Goal: Task Accomplishment & Management: Complete application form

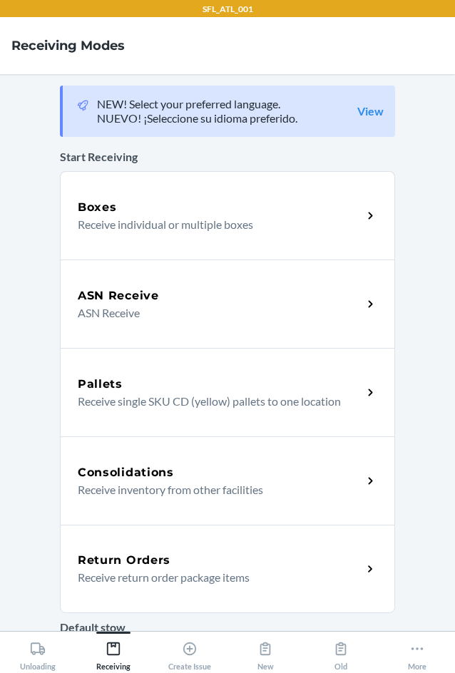
click at [209, 546] on div "Return Orders Receive return order package items" at bounding box center [227, 569] width 335 height 88
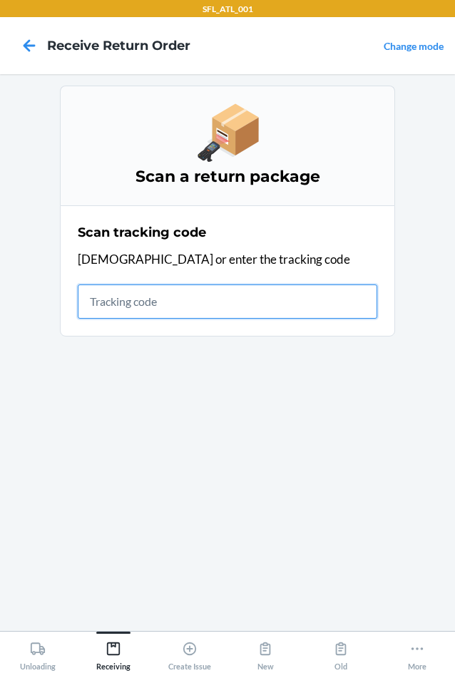
click at [282, 300] on input "text" at bounding box center [228, 302] width 300 height 34
type input "420302599434636106"
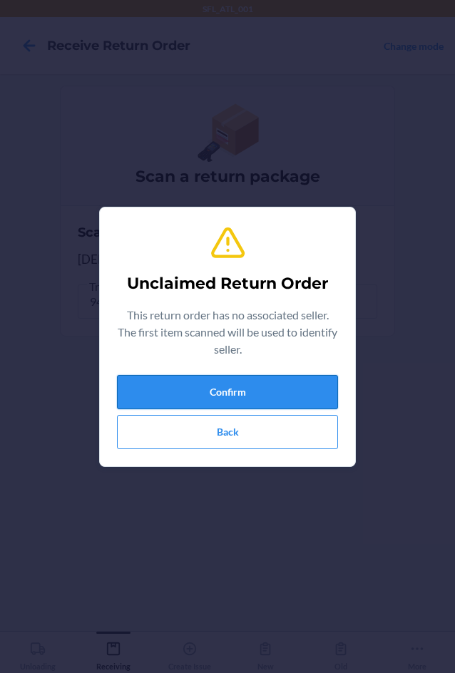
click at [245, 390] on button "Confirm" at bounding box center [227, 392] width 221 height 34
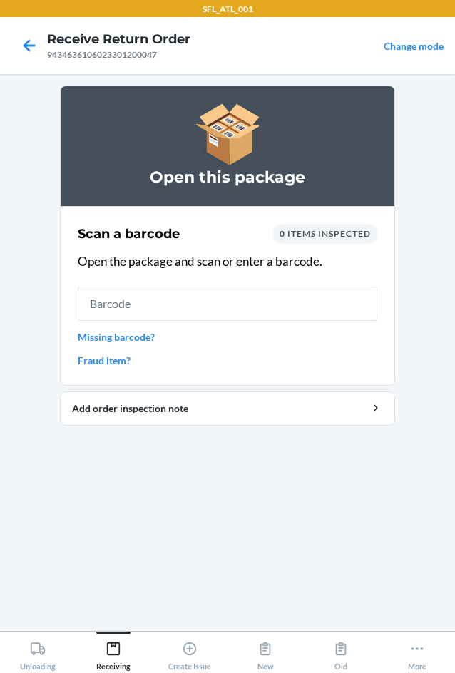
click at [237, 302] on input "text" at bounding box center [228, 304] width 300 height 34
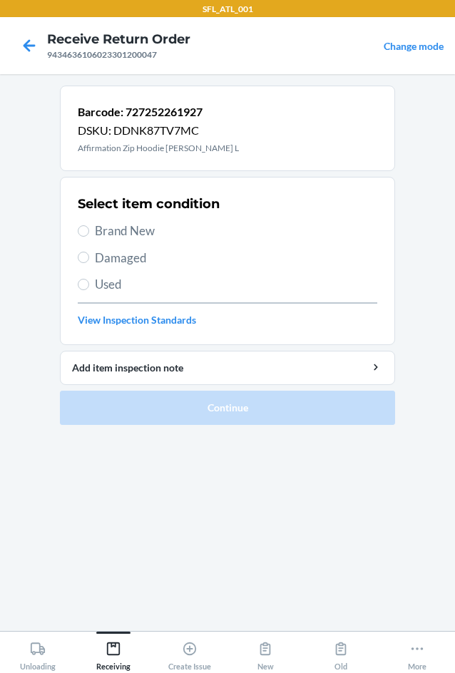
click at [89, 227] on label "Brand New" at bounding box center [228, 231] width 300 height 19
click at [89, 227] on input "Brand New" at bounding box center [83, 230] width 11 height 11
radio input "true"
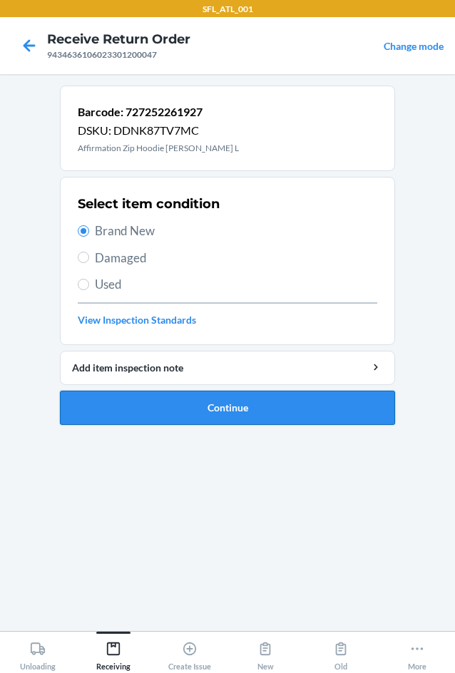
click at [225, 411] on button "Continue" at bounding box center [227, 408] width 335 height 34
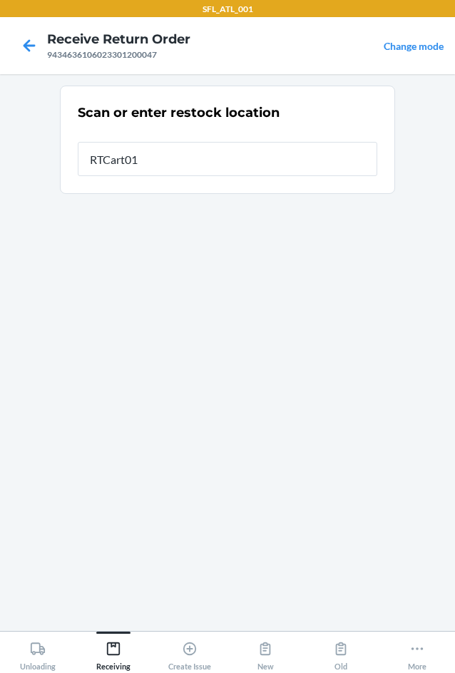
type input "RTCart011"
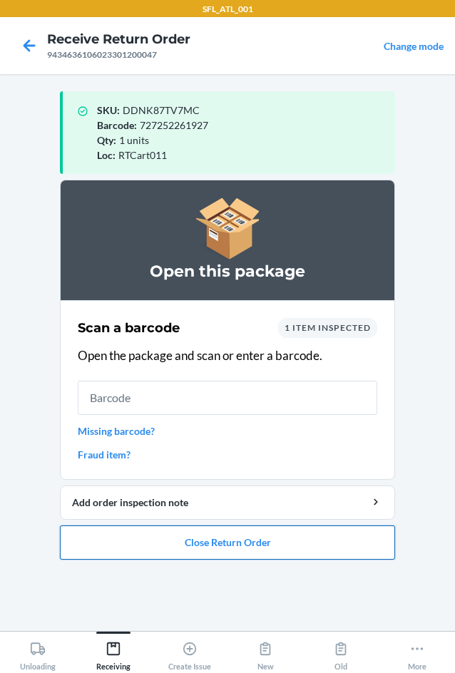
click at [287, 555] on button "Close Return Order" at bounding box center [227, 543] width 335 height 34
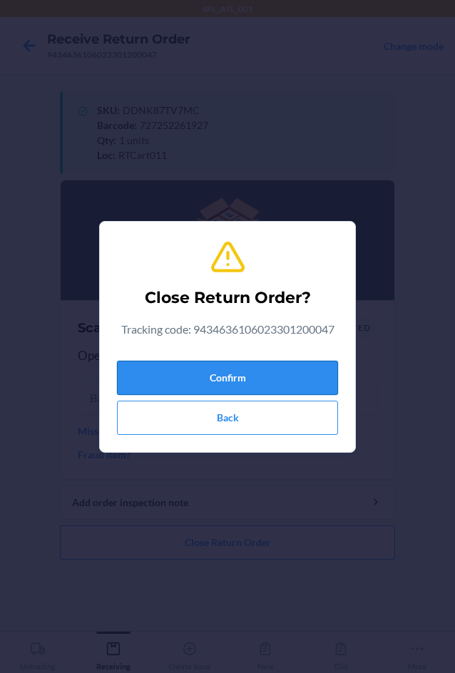
click at [300, 367] on button "Confirm" at bounding box center [227, 378] width 221 height 34
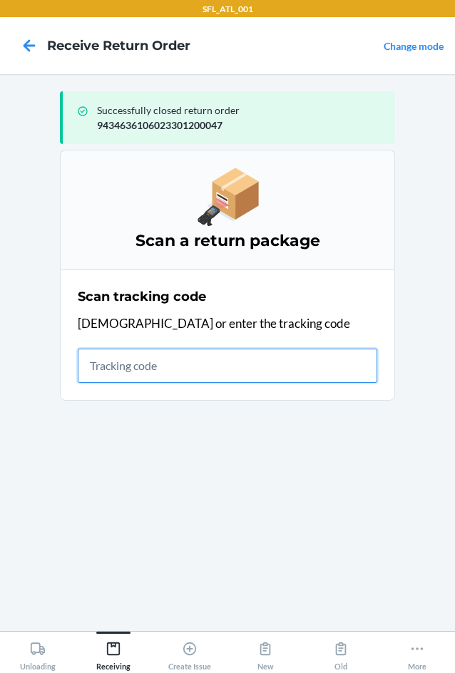
click at [128, 369] on input "text" at bounding box center [228, 366] width 300 height 34
type input "4203025994346361060"
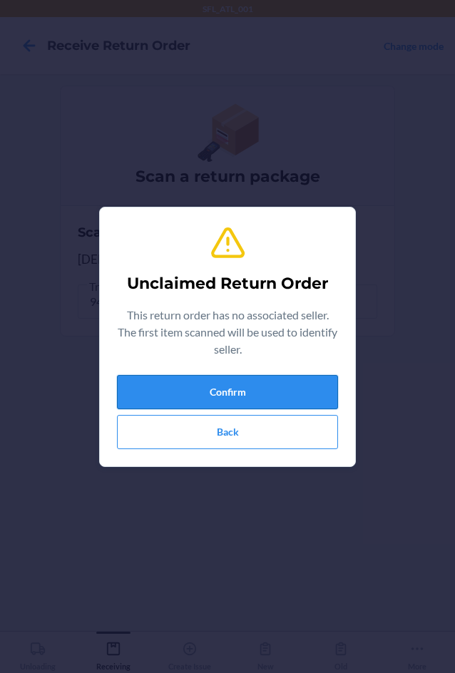
click at [285, 389] on button "Confirm" at bounding box center [227, 392] width 221 height 34
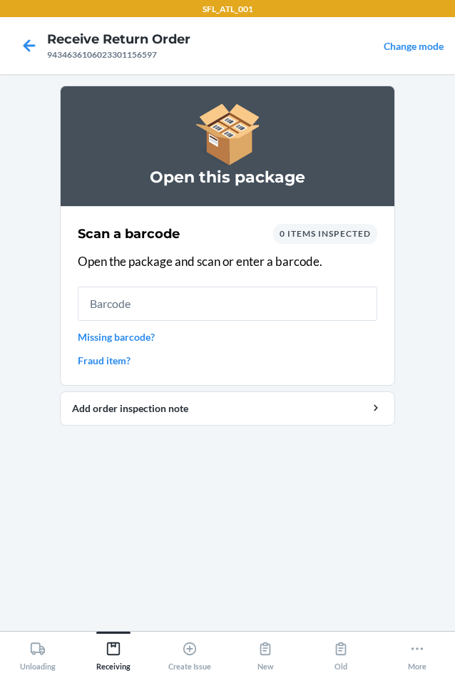
click at [250, 314] on input "text" at bounding box center [228, 304] width 300 height 34
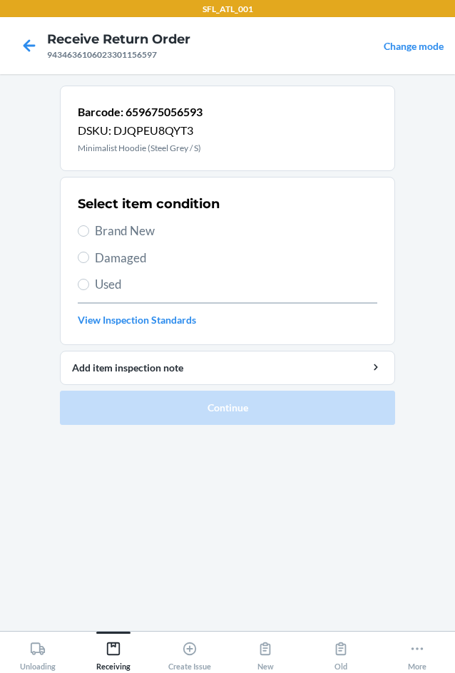
click at [110, 232] on span "Brand New" at bounding box center [236, 231] width 282 height 19
click at [89, 232] on input "Brand New" at bounding box center [83, 230] width 11 height 11
radio input "true"
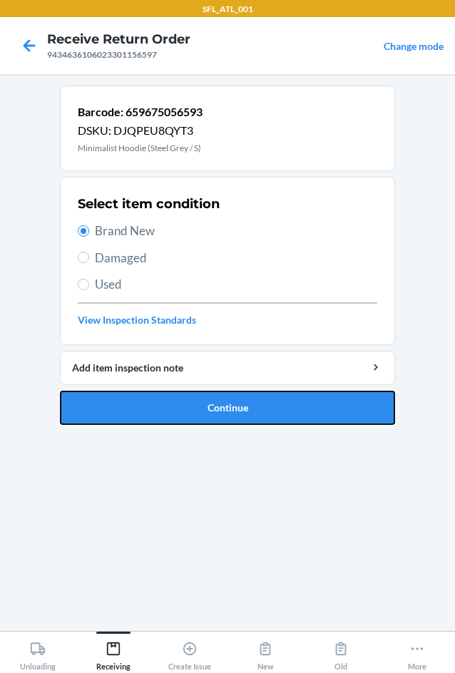
click at [171, 409] on button "Continue" at bounding box center [227, 408] width 335 height 34
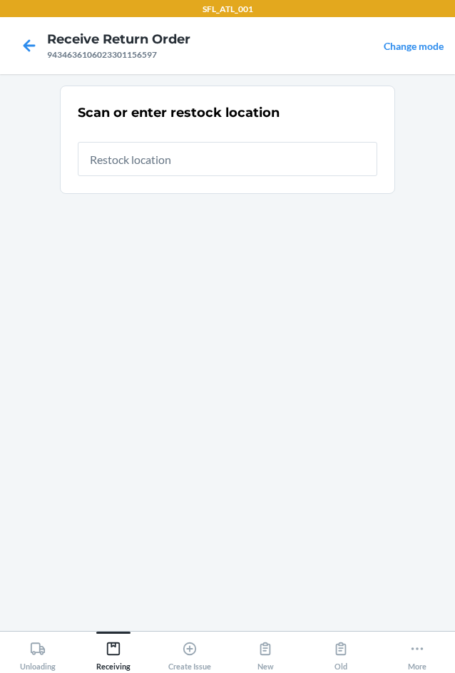
click at [164, 152] on input "text" at bounding box center [228, 159] width 300 height 34
type input "RTCart011"
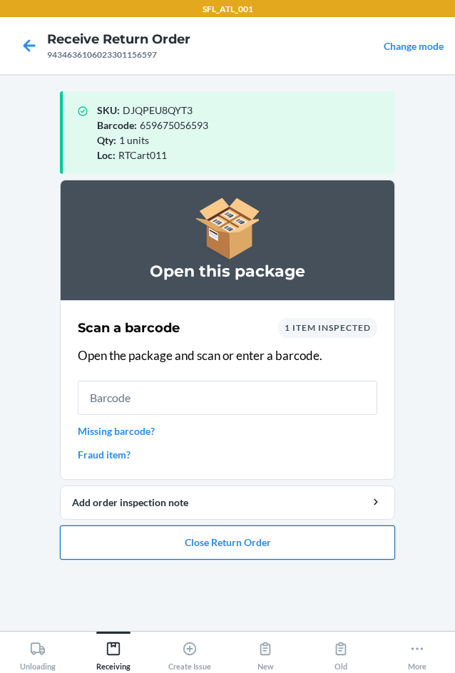
click at [255, 534] on button "Close Return Order" at bounding box center [227, 543] width 335 height 34
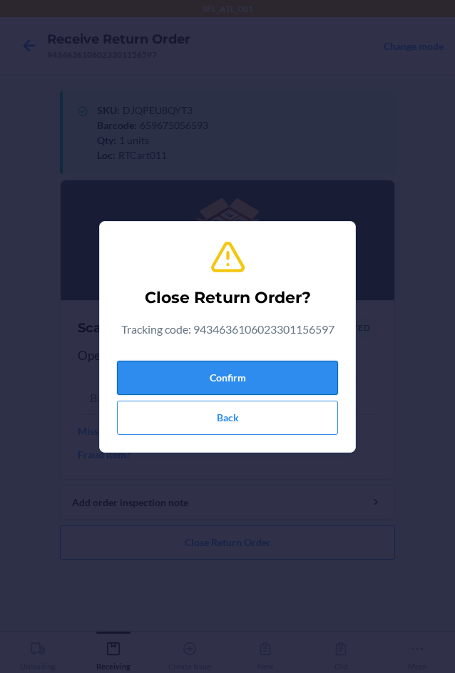
click at [283, 361] on button "Confirm" at bounding box center [227, 378] width 221 height 34
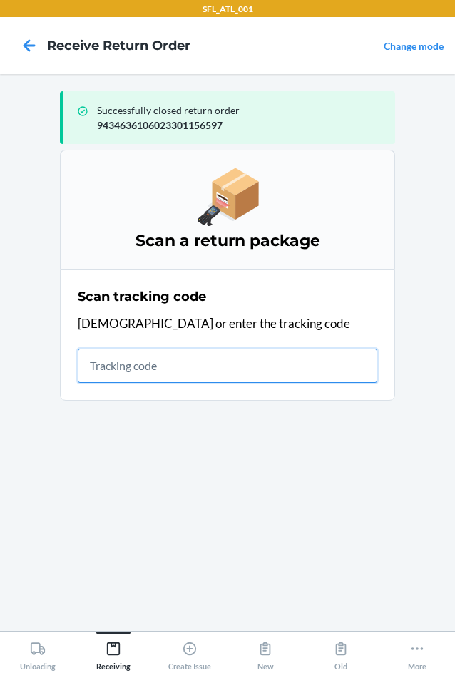
click at [160, 370] on input "text" at bounding box center [228, 366] width 300 height 34
type input "4203025994346361060233015"
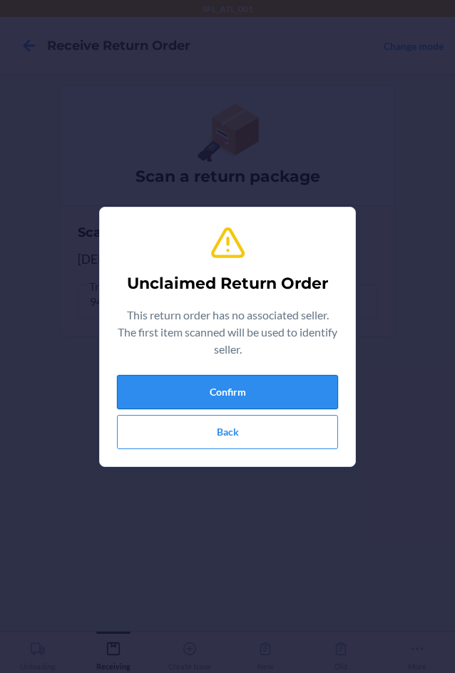
click at [229, 389] on button "Confirm" at bounding box center [227, 392] width 221 height 34
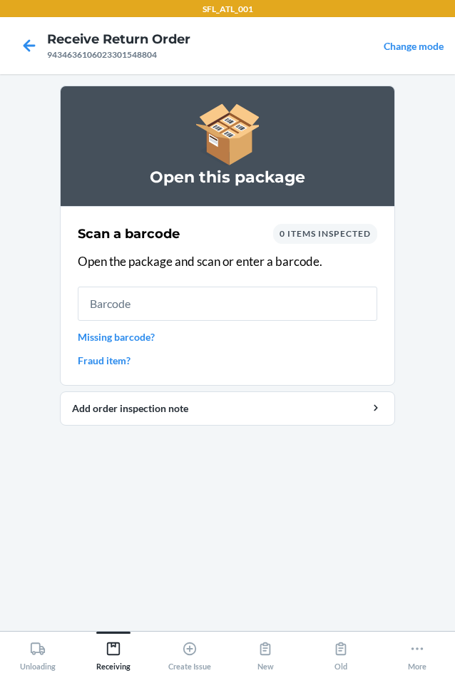
click at [185, 308] on input "text" at bounding box center [228, 304] width 300 height 34
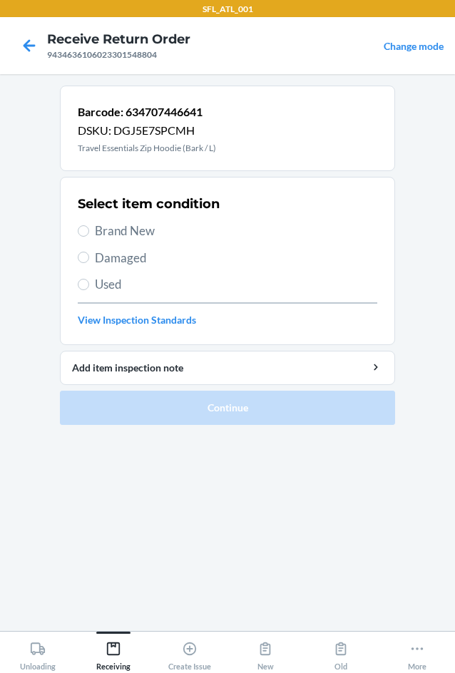
drag, startPoint x: 137, startPoint y: 230, endPoint x: 165, endPoint y: 290, distance: 65.7
click at [138, 231] on span "Brand New" at bounding box center [236, 231] width 282 height 19
click at [89, 231] on input "Brand New" at bounding box center [83, 230] width 11 height 11
radio input "true"
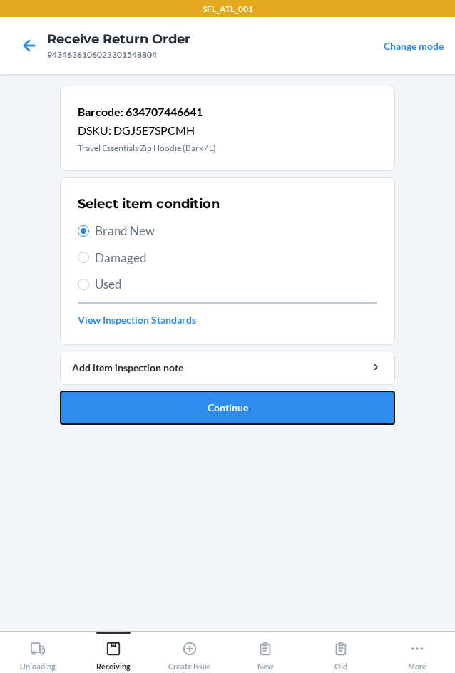
click at [262, 403] on button "Continue" at bounding box center [227, 408] width 335 height 34
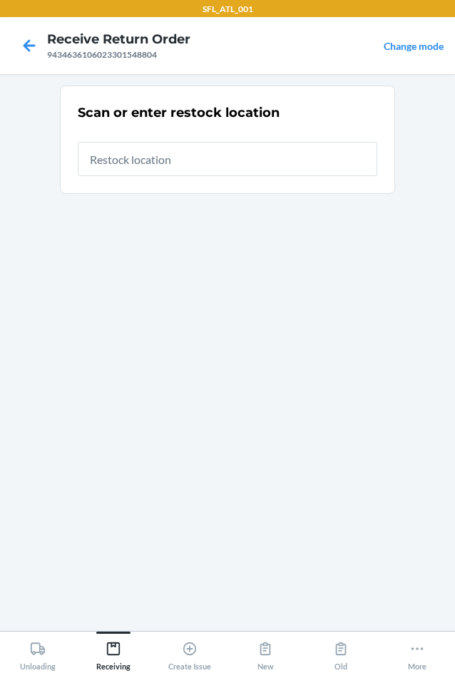
click at [309, 168] on input "text" at bounding box center [228, 159] width 300 height 34
type input "RTCart011"
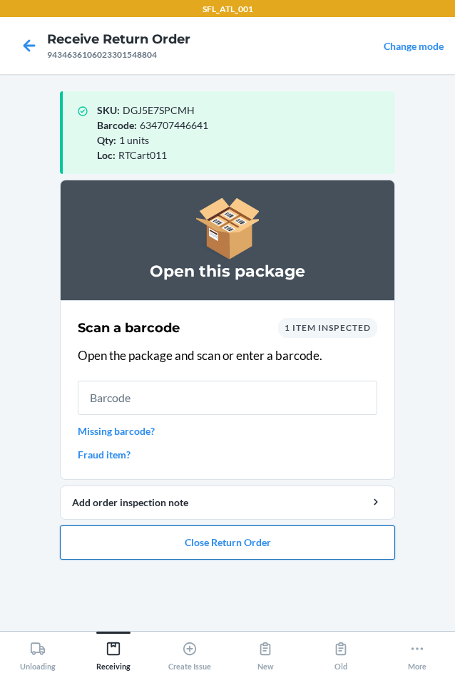
click at [200, 539] on button "Close Return Order" at bounding box center [227, 543] width 335 height 34
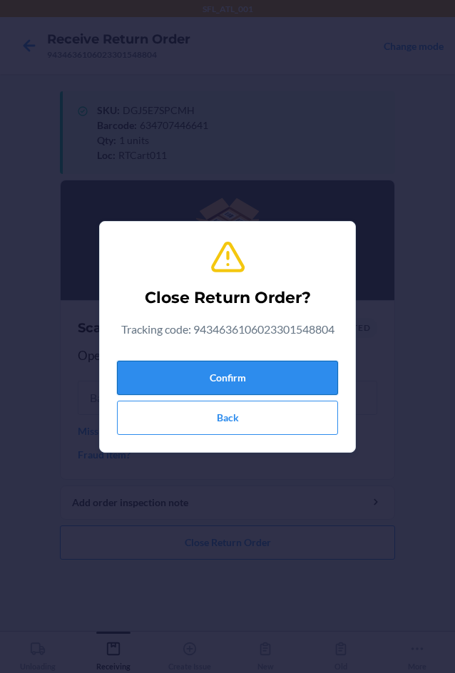
click at [223, 369] on button "Confirm" at bounding box center [227, 378] width 221 height 34
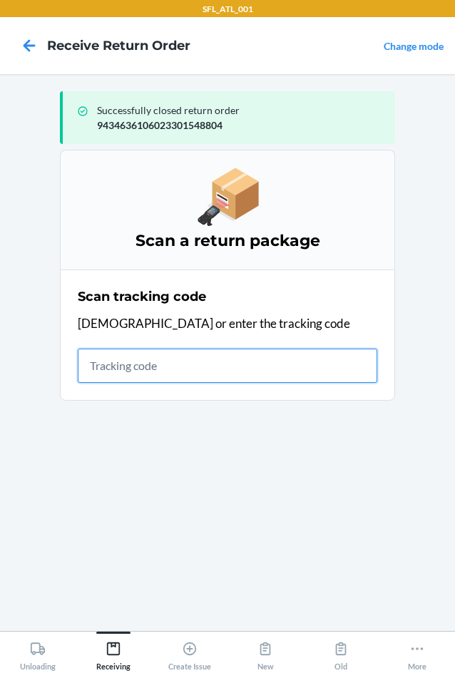
click at [155, 367] on input "text" at bounding box center [228, 366] width 300 height 34
type input "42030259943463"
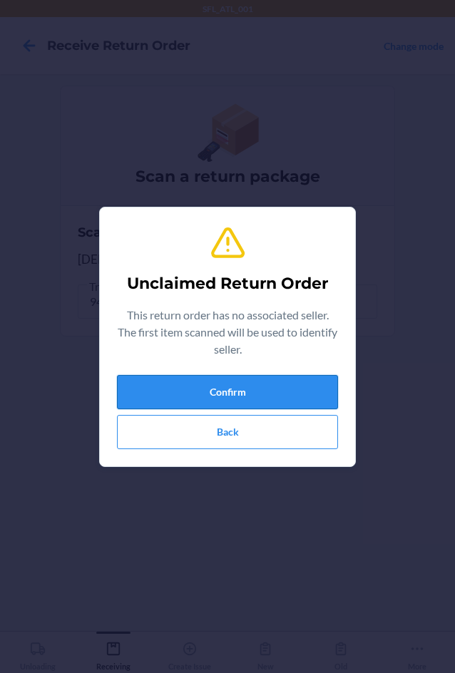
click at [197, 385] on button "Confirm" at bounding box center [227, 392] width 221 height 34
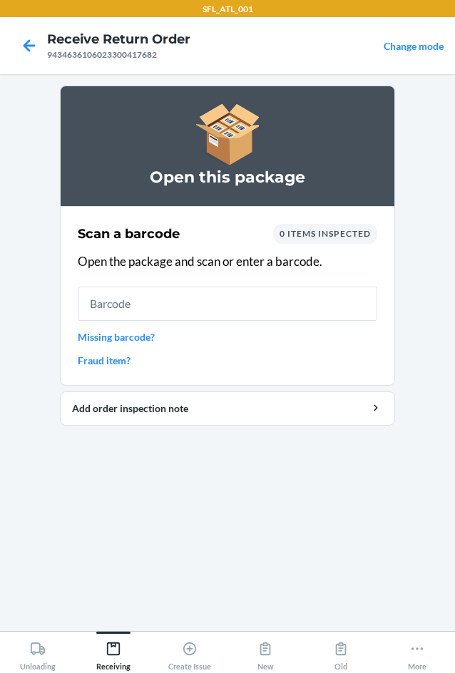
click at [120, 334] on link "Missing barcode?" at bounding box center [228, 336] width 300 height 15
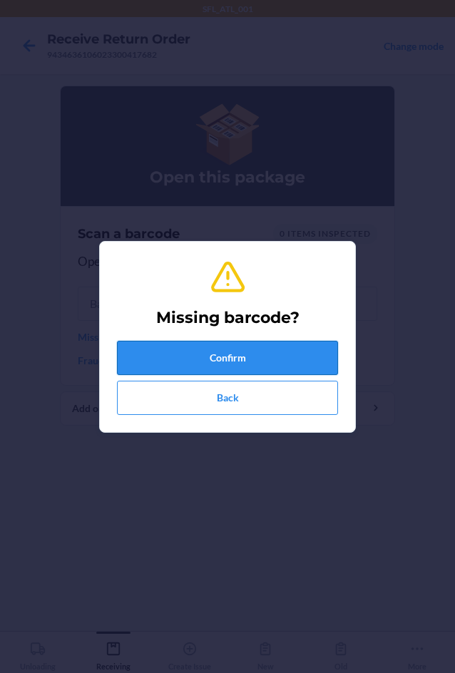
click at [196, 356] on button "Confirm" at bounding box center [227, 358] width 221 height 34
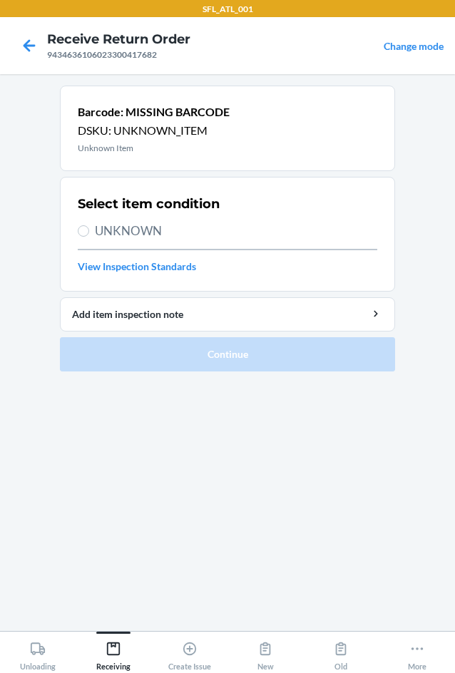
click at [116, 236] on span "UNKNOWN" at bounding box center [236, 231] width 282 height 19
click at [89, 236] on input "UNKNOWN" at bounding box center [83, 230] width 11 height 11
radio input "true"
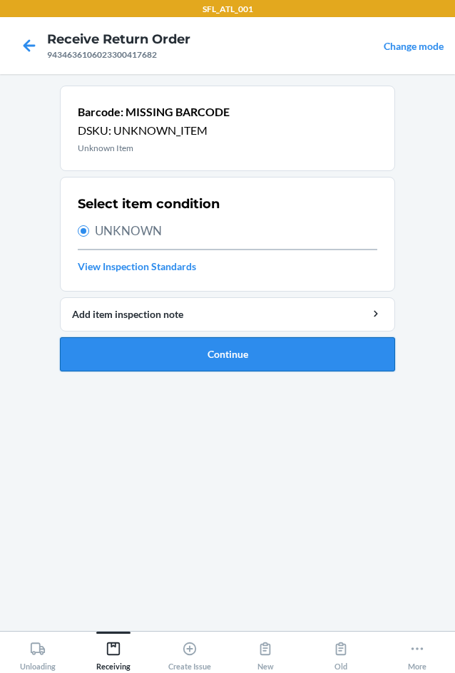
click at [193, 348] on button "Continue" at bounding box center [227, 354] width 335 height 34
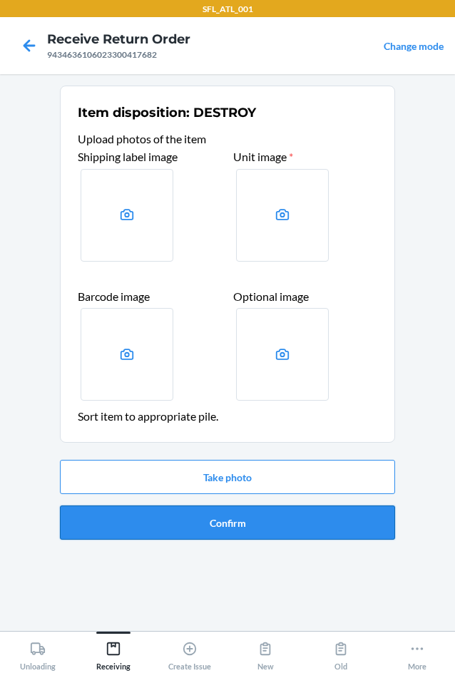
click at [242, 517] on button "Confirm" at bounding box center [227, 523] width 335 height 34
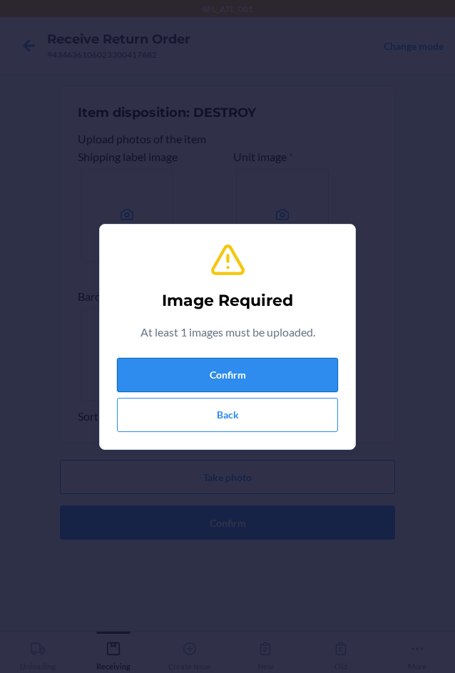
click at [262, 372] on button "Confirm" at bounding box center [227, 375] width 221 height 34
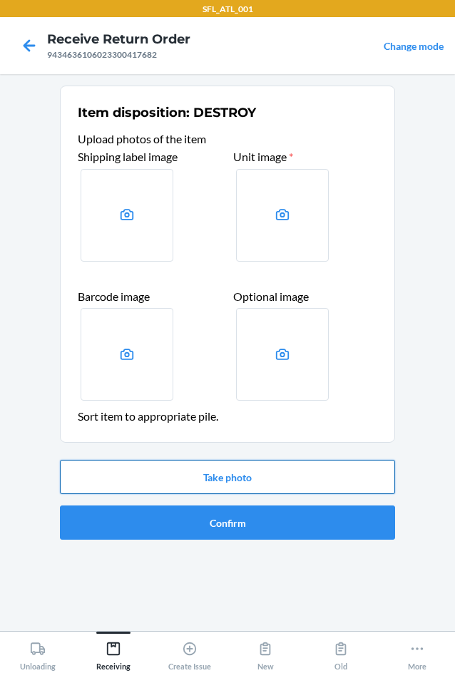
click at [249, 479] on button "Take photo" at bounding box center [227, 477] width 335 height 34
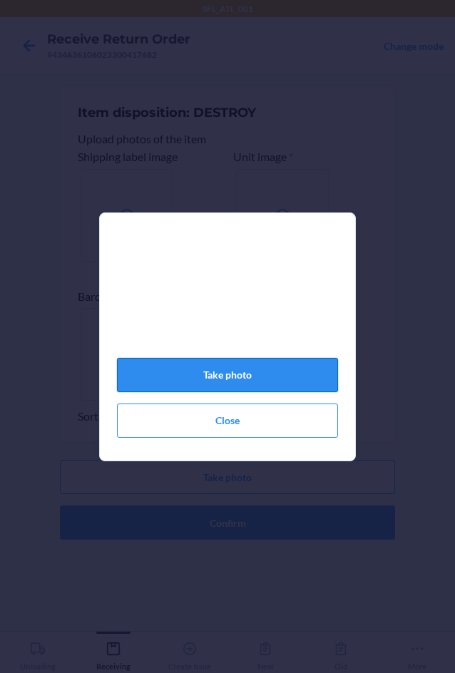
click at [254, 379] on button "Take photo" at bounding box center [227, 375] width 221 height 34
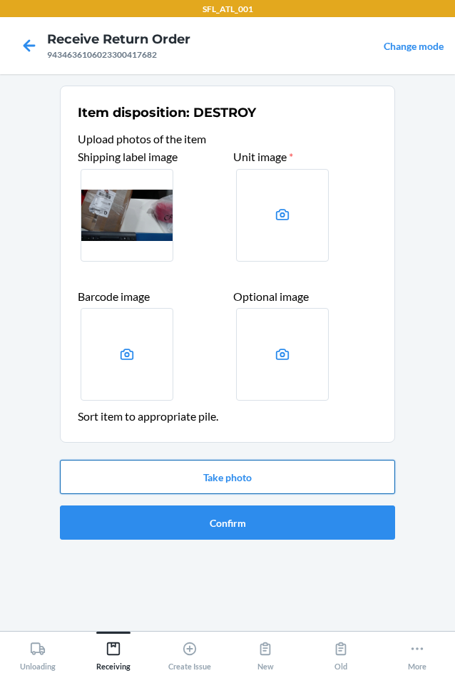
click at [259, 476] on button "Take photo" at bounding box center [227, 477] width 335 height 34
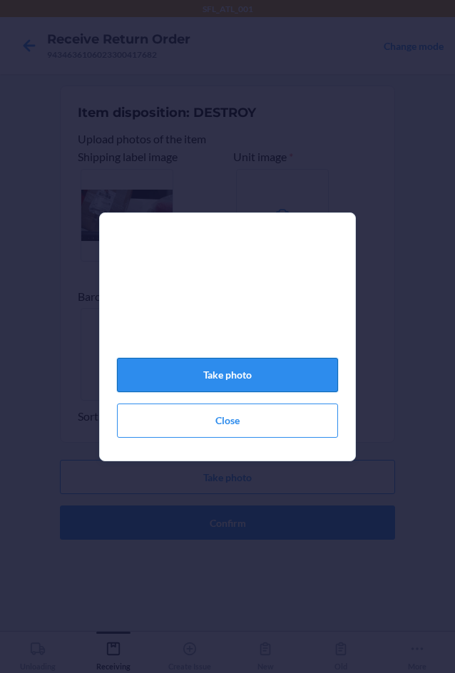
click at [230, 382] on button "Take photo" at bounding box center [227, 375] width 221 height 34
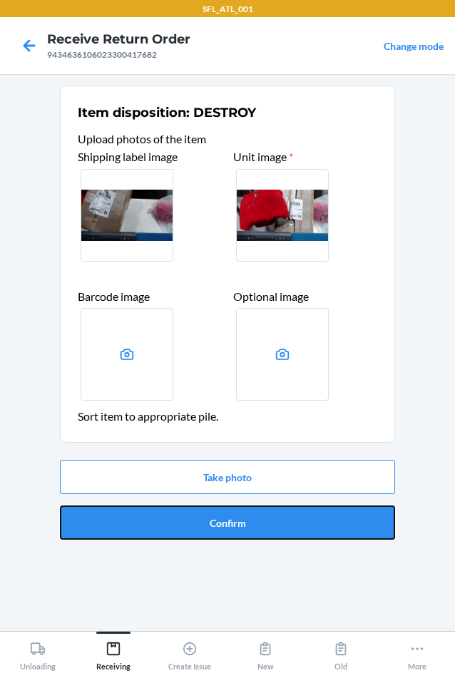
click at [189, 512] on button "Confirm" at bounding box center [227, 523] width 335 height 34
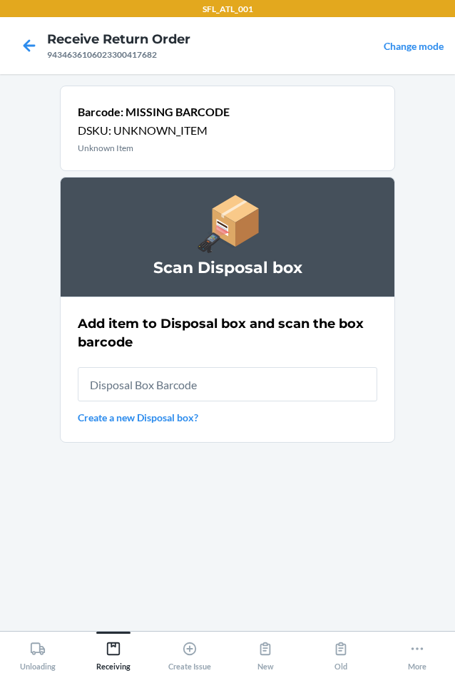
click at [190, 383] on input "text" at bounding box center [228, 384] width 300 height 34
click at [24, 41] on icon at bounding box center [29, 46] width 24 height 24
click at [47, 41] on h4 "Receive Return Order" at bounding box center [118, 39] width 143 height 19
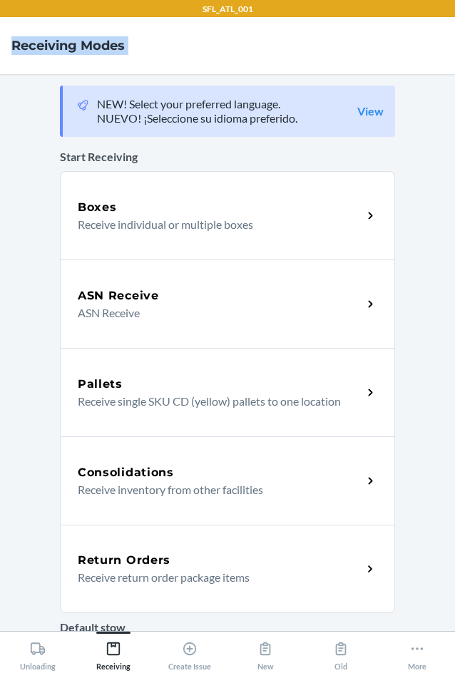
click at [25, 41] on h4 "Receiving Modes" at bounding box center [67, 45] width 113 height 19
click at [144, 578] on p "Receive return order package items" at bounding box center [214, 577] width 273 height 17
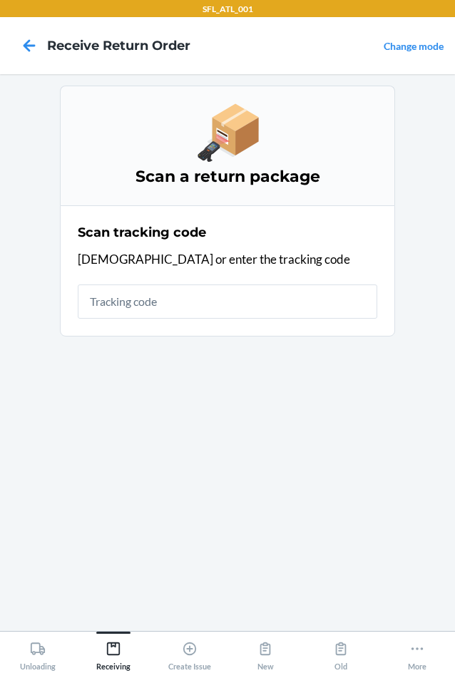
click at [160, 294] on input "text" at bounding box center [228, 302] width 300 height 34
type input "42030259943463610602"
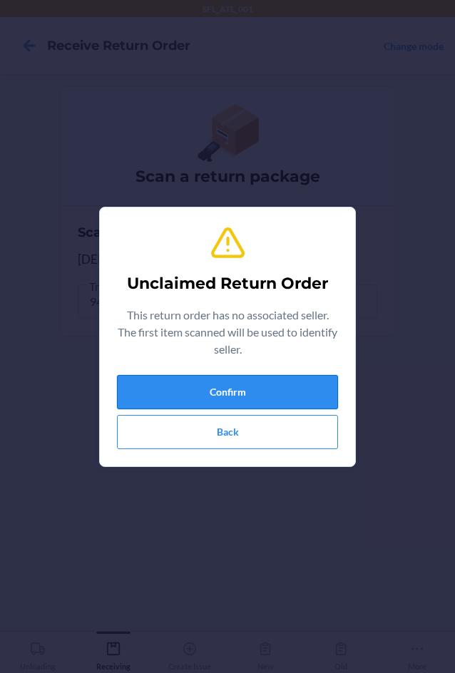
click at [260, 382] on button "Confirm" at bounding box center [227, 392] width 221 height 34
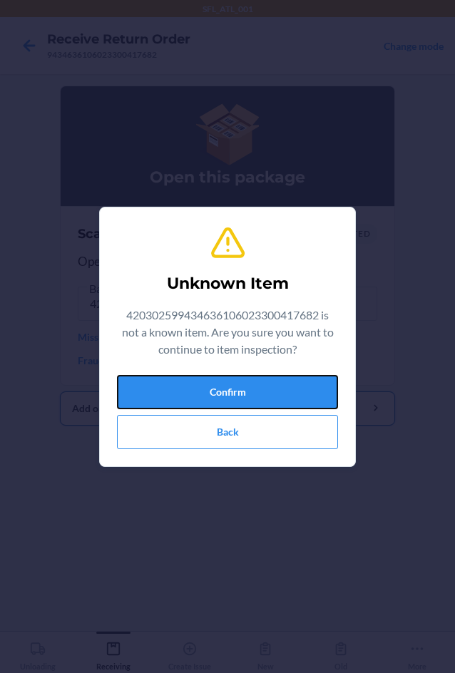
click at [260, 388] on button "Confirm" at bounding box center [227, 392] width 221 height 34
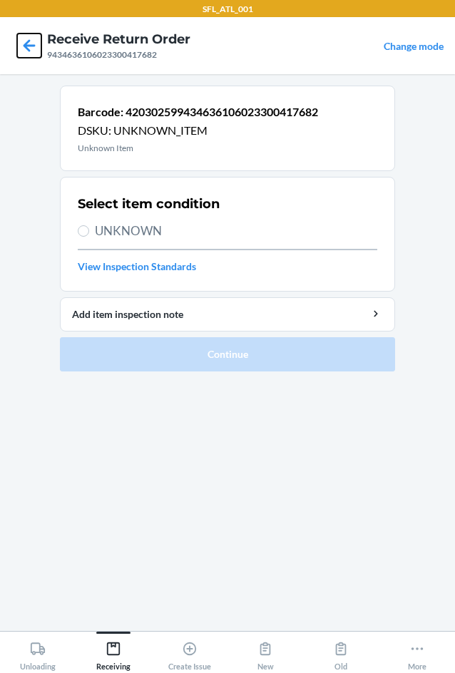
click at [38, 40] on icon at bounding box center [29, 46] width 24 height 24
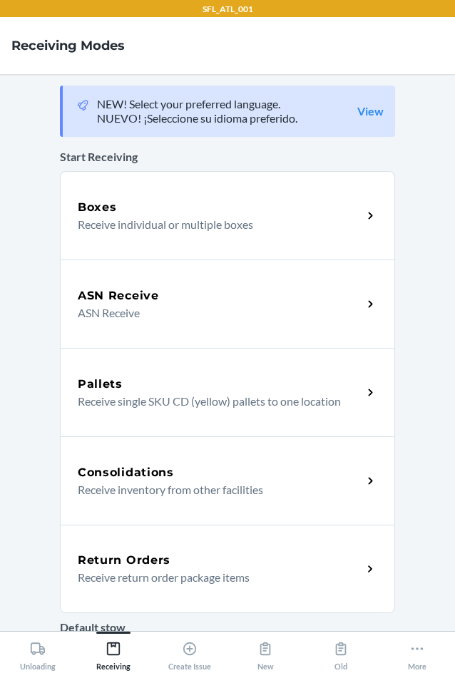
click at [185, 555] on div "Return Orders" at bounding box center [220, 560] width 285 height 17
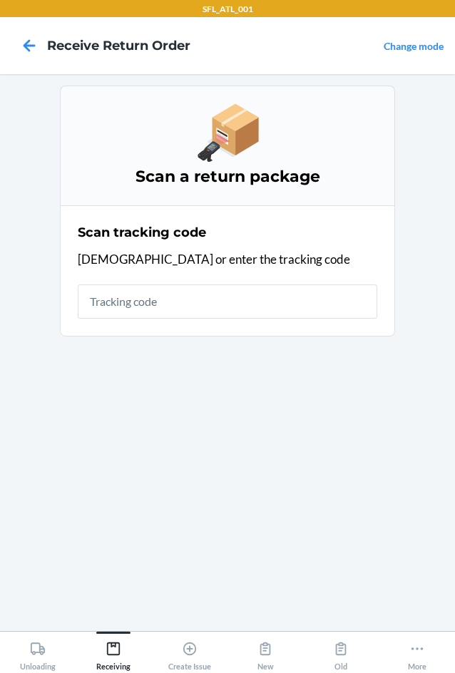
click at [250, 293] on input "text" at bounding box center [228, 302] width 300 height 34
type input "42030259943463610602330041768"
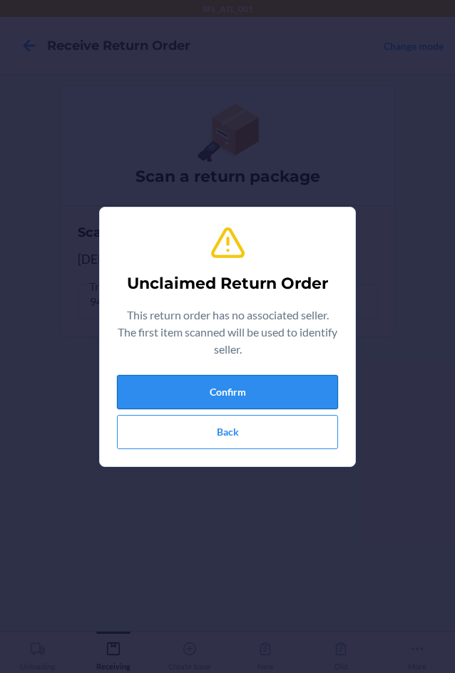
click at [225, 390] on button "Confirm" at bounding box center [227, 392] width 221 height 34
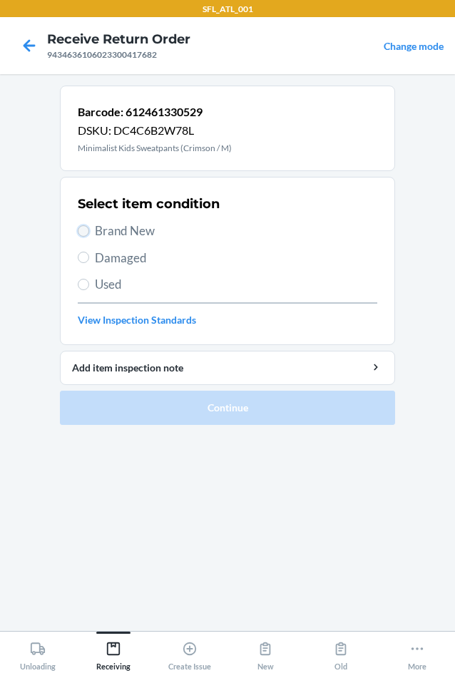
click at [81, 225] on input "Brand New" at bounding box center [83, 230] width 11 height 11
radio input "true"
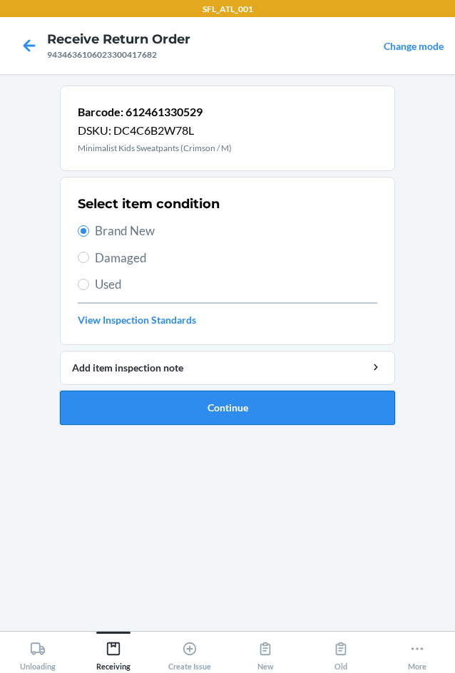
click at [200, 404] on button "Continue" at bounding box center [227, 408] width 335 height 34
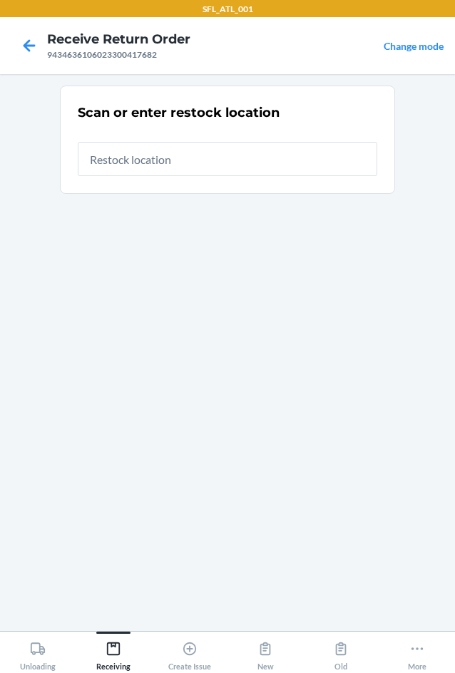
click at [14, 38] on div at bounding box center [29, 46] width 36 height 36
click at [21, 41] on icon at bounding box center [29, 46] width 24 height 24
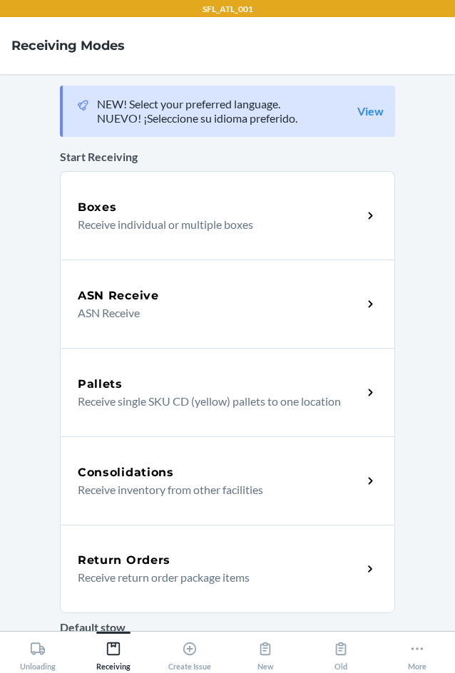
click at [186, 563] on div "Return Orders" at bounding box center [220, 560] width 285 height 17
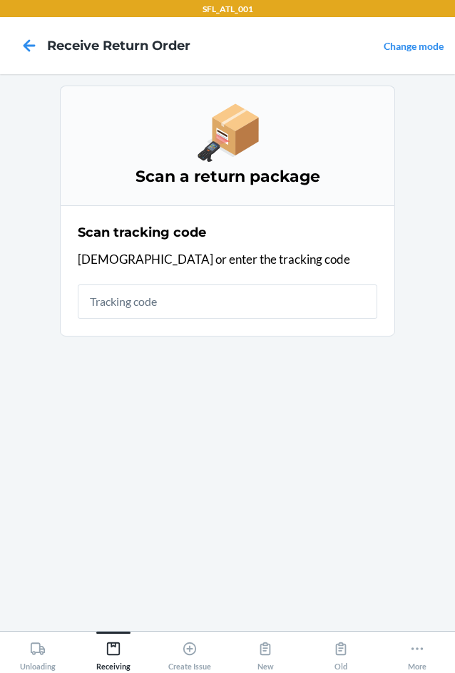
click at [225, 299] on input "text" at bounding box center [228, 302] width 300 height 34
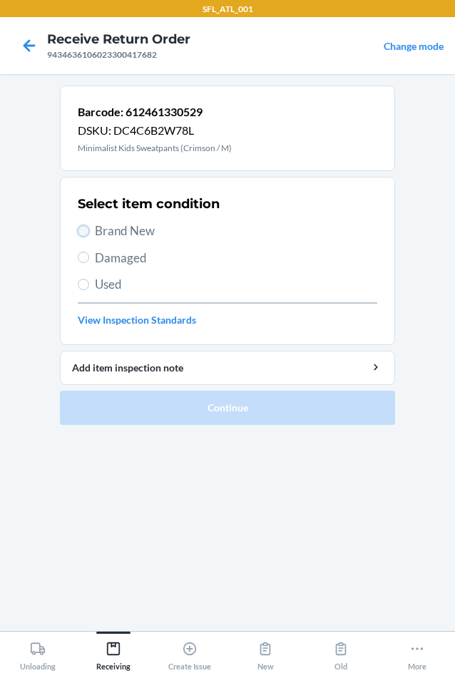
click at [84, 230] on input "Brand New" at bounding box center [83, 230] width 11 height 11
radio input "true"
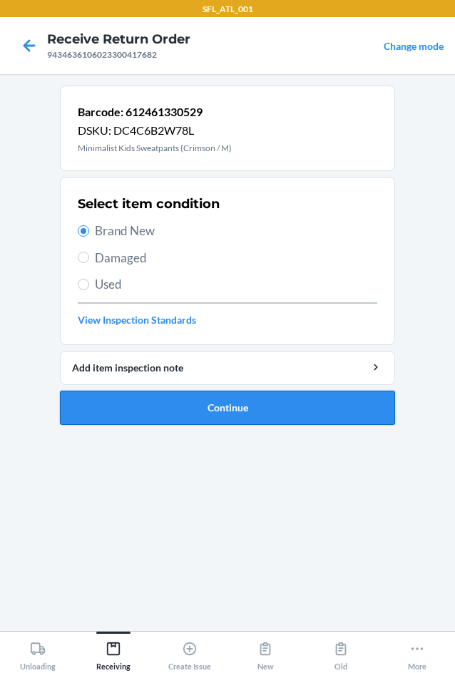
click at [205, 409] on button "Continue" at bounding box center [227, 408] width 335 height 34
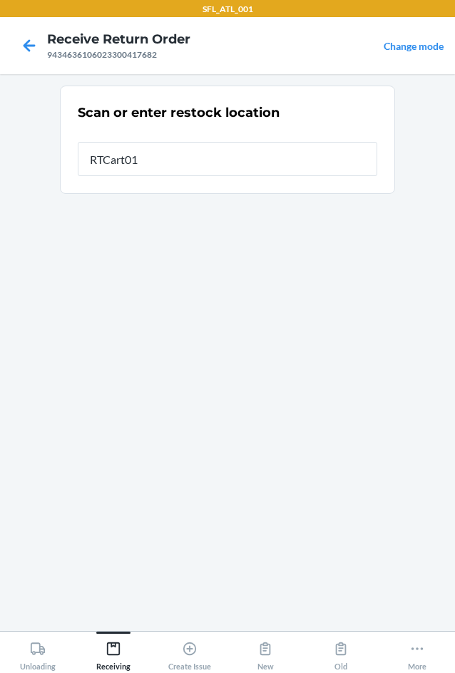
type input "RTCart011"
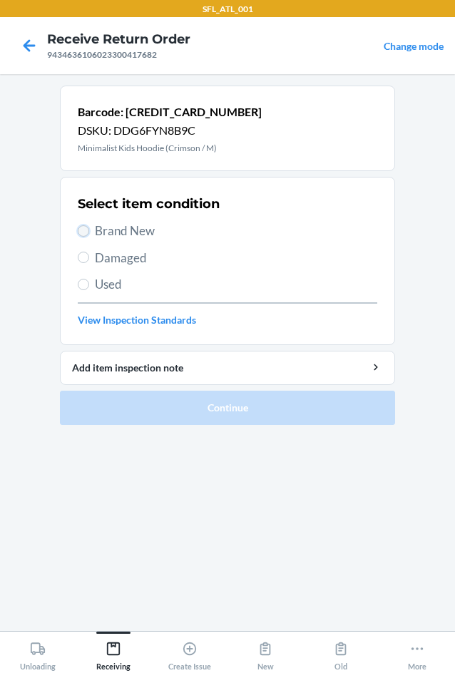
click at [83, 229] on input "Brand New" at bounding box center [83, 230] width 11 height 11
radio input "true"
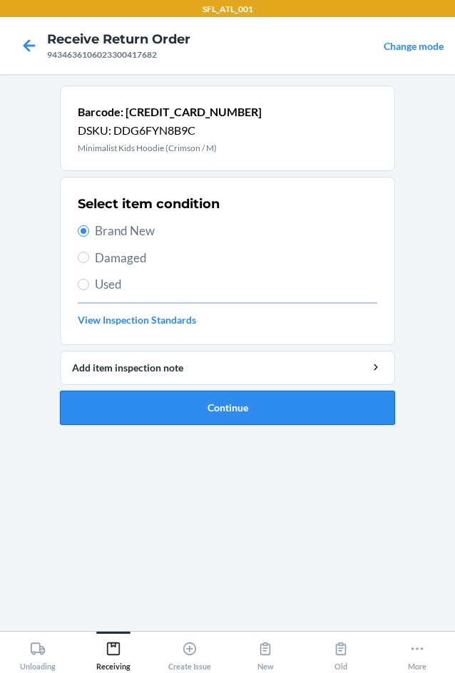
click at [237, 414] on button "Continue" at bounding box center [227, 408] width 335 height 34
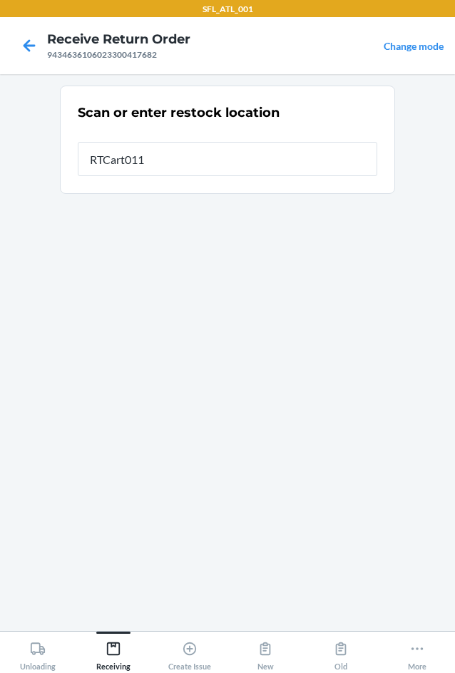
type input "RTCart011"
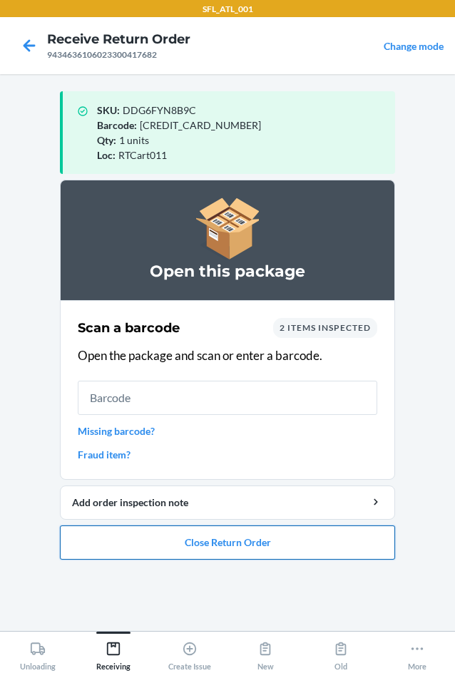
click at [227, 543] on button "Close Return Order" at bounding box center [227, 543] width 335 height 34
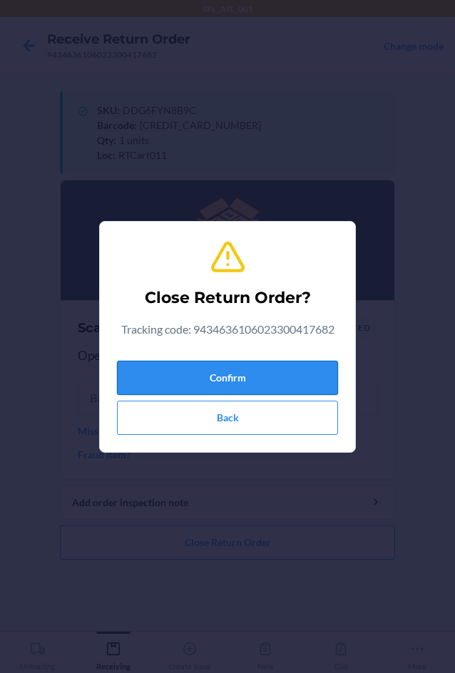
click at [232, 372] on button "Confirm" at bounding box center [227, 378] width 221 height 34
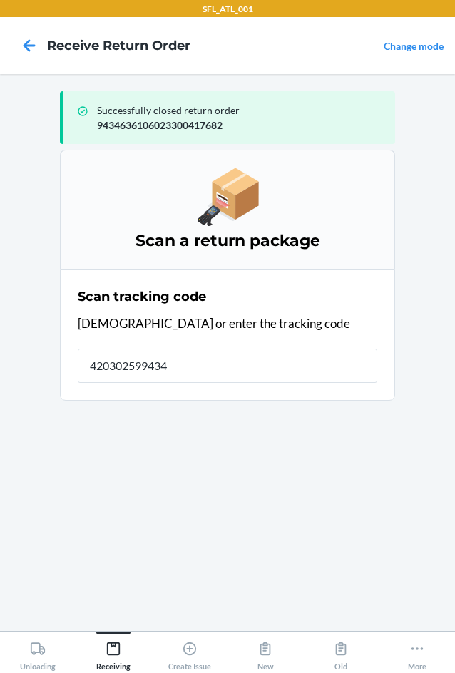
type input "4203025994346"
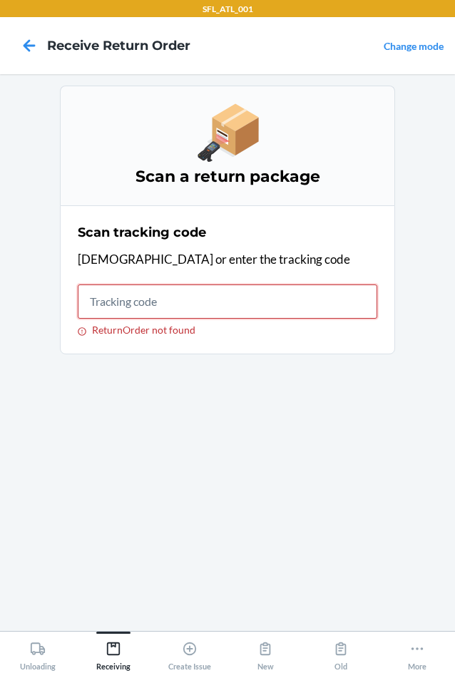
click at [152, 307] on input "ReturnOrder not found" at bounding box center [228, 302] width 300 height 34
type input "4203025994"
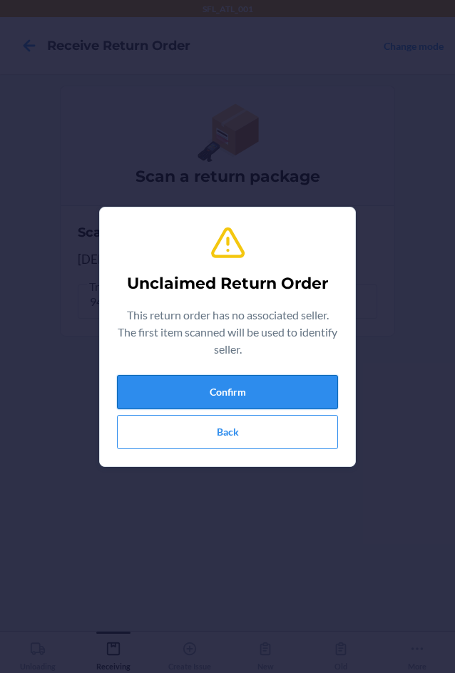
click at [272, 391] on button "Confirm" at bounding box center [227, 392] width 221 height 34
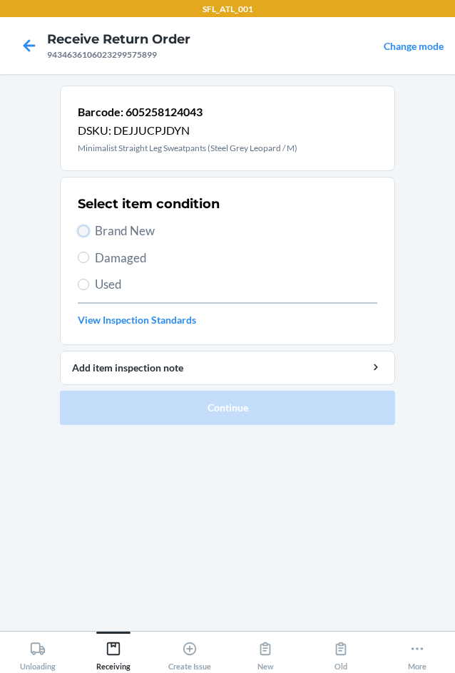
click at [83, 228] on input "Brand New" at bounding box center [83, 230] width 11 height 11
radio input "true"
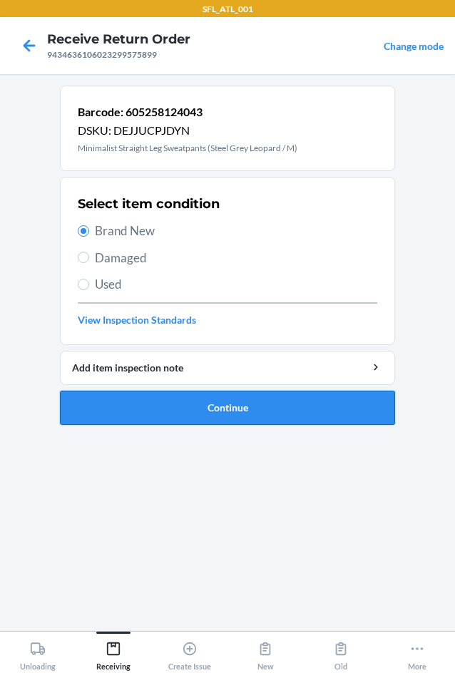
click at [238, 406] on button "Continue" at bounding box center [227, 408] width 335 height 34
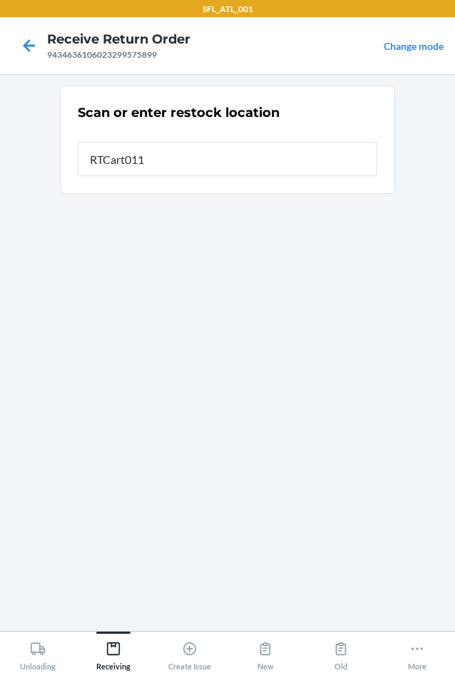
type input "RTCart011"
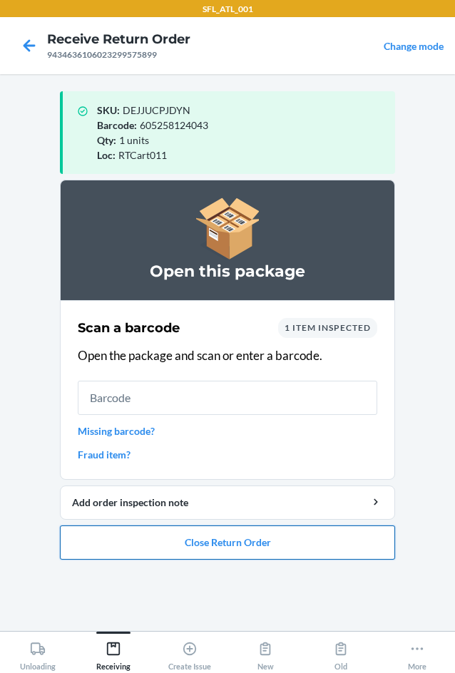
click at [227, 547] on button "Close Return Order" at bounding box center [227, 543] width 335 height 34
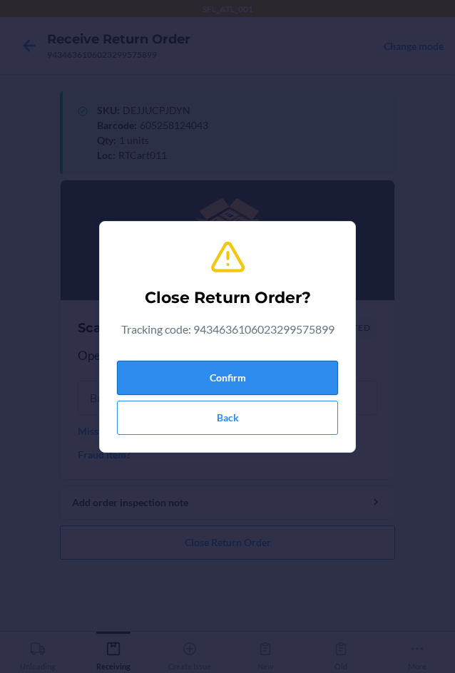
click at [260, 372] on button "Confirm" at bounding box center [227, 378] width 221 height 34
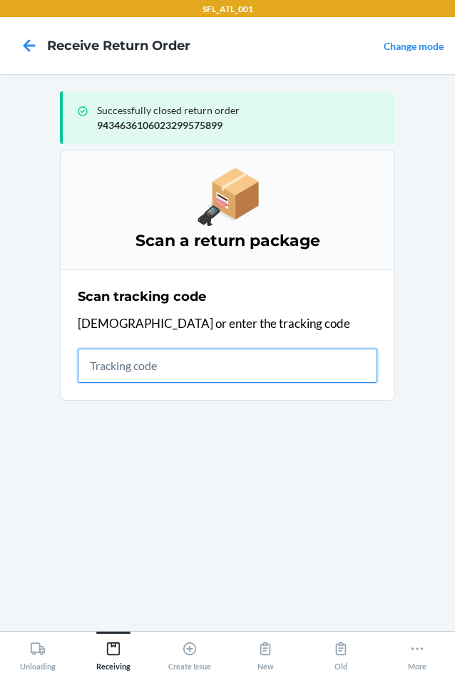
click at [105, 365] on input "text" at bounding box center [228, 366] width 300 height 34
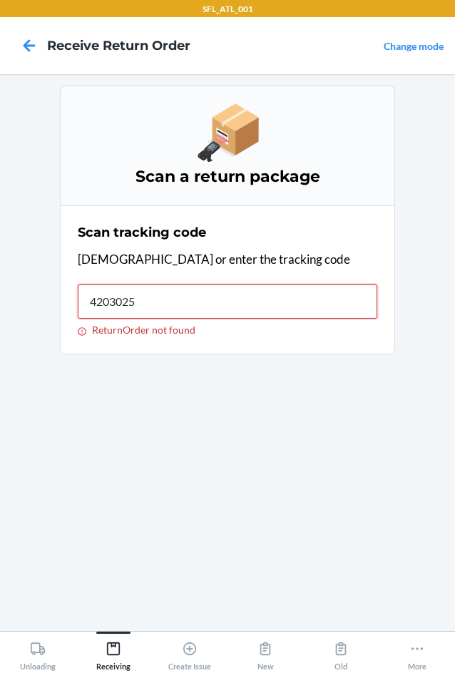
type input "42030259"
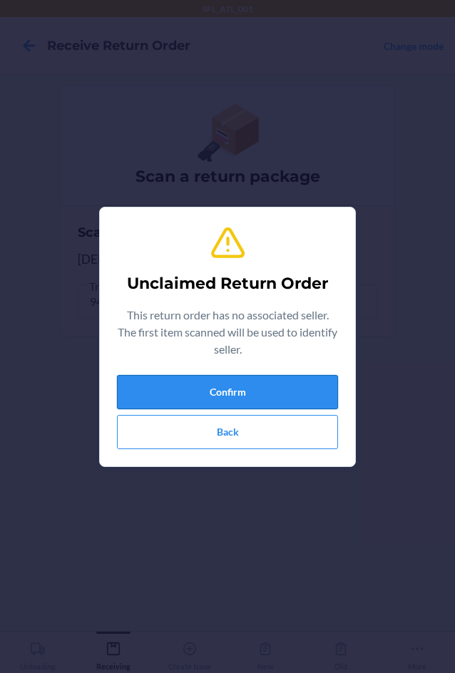
click at [188, 383] on button "Confirm" at bounding box center [227, 392] width 221 height 34
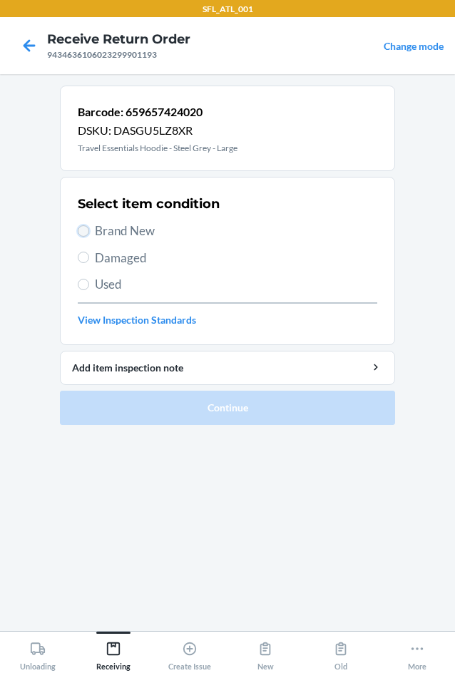
click at [84, 227] on input "Brand New" at bounding box center [83, 230] width 11 height 11
radio input "true"
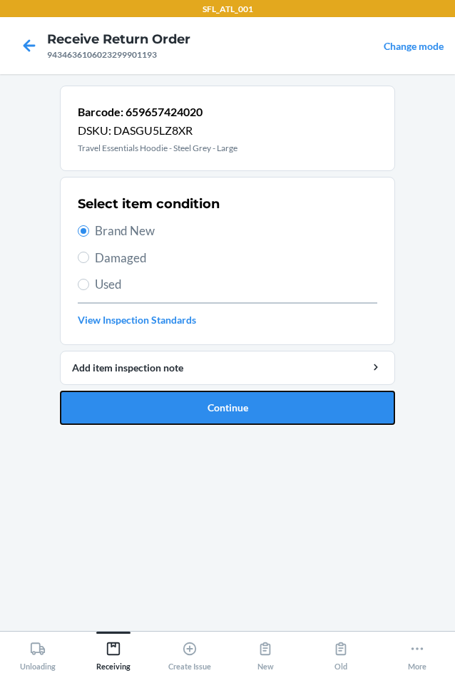
click at [150, 406] on button "Continue" at bounding box center [227, 408] width 335 height 34
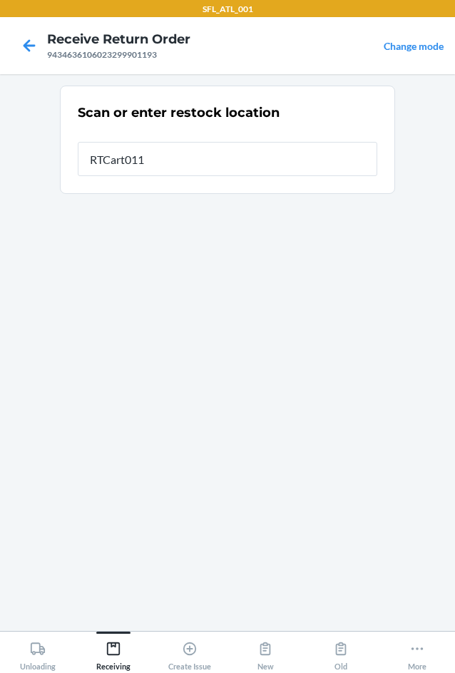
type input "RTCart011"
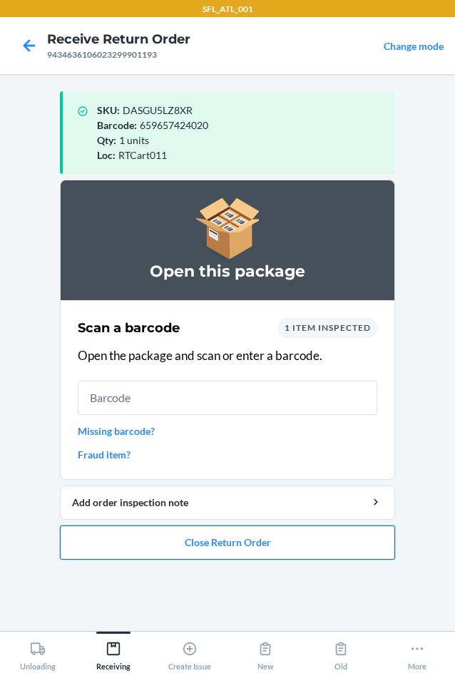
click at [246, 538] on button "Close Return Order" at bounding box center [227, 543] width 335 height 34
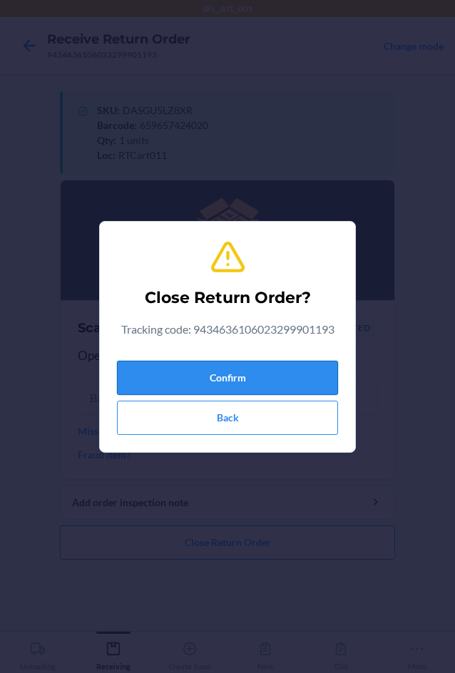
click at [234, 377] on button "Confirm" at bounding box center [227, 378] width 221 height 34
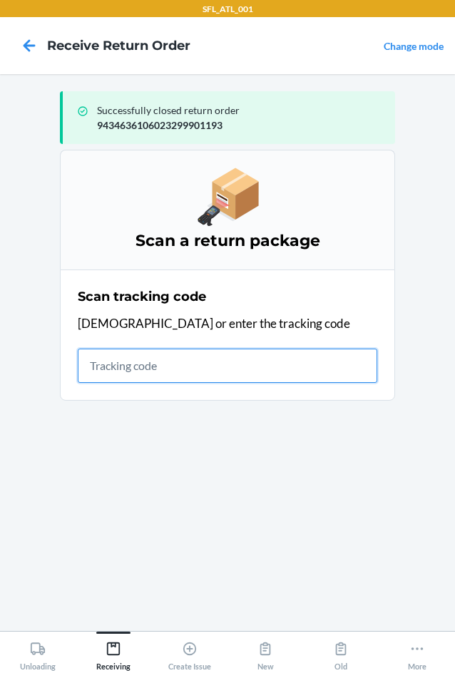
click at [118, 361] on input "text" at bounding box center [228, 366] width 300 height 34
type input "42030259943463610602330147"
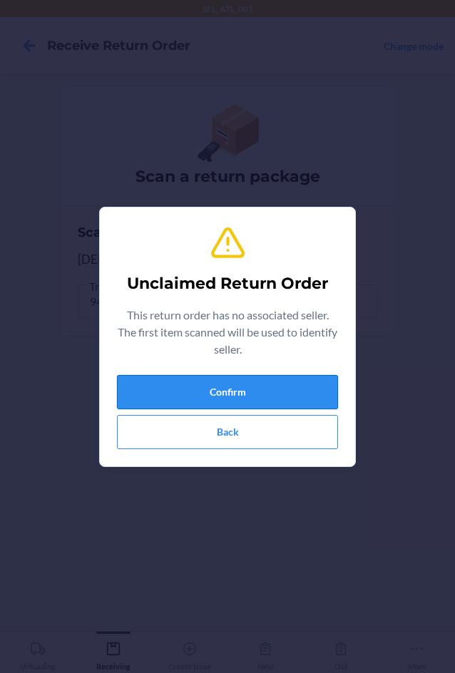
click at [162, 400] on button "Confirm" at bounding box center [227, 392] width 221 height 34
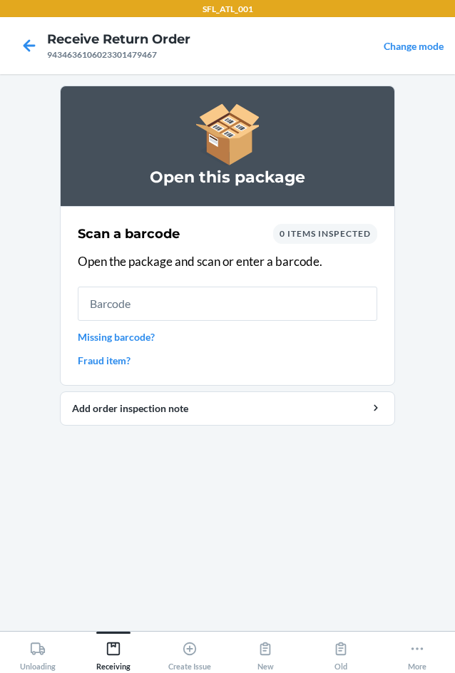
click at [163, 319] on input "text" at bounding box center [228, 304] width 300 height 34
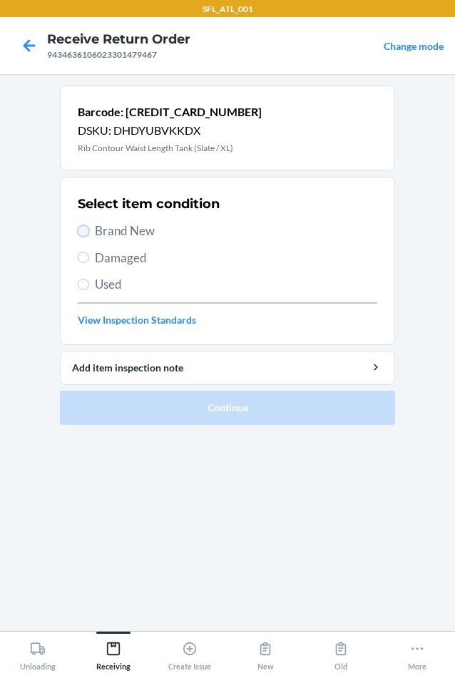
click at [81, 228] on input "Brand New" at bounding box center [83, 230] width 11 height 11
radio input "true"
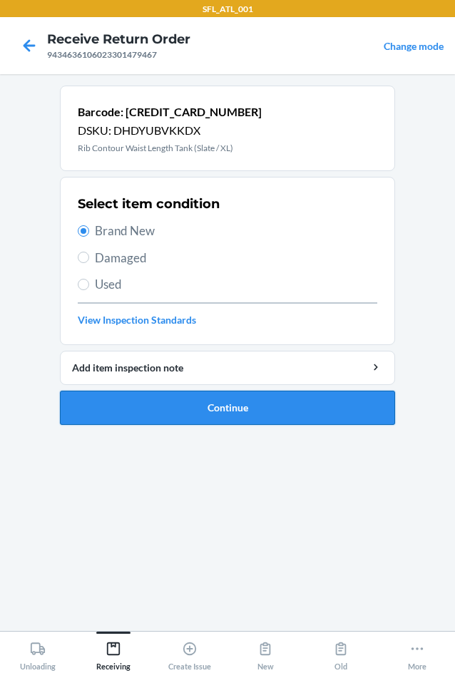
click at [197, 409] on button "Continue" at bounding box center [227, 408] width 335 height 34
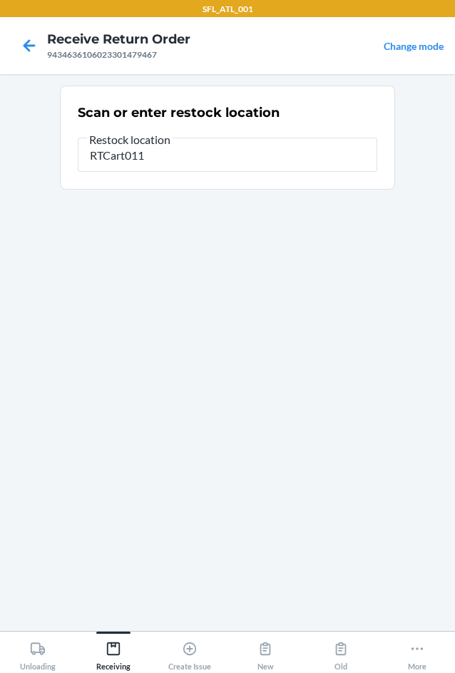
type input "RTCart011"
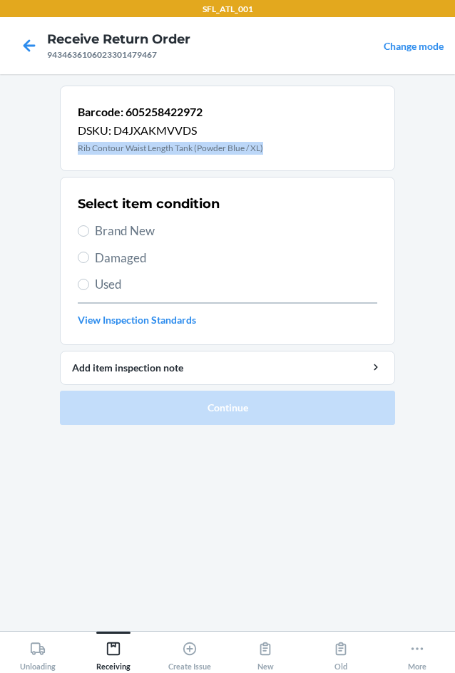
drag, startPoint x: 269, startPoint y: 145, endPoint x: 50, endPoint y: 161, distance: 219.6
click at [50, 161] on main "Barcode: 605258422972 DSKU: D4JXAKMVVDS Rib Contour Waist Length Tank (Powder B…" at bounding box center [227, 352] width 455 height 557
click at [295, 153] on div "Barcode: 605258422972 DSKU: D4JXAKMVVDS Rib Contour Waist Length Tank (Powder B…" at bounding box center [227, 129] width 335 height 86
drag, startPoint x: 273, startPoint y: 151, endPoint x: 77, endPoint y: 149, distance: 196.1
click at [73, 151] on div "Barcode: 605258422972 DSKU: D4JXAKMVVDS Rib Contour Waist Length Tank (Powder B…" at bounding box center [227, 129] width 335 height 86
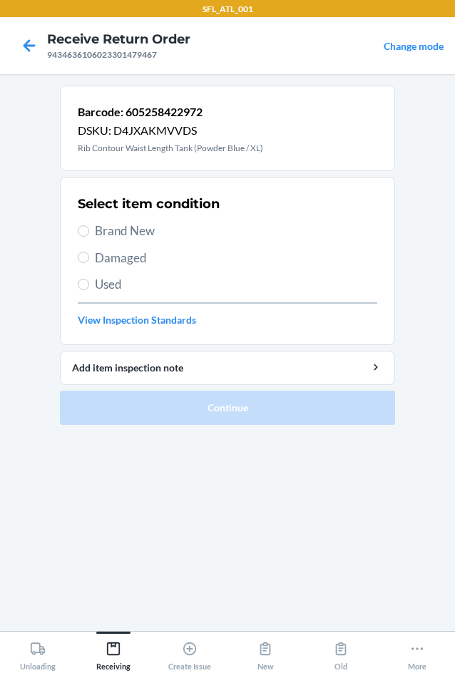
click at [354, 133] on div "Barcode: 605258422972 DSKU: D4JXAKMVVDS Rib Contour Waist Length Tank (Powder B…" at bounding box center [227, 129] width 335 height 86
click at [80, 225] on section "Select item condition Brand New Damaged Used View Inspection Standards" at bounding box center [227, 261] width 335 height 168
click at [86, 229] on input "Brand New" at bounding box center [83, 230] width 11 height 11
radio input "true"
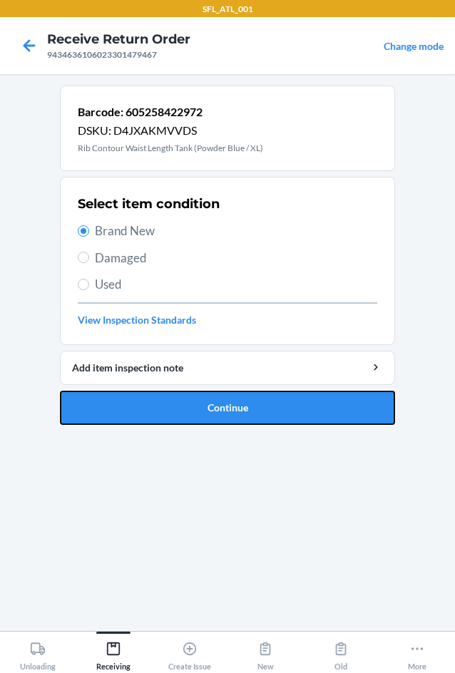
drag, startPoint x: 155, startPoint y: 404, endPoint x: 156, endPoint y: 380, distance: 24.3
click at [155, 402] on button "Continue" at bounding box center [227, 408] width 335 height 34
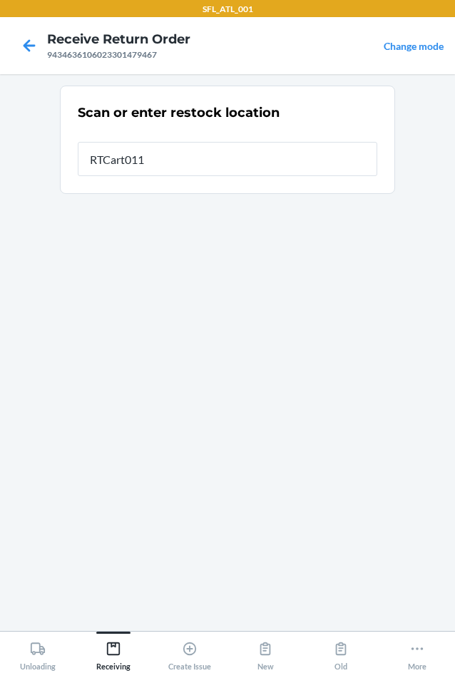
type input "RTCart011"
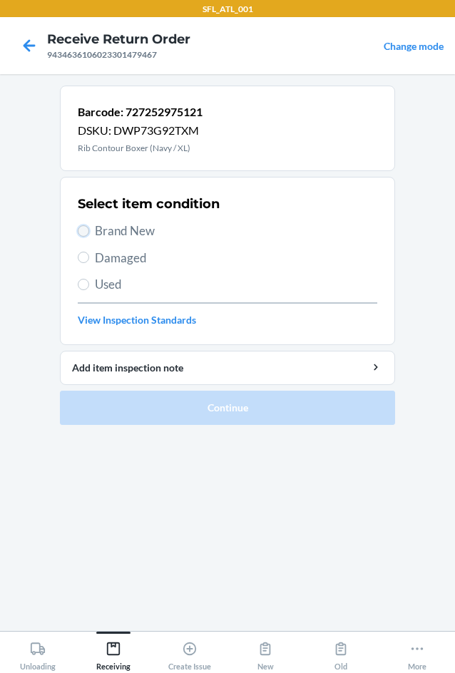
click at [81, 227] on input "Brand New" at bounding box center [83, 230] width 11 height 11
radio input "true"
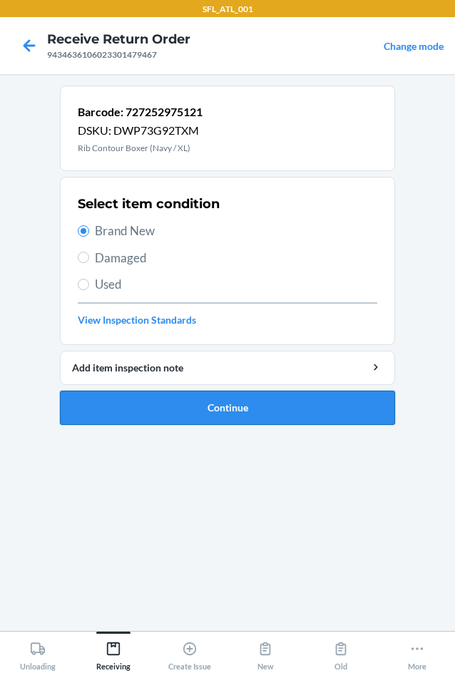
click at [189, 401] on button "Continue" at bounding box center [227, 408] width 335 height 34
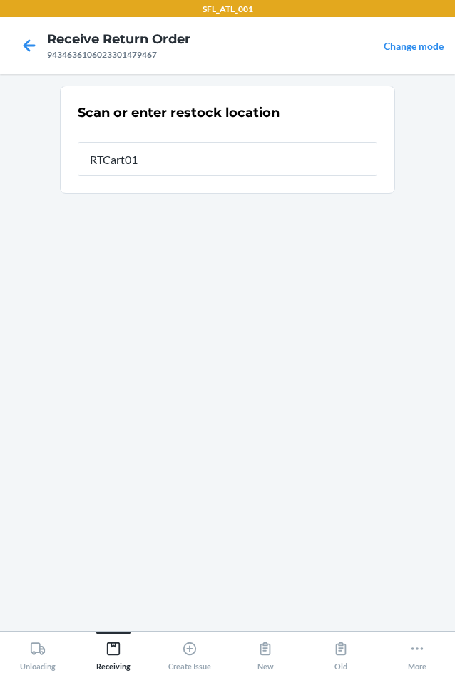
type input "RTCart011"
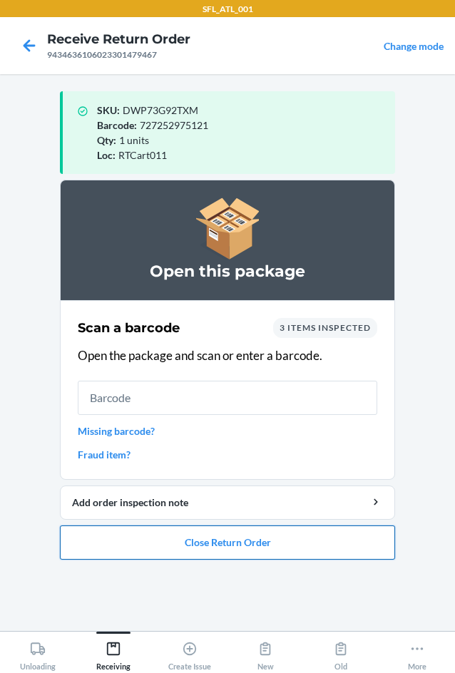
click at [234, 545] on button "Close Return Order" at bounding box center [227, 543] width 335 height 34
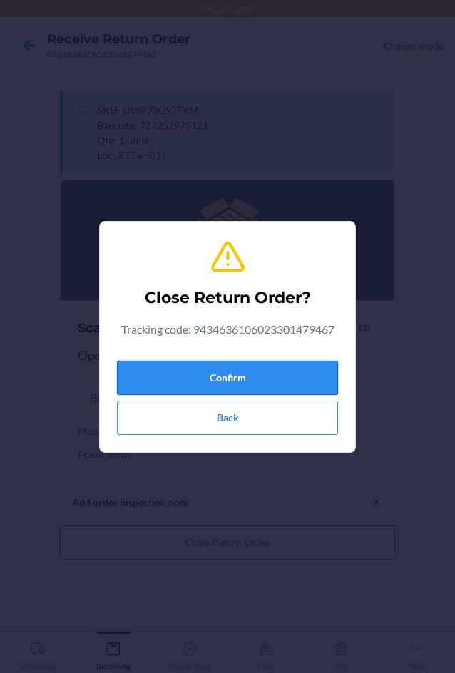
click at [255, 384] on button "Confirm" at bounding box center [227, 378] width 221 height 34
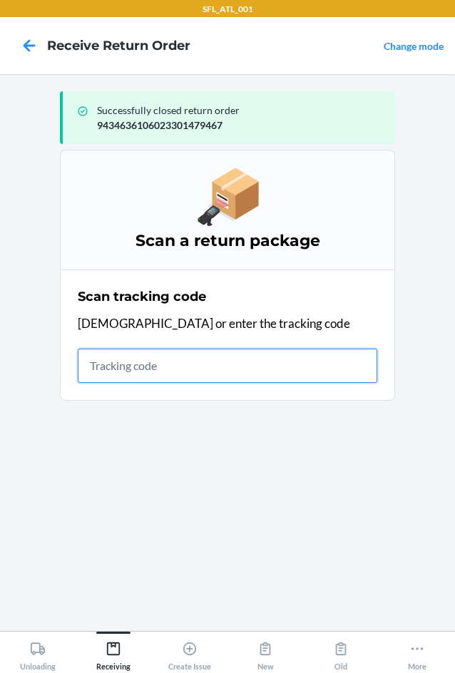
drag, startPoint x: 141, startPoint y: 369, endPoint x: 121, endPoint y: 359, distance: 23.3
click at [136, 365] on input "text" at bounding box center [228, 366] width 300 height 34
type input "4203025994346361060"
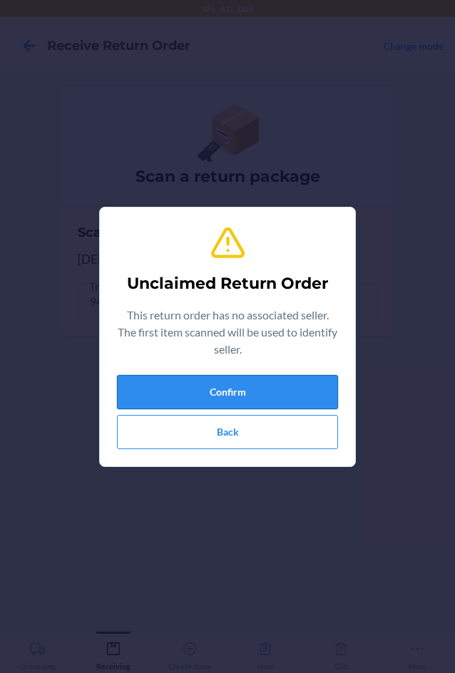
click at [194, 395] on button "Confirm" at bounding box center [227, 392] width 221 height 34
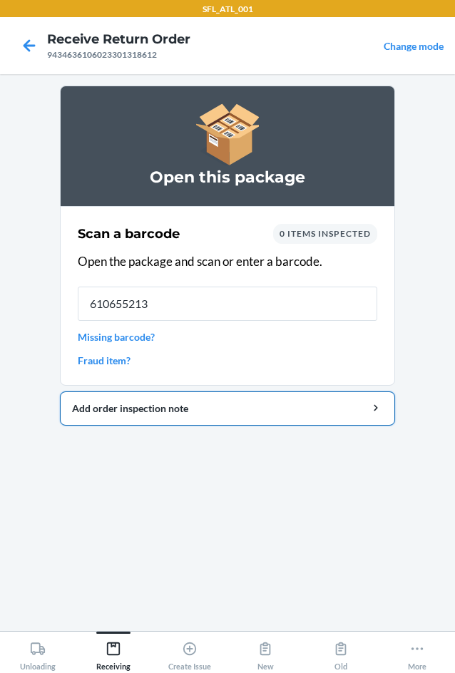
type input "6106552133"
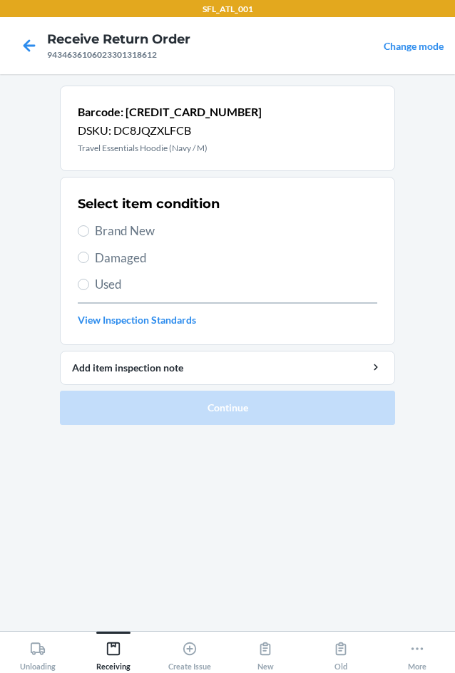
click at [81, 225] on label "Brand New" at bounding box center [228, 231] width 300 height 19
click at [81, 225] on input "Brand New" at bounding box center [83, 230] width 11 height 11
radio input "true"
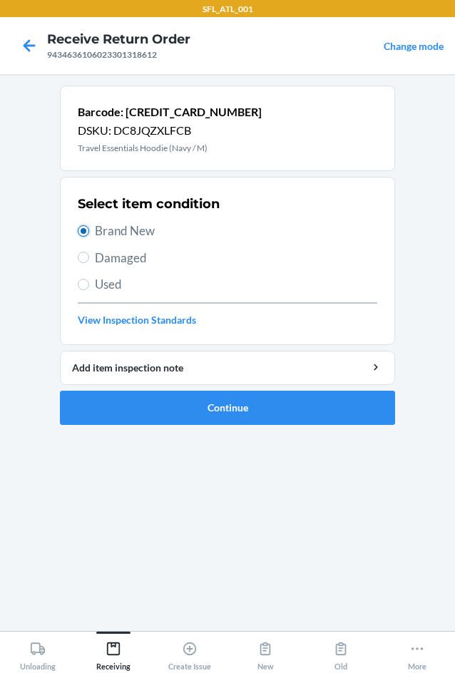
click at [81, 226] on input "Brand New" at bounding box center [83, 230] width 11 height 11
click at [227, 401] on button "Continue" at bounding box center [227, 408] width 335 height 34
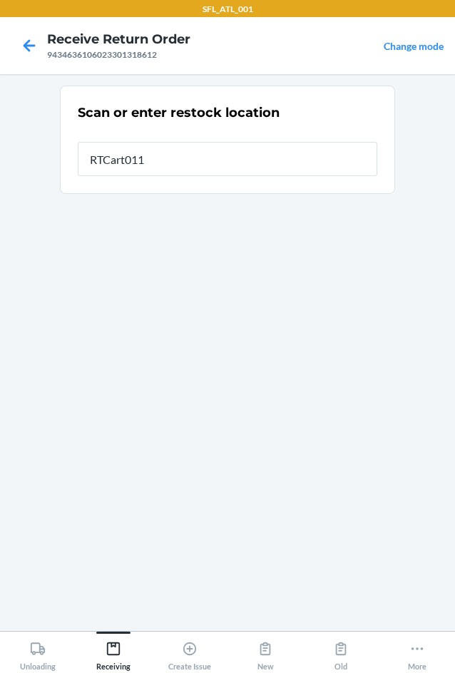
type input "RTCart011"
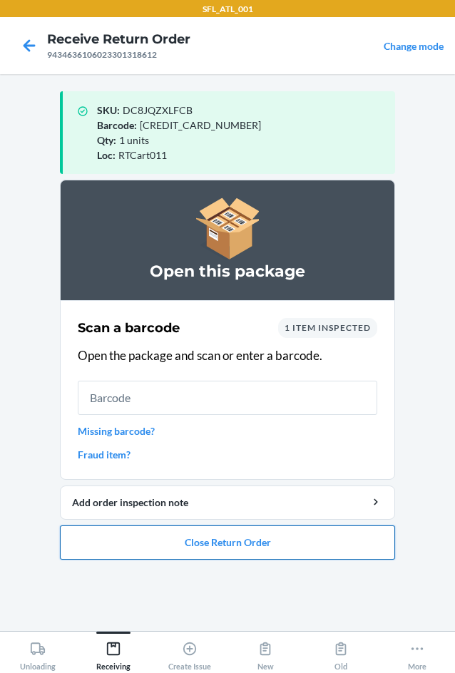
click at [235, 533] on button "Close Return Order" at bounding box center [227, 543] width 335 height 34
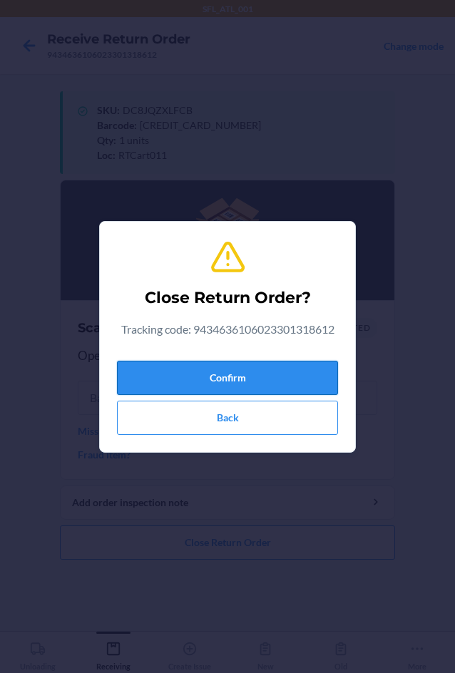
click at [188, 375] on button "Confirm" at bounding box center [227, 378] width 221 height 34
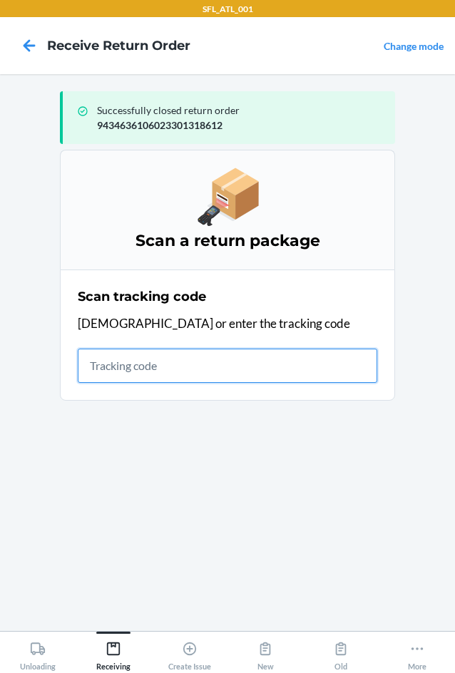
click at [134, 376] on input "text" at bounding box center [228, 366] width 300 height 34
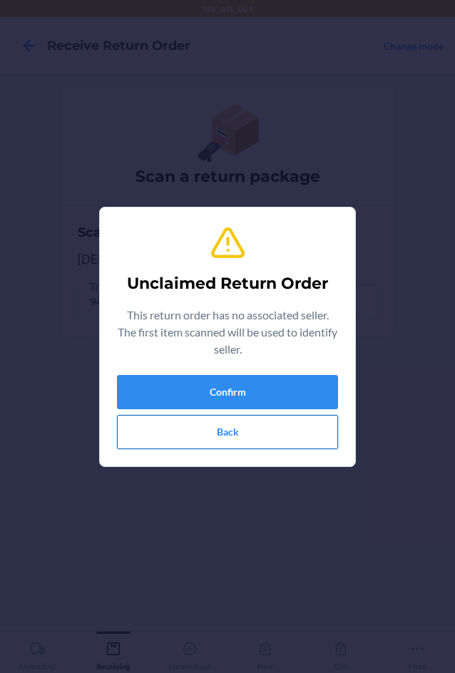
click at [144, 421] on button "Back" at bounding box center [227, 432] width 221 height 34
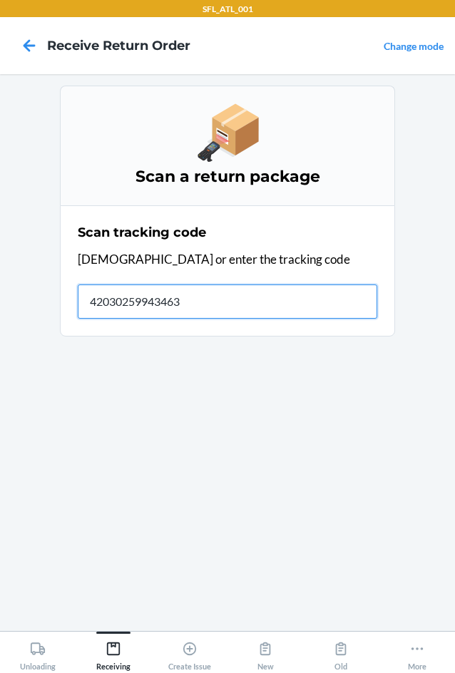
type input "420302599434636"
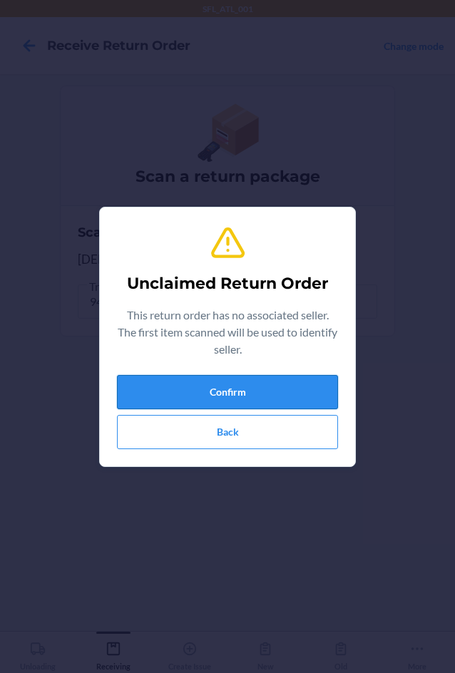
click at [218, 389] on button "Confirm" at bounding box center [227, 392] width 221 height 34
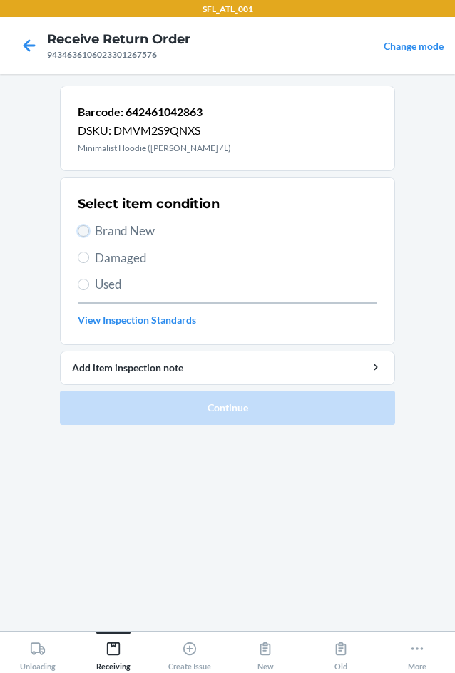
click at [86, 229] on input "Brand New" at bounding box center [83, 230] width 11 height 11
radio input "true"
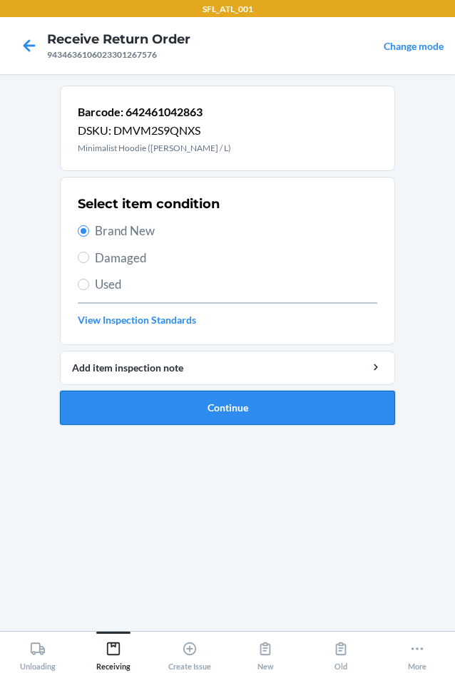
drag, startPoint x: 285, startPoint y: 414, endPoint x: 293, endPoint y: 409, distance: 8.9
click at [288, 411] on button "Continue" at bounding box center [227, 408] width 335 height 34
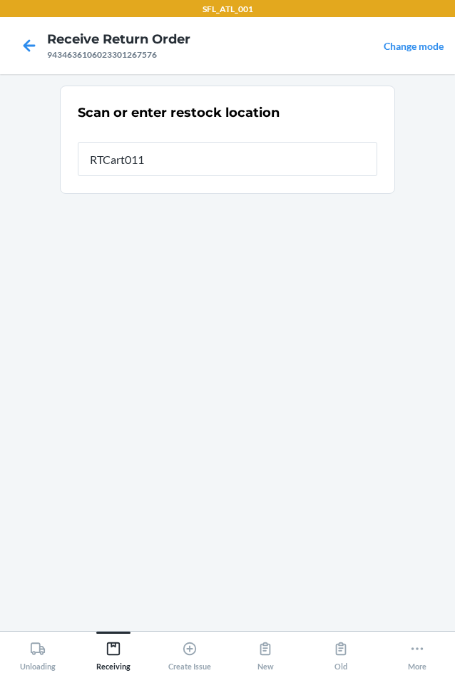
type input "RTCart011"
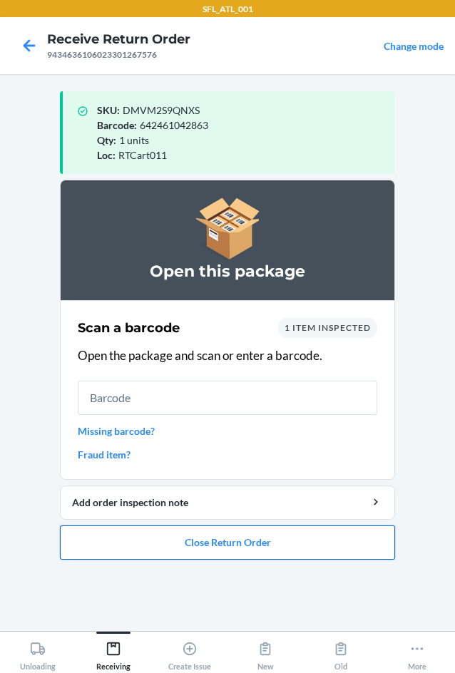
click at [188, 539] on button "Close Return Order" at bounding box center [227, 543] width 335 height 34
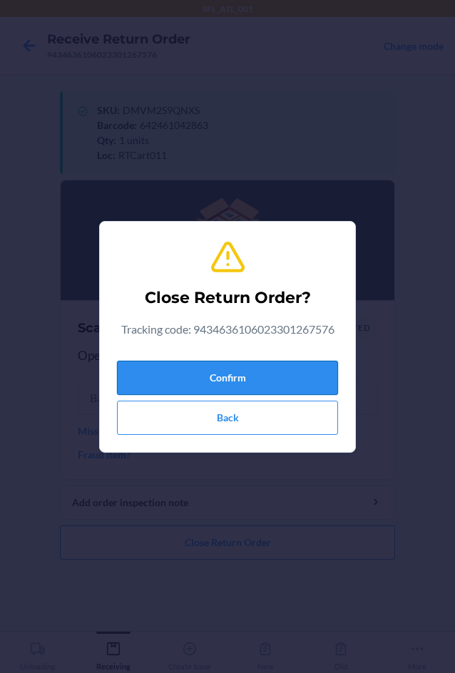
click at [270, 381] on button "Confirm" at bounding box center [227, 378] width 221 height 34
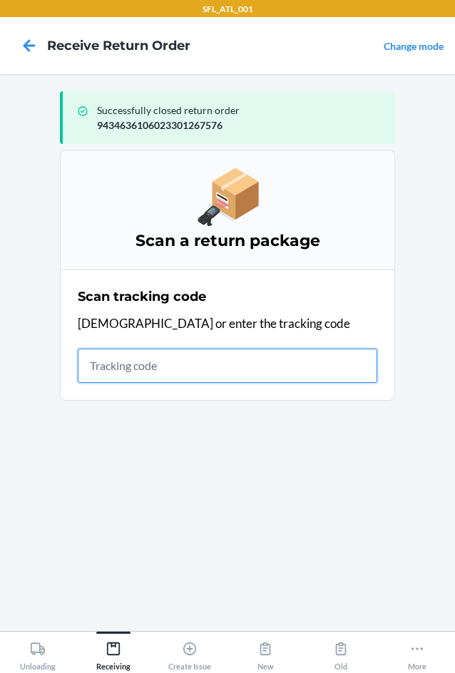
click at [180, 367] on input "text" at bounding box center [228, 366] width 300 height 34
type input "42030259943463610602330"
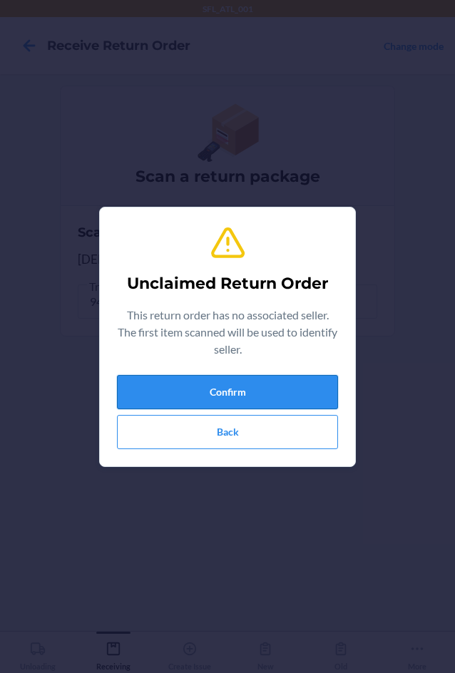
click at [248, 394] on button "Confirm" at bounding box center [227, 392] width 221 height 34
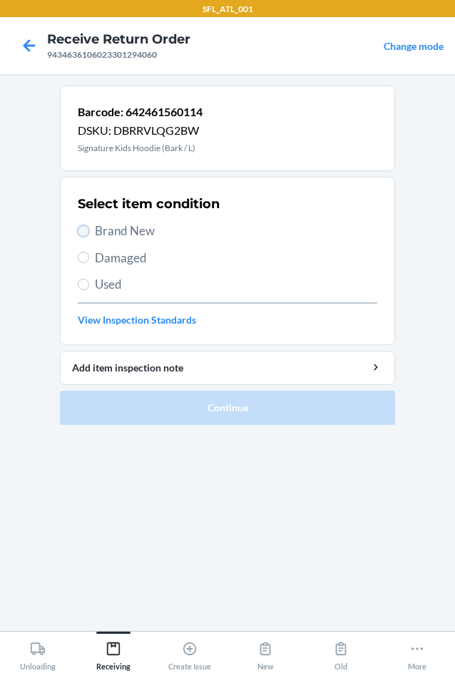
click at [78, 230] on input "Brand New" at bounding box center [83, 230] width 11 height 11
radio input "true"
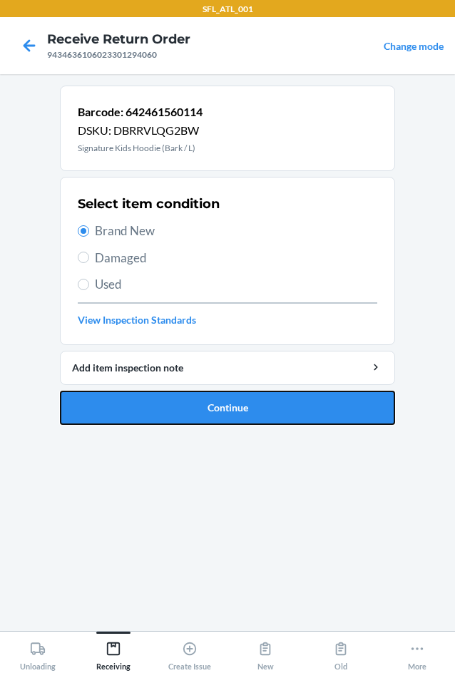
drag, startPoint x: 168, startPoint y: 410, endPoint x: 168, endPoint y: 401, distance: 9.3
click at [168, 409] on button "Continue" at bounding box center [227, 408] width 335 height 34
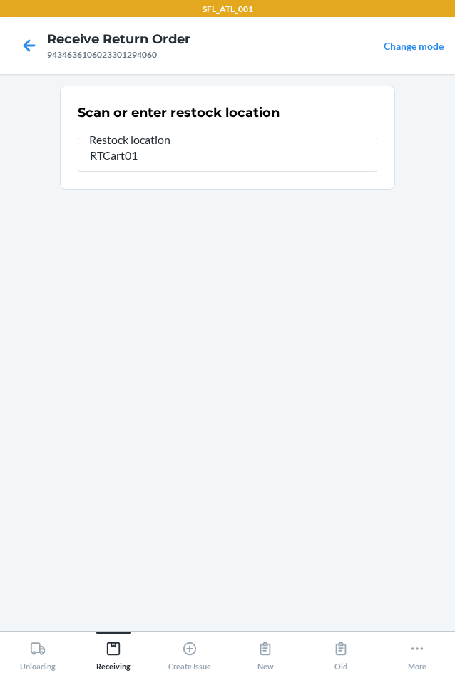
type input "RTCart011"
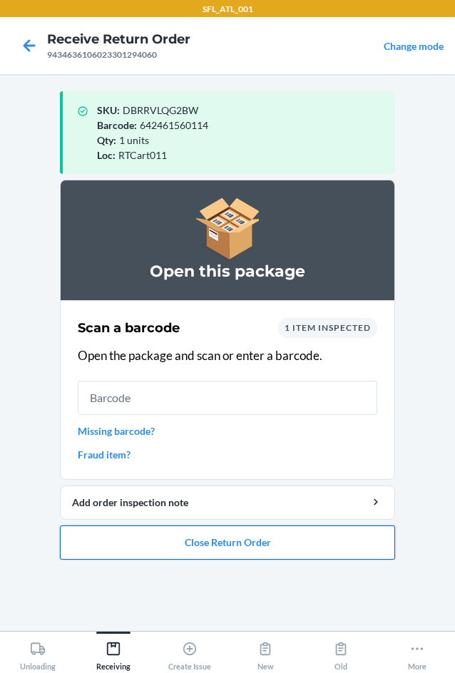
click at [237, 548] on button "Close Return Order" at bounding box center [227, 543] width 335 height 34
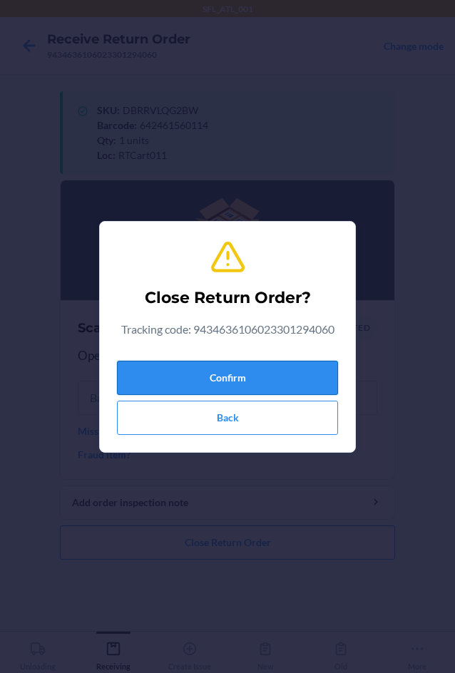
click at [220, 374] on button "Confirm" at bounding box center [227, 378] width 221 height 34
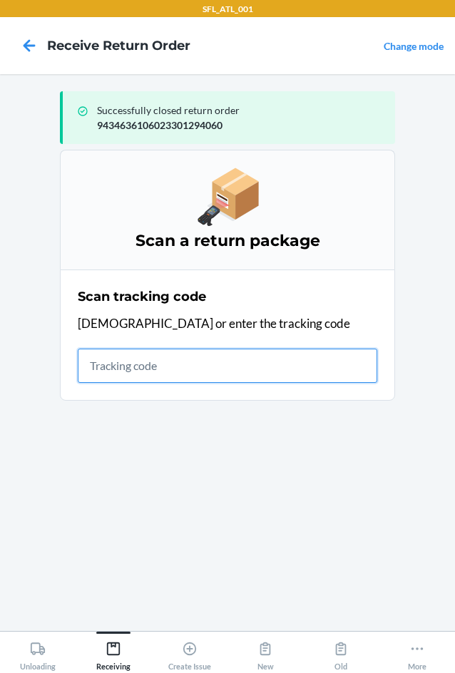
click at [119, 362] on input "text" at bounding box center [228, 366] width 300 height 34
type input "4203025994346361060233"
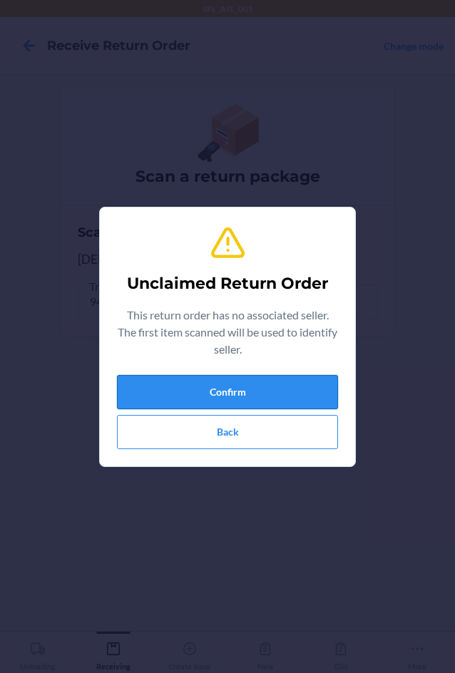
click at [206, 380] on button "Confirm" at bounding box center [227, 392] width 221 height 34
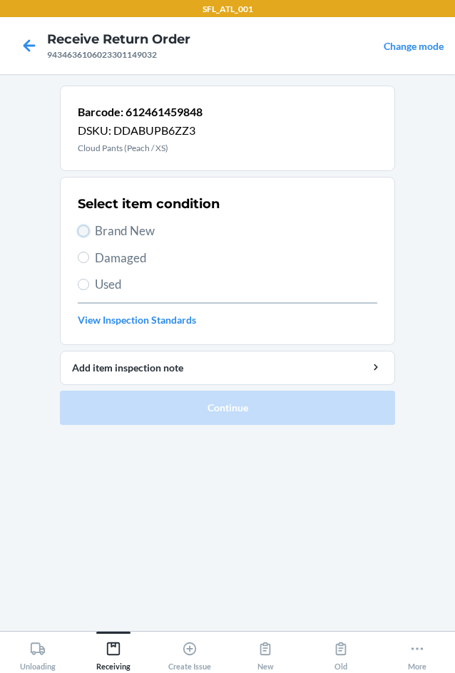
click at [79, 226] on input "Brand New" at bounding box center [83, 230] width 11 height 11
radio input "true"
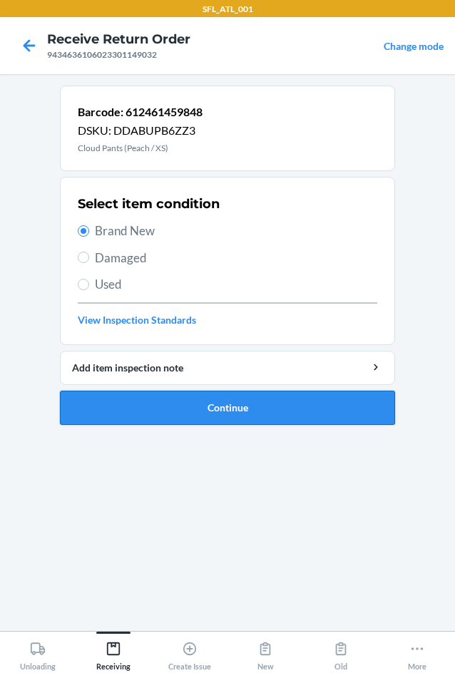
click at [232, 402] on button "Continue" at bounding box center [227, 408] width 335 height 34
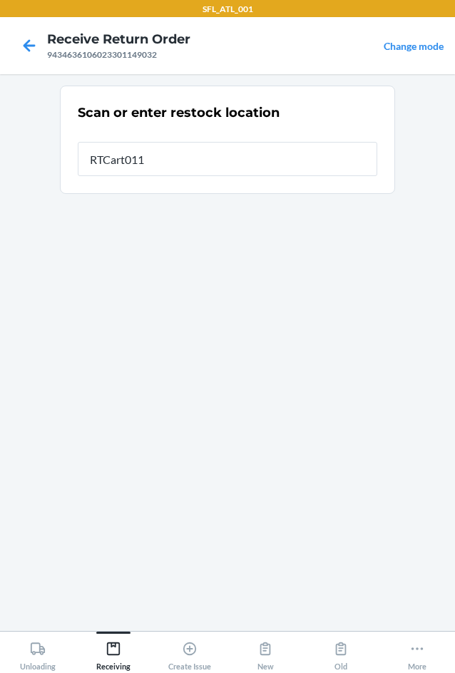
type input "RTCart011"
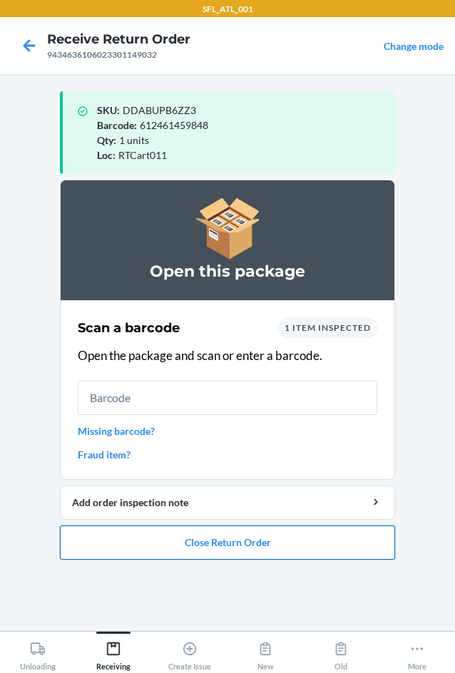
click at [174, 547] on button "Close Return Order" at bounding box center [227, 543] width 335 height 34
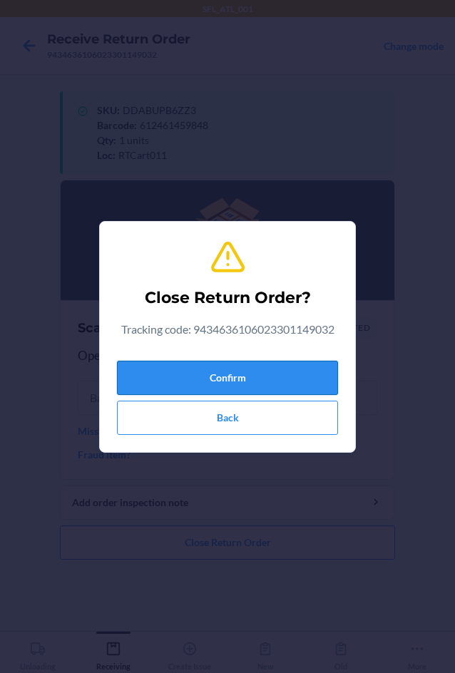
click at [195, 381] on button "Confirm" at bounding box center [227, 378] width 221 height 34
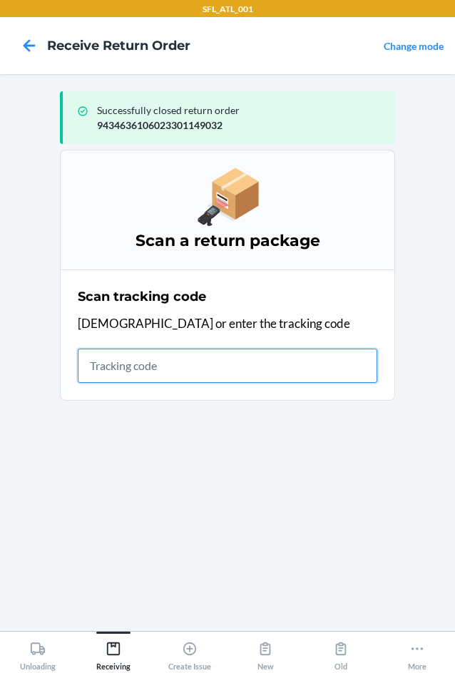
click at [96, 361] on input "text" at bounding box center [228, 366] width 300 height 34
type input "420302599434636106023301"
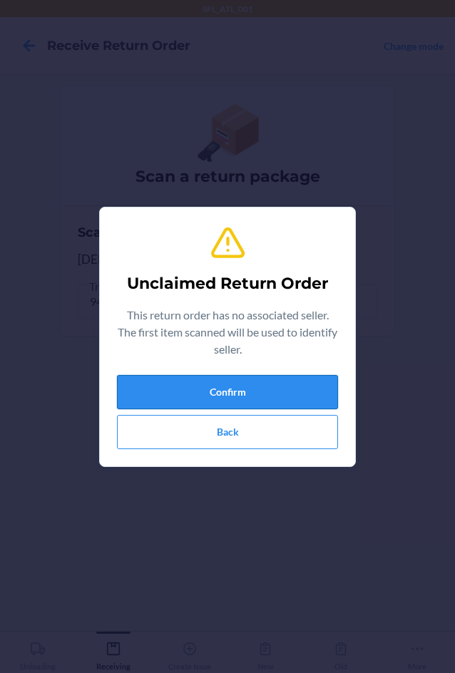
click at [141, 382] on button "Confirm" at bounding box center [227, 392] width 221 height 34
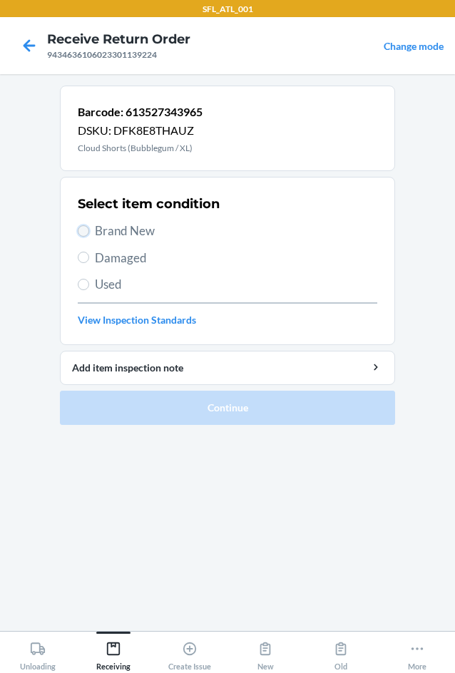
click at [81, 227] on input "Brand New" at bounding box center [83, 230] width 11 height 11
radio input "true"
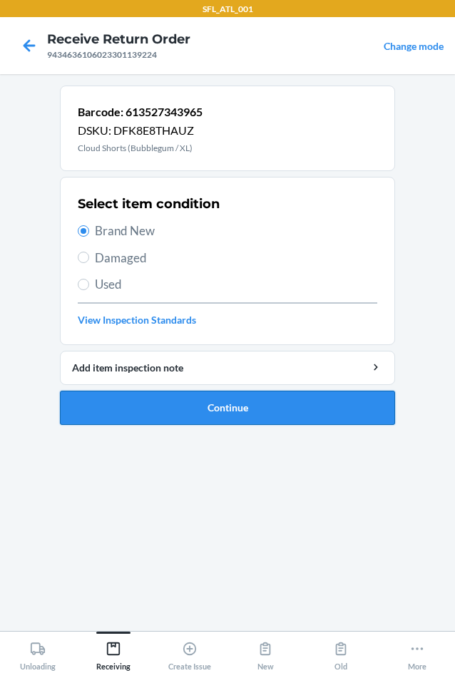
drag, startPoint x: 232, startPoint y: 408, endPoint x: 223, endPoint y: 402, distance: 11.3
click at [223, 402] on button "Continue" at bounding box center [227, 408] width 335 height 34
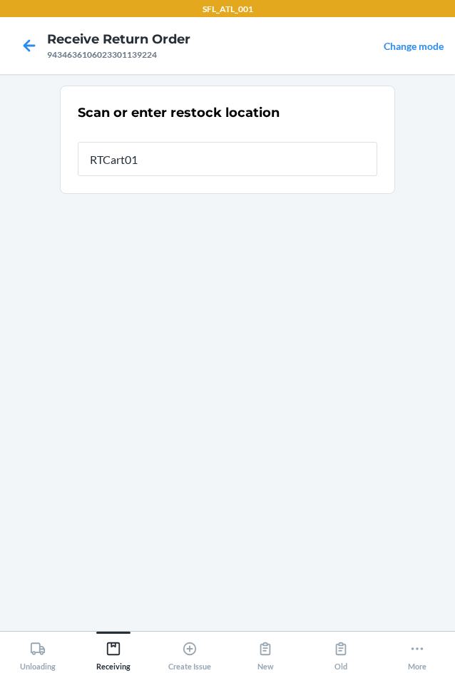
type input "RTCart011"
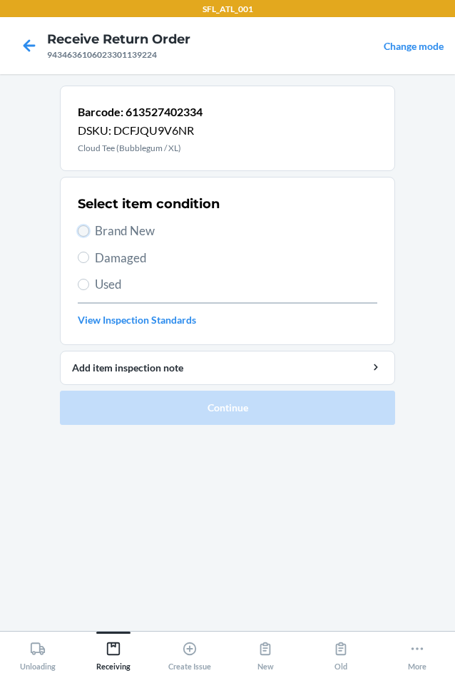
click at [84, 231] on input "Brand New" at bounding box center [83, 230] width 11 height 11
radio input "true"
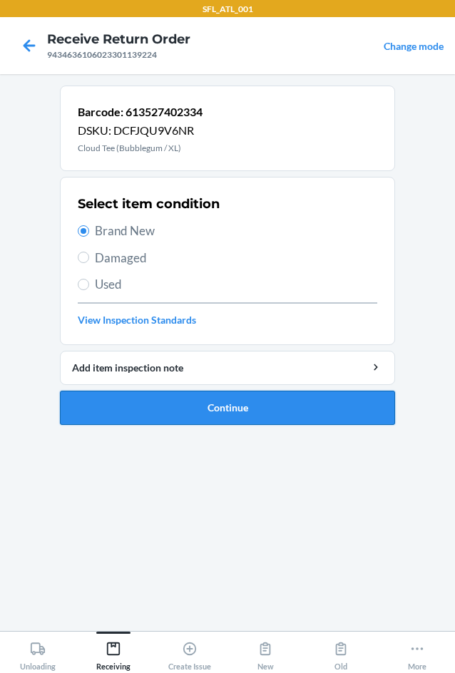
click at [190, 411] on button "Continue" at bounding box center [227, 408] width 335 height 34
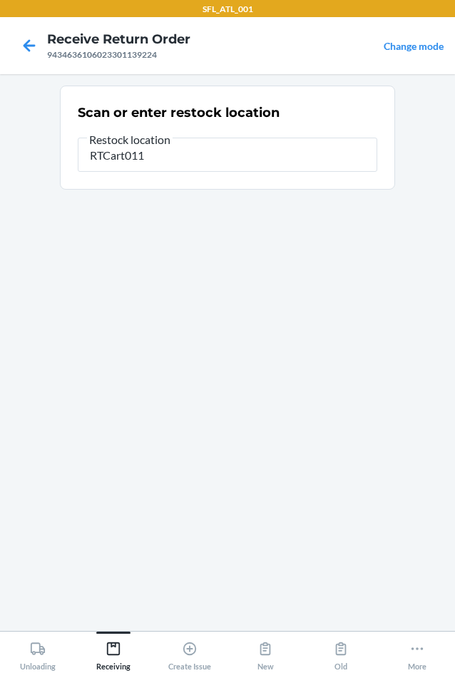
type input "RTCart011"
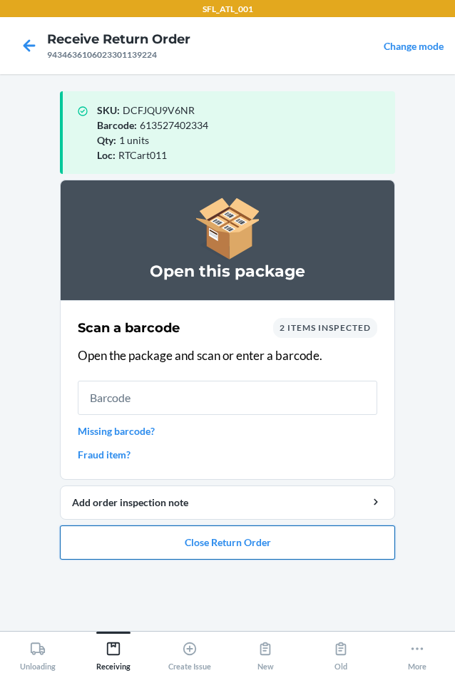
click at [200, 542] on button "Close Return Order" at bounding box center [227, 543] width 335 height 34
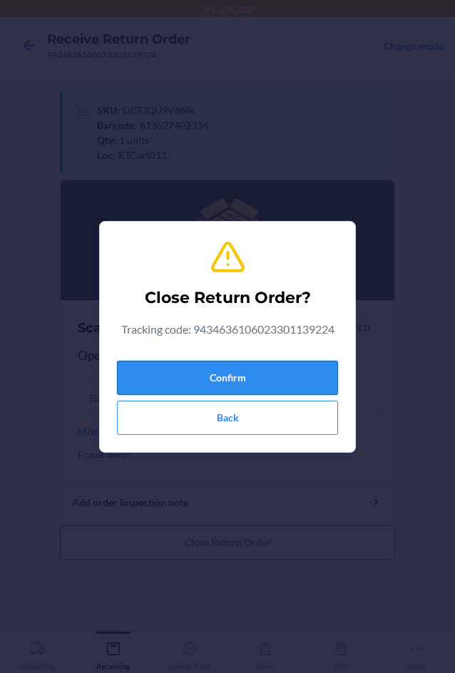
click at [225, 368] on button "Confirm" at bounding box center [227, 378] width 221 height 34
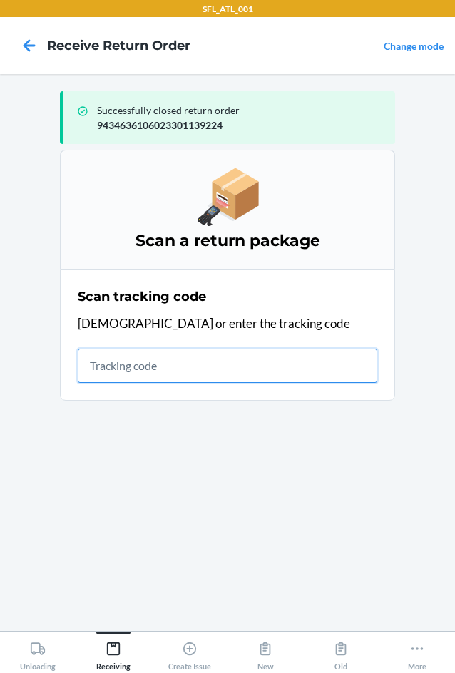
click at [111, 367] on input "text" at bounding box center [228, 366] width 300 height 34
type input "4203025994346361060"
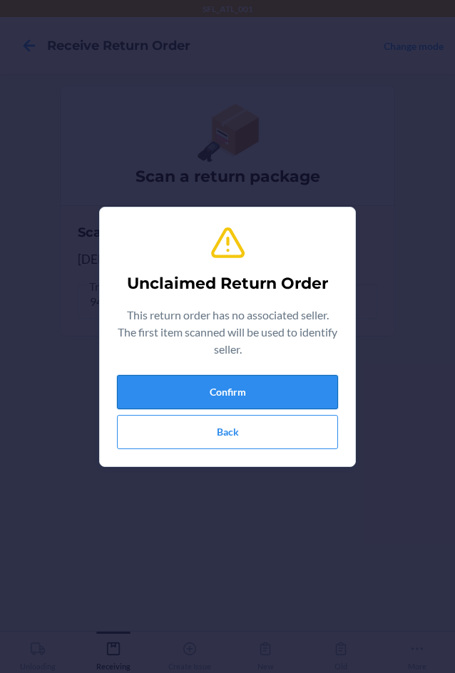
click at [255, 389] on button "Confirm" at bounding box center [227, 392] width 221 height 34
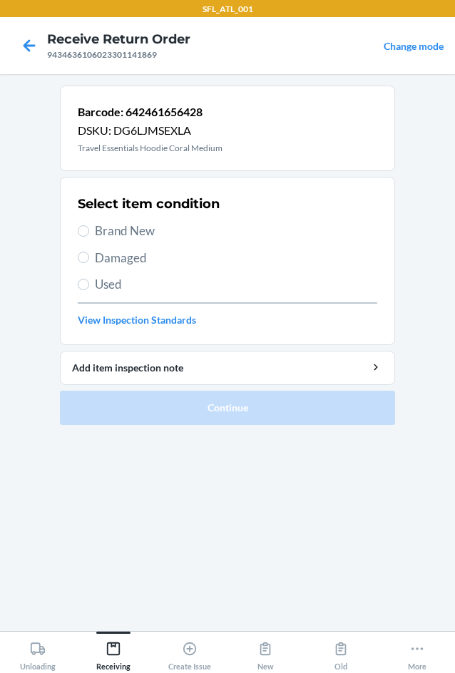
click at [88, 225] on label "Brand New" at bounding box center [228, 231] width 300 height 19
click at [88, 225] on input "Brand New" at bounding box center [83, 230] width 11 height 11
radio input "true"
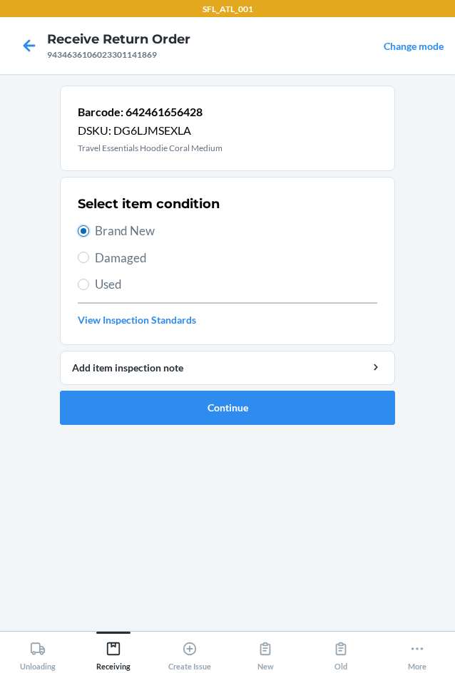
click at [83, 227] on input "Brand New" at bounding box center [83, 230] width 11 height 11
click at [219, 409] on button "Continue" at bounding box center [227, 408] width 335 height 34
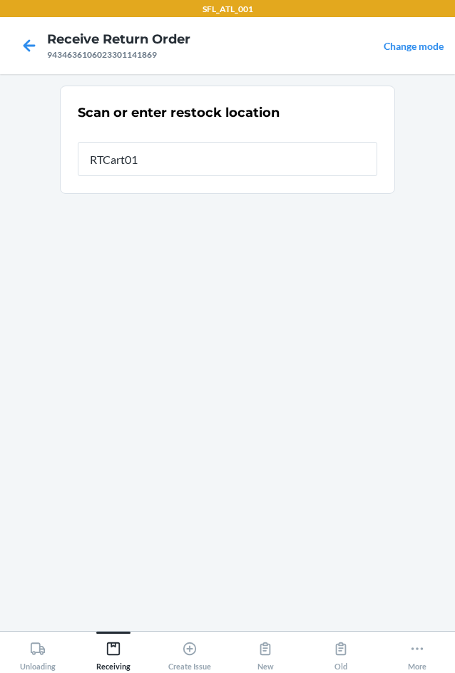
type input "RTCart011"
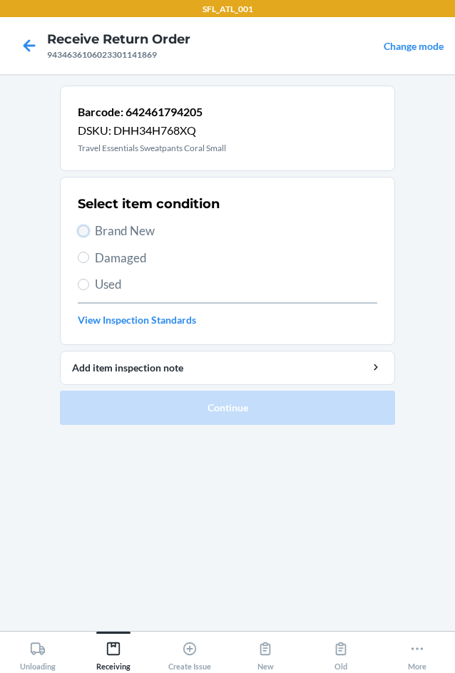
click at [86, 229] on input "Brand New" at bounding box center [83, 230] width 11 height 11
radio input "true"
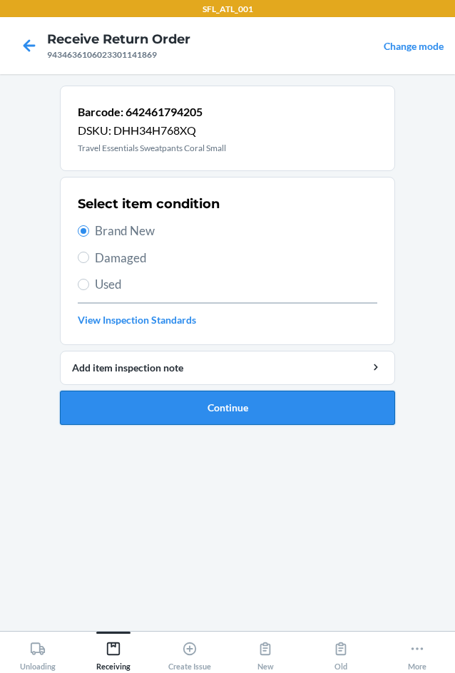
click at [233, 413] on button "Continue" at bounding box center [227, 408] width 335 height 34
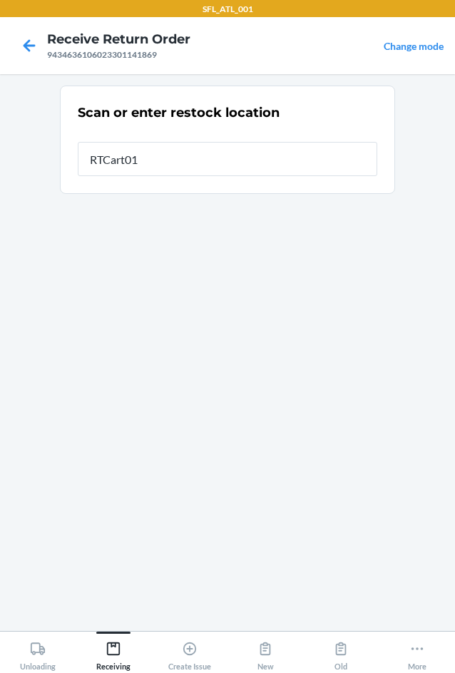
type input "RTCart011"
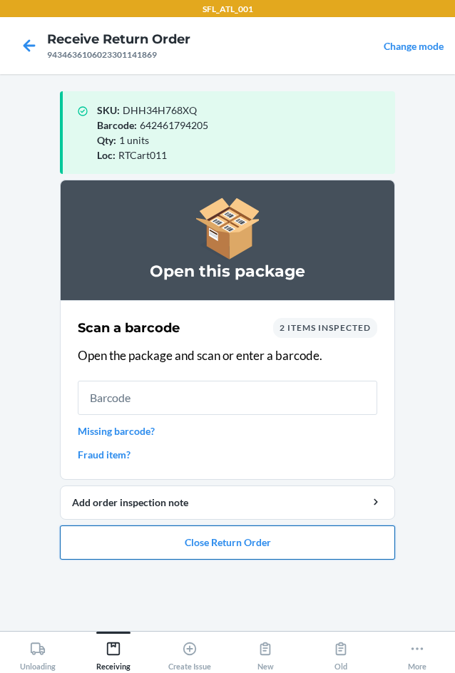
click at [173, 561] on ol "Open this package Scan a barcode 2 items inspected Open the package and scan or…" at bounding box center [227, 376] width 335 height 392
click at [176, 554] on button "Close Return Order" at bounding box center [227, 543] width 335 height 34
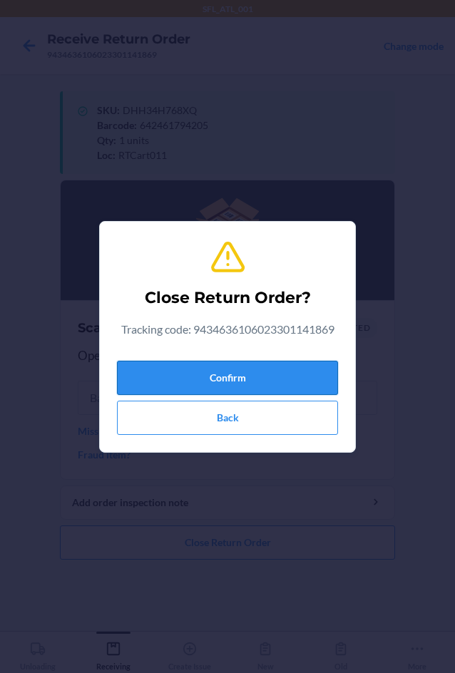
click at [194, 376] on button "Confirm" at bounding box center [227, 378] width 221 height 34
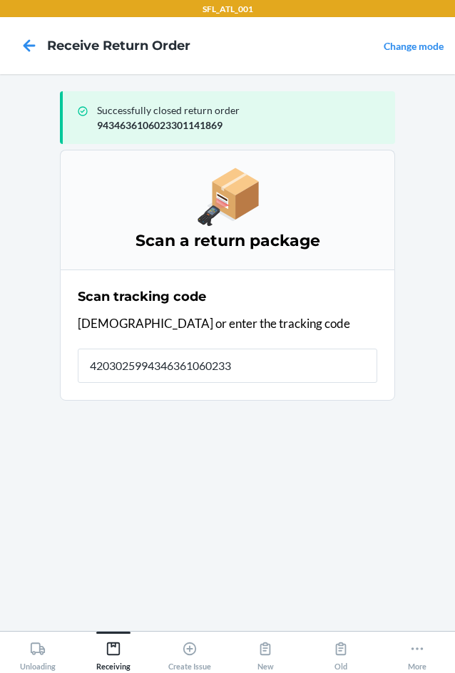
type input "42030259943463610602330"
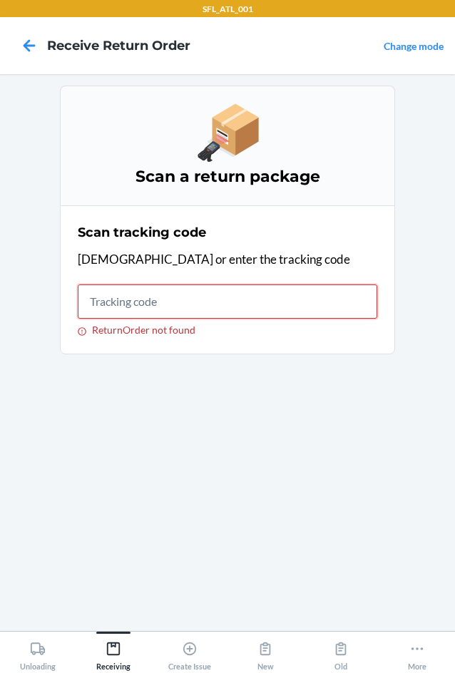
click at [82, 310] on input "ReturnOrder not found" at bounding box center [228, 302] width 300 height 34
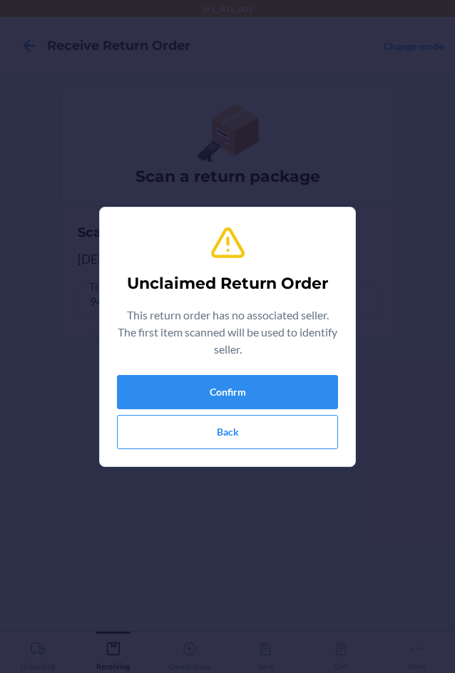
click at [157, 372] on div "Unclaimed Return Order This return order has no associated seller. The first it…" at bounding box center [227, 337] width 221 height 236
click at [149, 378] on button "Confirm" at bounding box center [227, 392] width 221 height 34
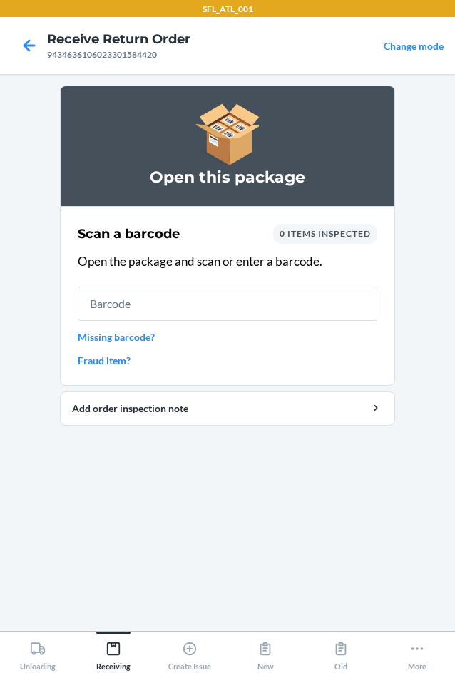
click at [76, 338] on section "Scan a barcode 0 items inspected Open the package and scan or enter a barcode. …" at bounding box center [227, 296] width 335 height 180
click at [98, 327] on div "Scan a barcode 0 items inspected Open the package and scan or enter a barcode. …" at bounding box center [228, 296] width 300 height 153
click at [105, 339] on link "Missing barcode?" at bounding box center [228, 336] width 300 height 15
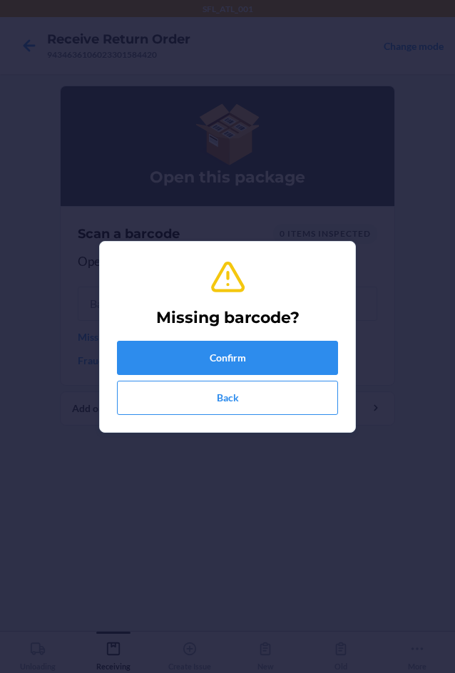
click at [105, 339] on section "Missing barcode? Confirm Back" at bounding box center [227, 337] width 257 height 192
click at [61, 329] on div "Missing barcode? Confirm Back" at bounding box center [227, 336] width 455 height 673
click at [165, 364] on button "Confirm" at bounding box center [227, 358] width 221 height 34
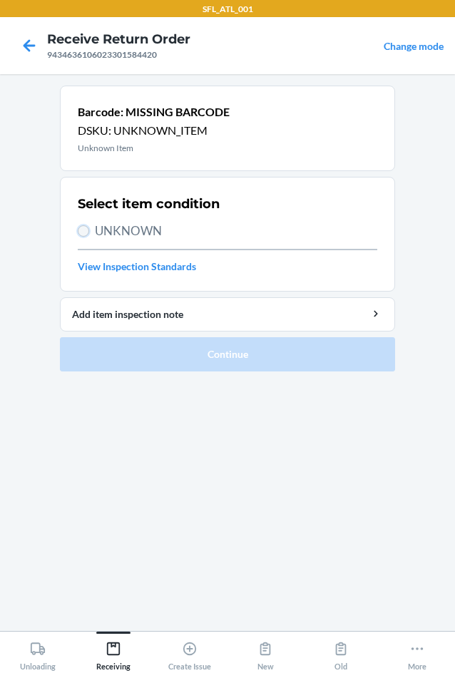
click at [84, 229] on input "UNKNOWN" at bounding box center [83, 230] width 11 height 11
radio input "true"
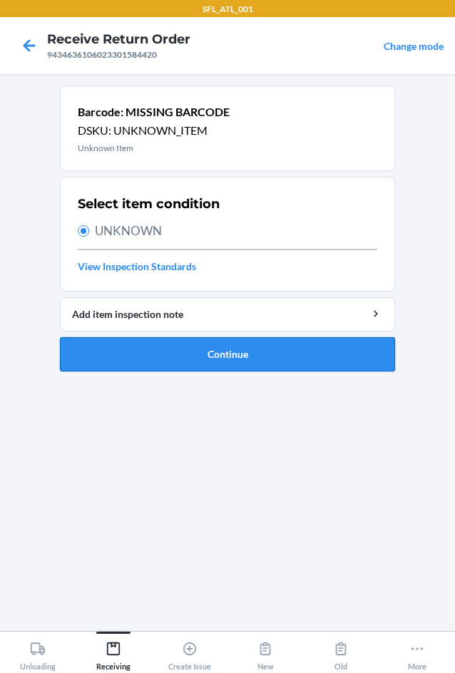
click at [156, 349] on button "Continue" at bounding box center [227, 354] width 335 height 34
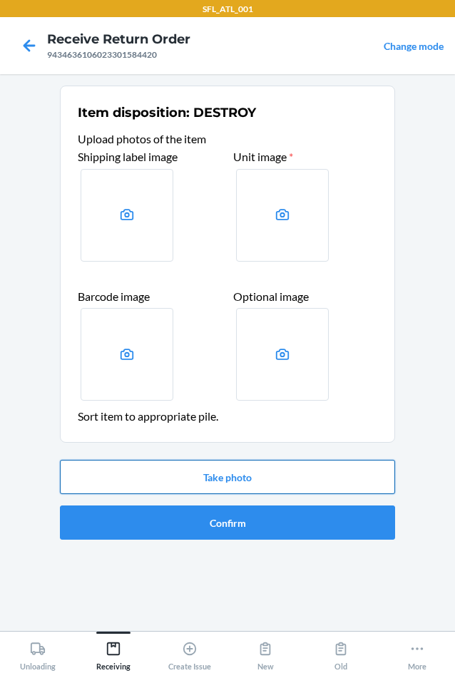
click at [146, 482] on button "Take photo" at bounding box center [227, 477] width 335 height 34
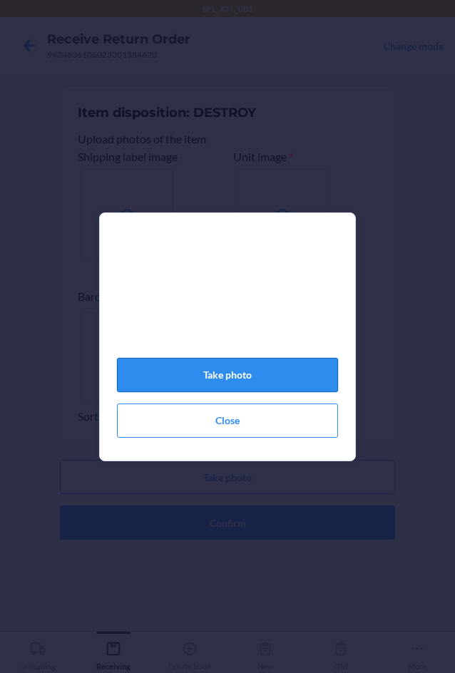
click at [145, 385] on button "Take photo" at bounding box center [227, 375] width 221 height 34
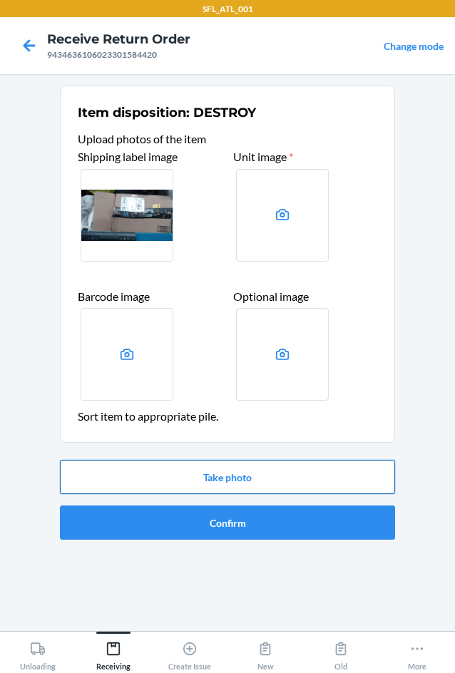
click at [127, 475] on button "Take photo" at bounding box center [227, 477] width 335 height 34
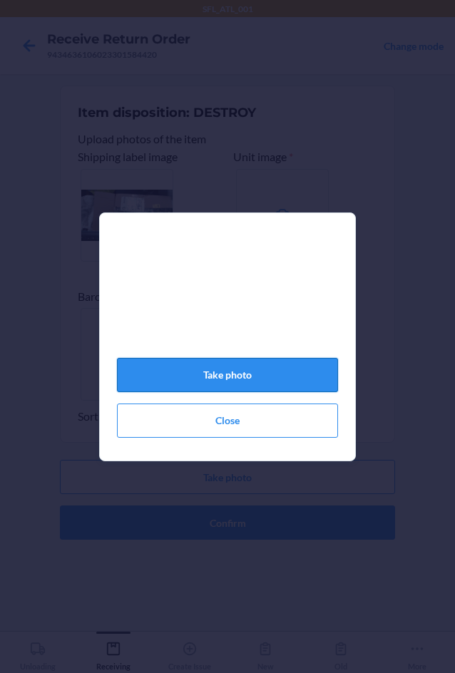
click at [193, 385] on button "Take photo" at bounding box center [227, 375] width 221 height 34
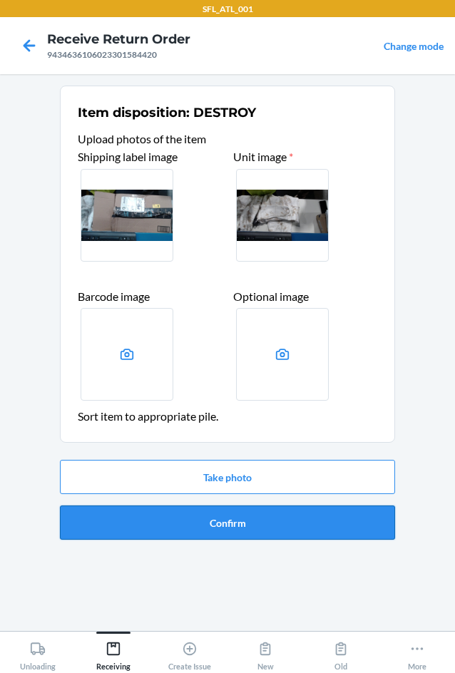
click at [197, 511] on button "Confirm" at bounding box center [227, 523] width 335 height 34
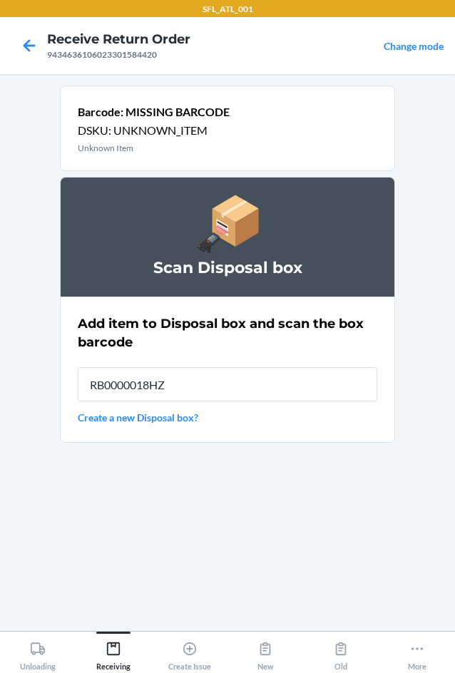
type input "RB0000018HZ"
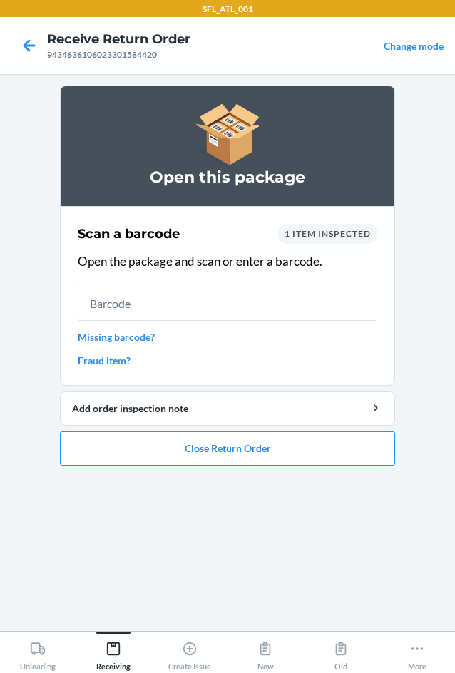
click at [86, 337] on link "Missing barcode?" at bounding box center [228, 336] width 300 height 15
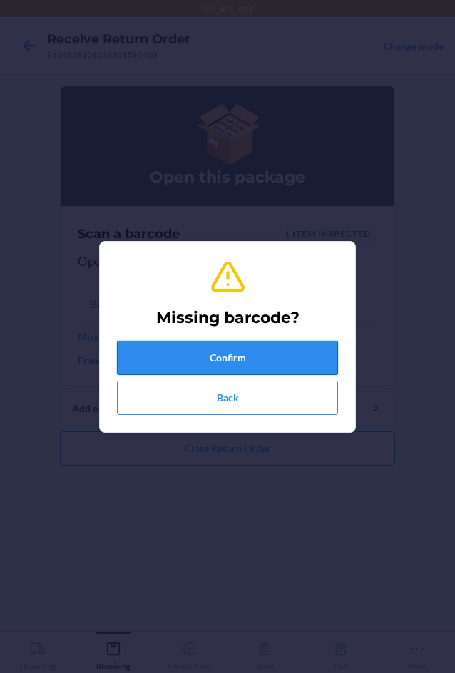
click at [142, 361] on button "Confirm" at bounding box center [227, 358] width 221 height 34
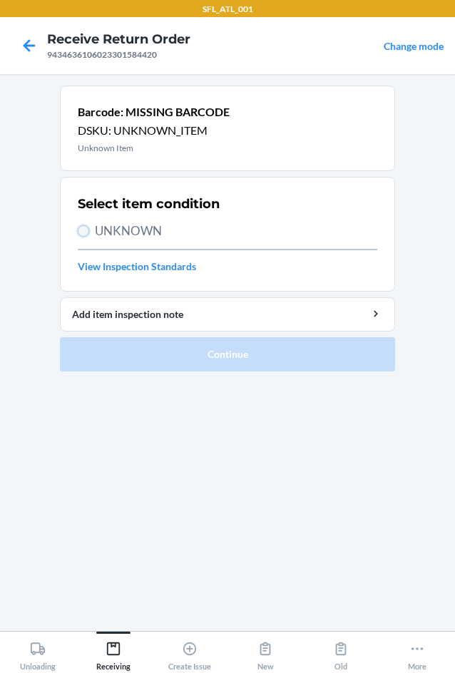
click at [81, 231] on input "UNKNOWN" at bounding box center [83, 230] width 11 height 11
radio input "true"
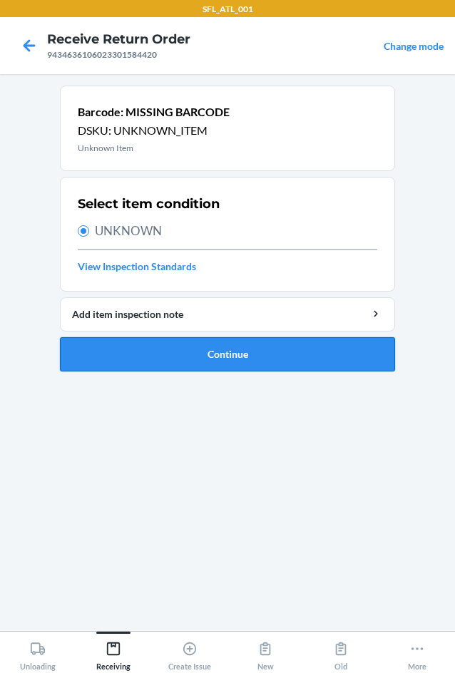
click at [77, 357] on button "Continue" at bounding box center [227, 354] width 335 height 34
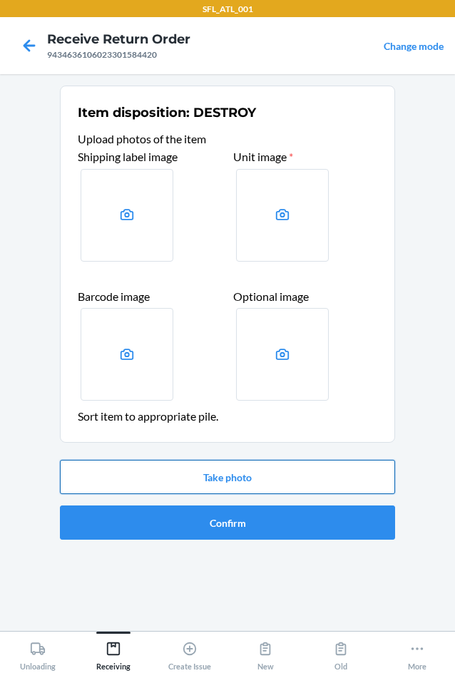
click at [108, 484] on button "Take photo" at bounding box center [227, 477] width 335 height 34
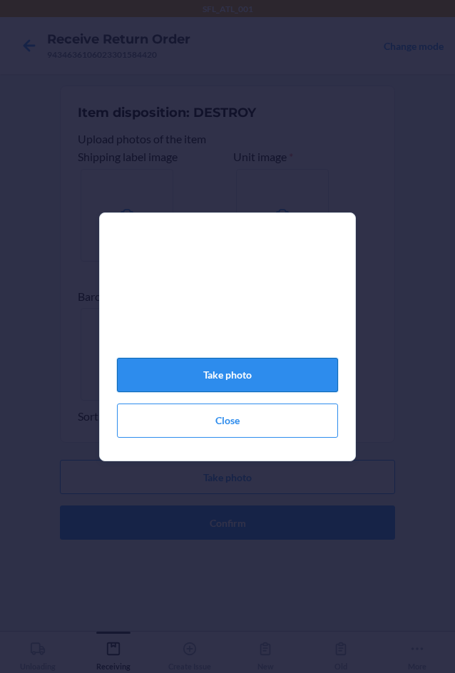
click at [126, 385] on button "Take photo" at bounding box center [227, 375] width 221 height 34
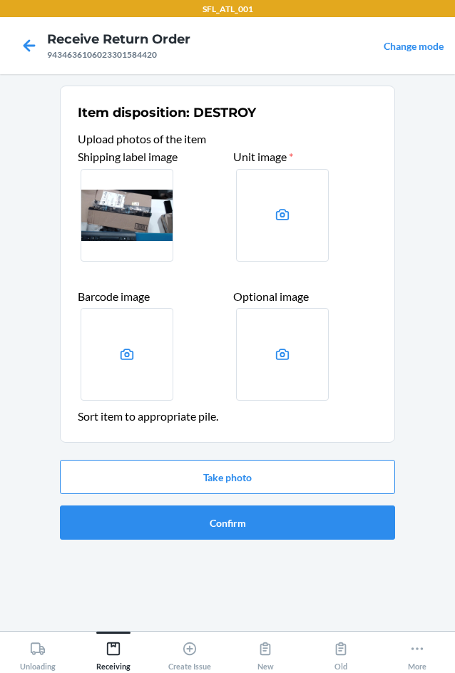
click at [127, 377] on label at bounding box center [127, 354] width 93 height 93
click at [0, 0] on input "file" at bounding box center [0, 0] width 0 height 0
click at [282, 208] on icon at bounding box center [283, 215] width 16 height 16
click at [0, 0] on input "file" at bounding box center [0, 0] width 0 height 0
drag, startPoint x: 148, startPoint y: 455, endPoint x: 146, endPoint y: 469, distance: 14.3
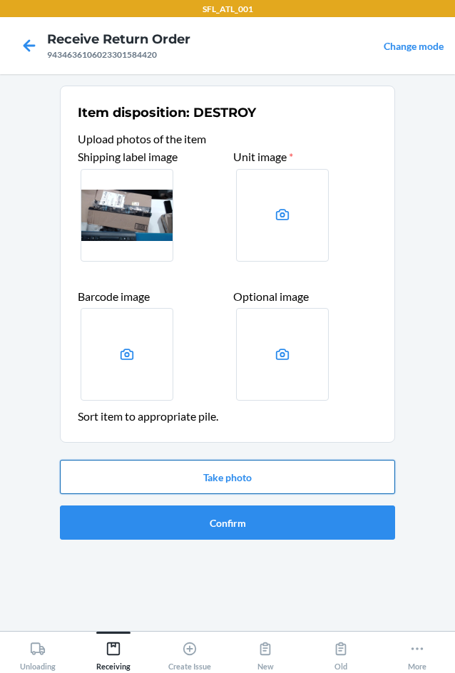
click at [148, 466] on div "Take photo Confirm" at bounding box center [227, 499] width 335 height 91
click at [148, 469] on button "Take photo" at bounding box center [227, 477] width 335 height 34
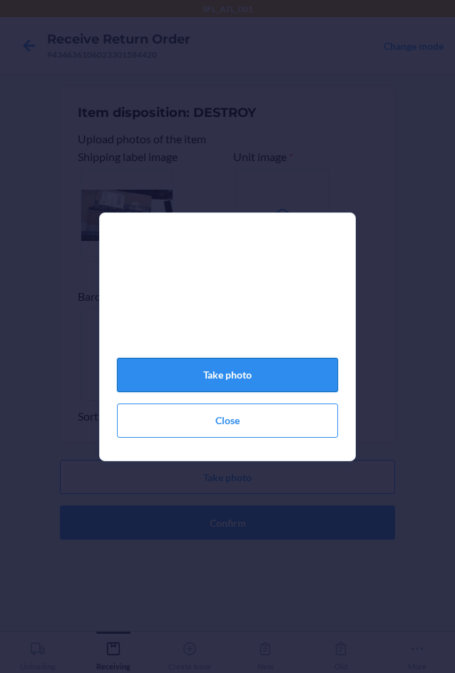
click at [260, 382] on button "Take photo" at bounding box center [227, 375] width 221 height 34
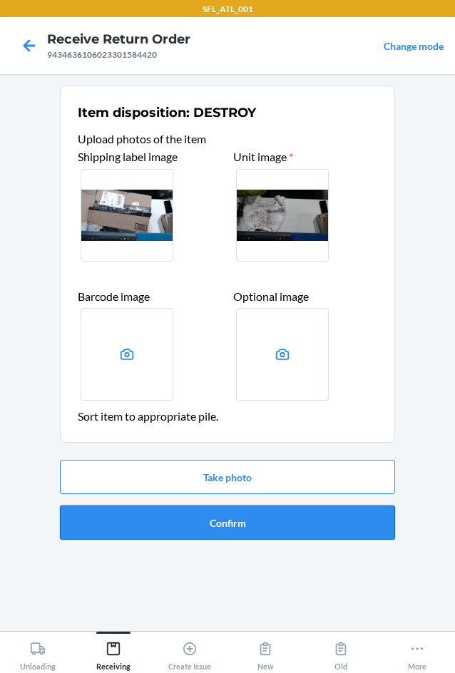
click at [216, 518] on button "Confirm" at bounding box center [227, 523] width 335 height 34
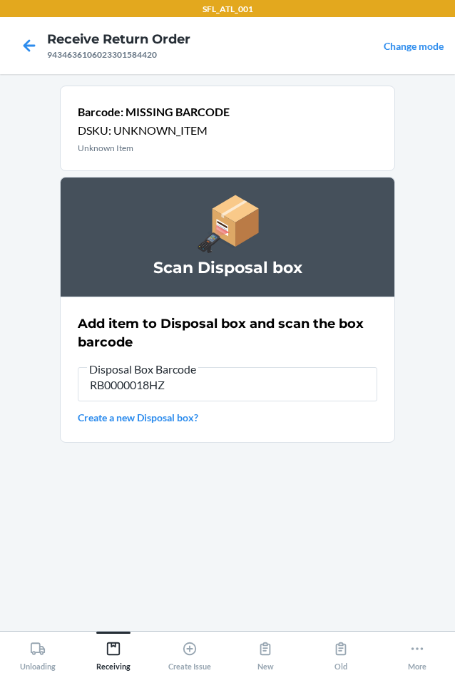
type input "RB0000018HZ"
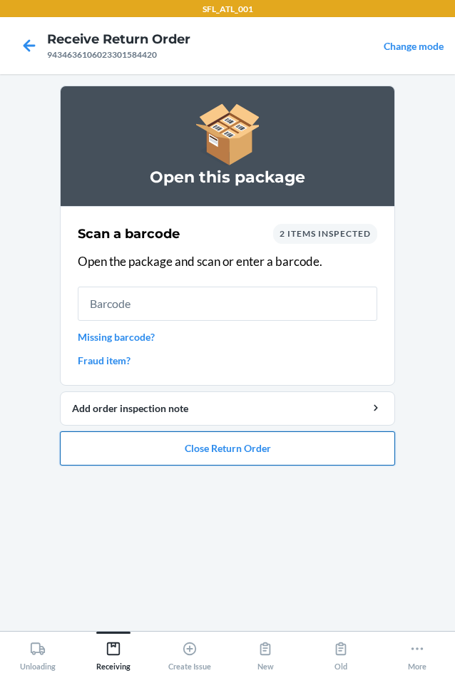
click at [249, 451] on button "Close Return Order" at bounding box center [227, 448] width 335 height 34
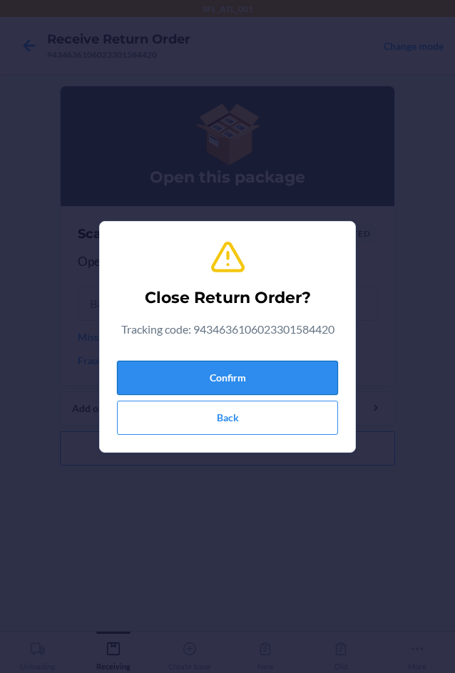
click at [235, 372] on button "Confirm" at bounding box center [227, 378] width 221 height 34
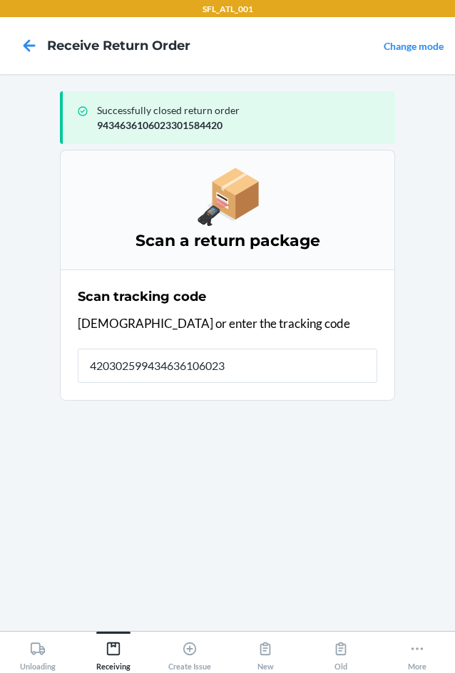
type input "4203025994346361060233"
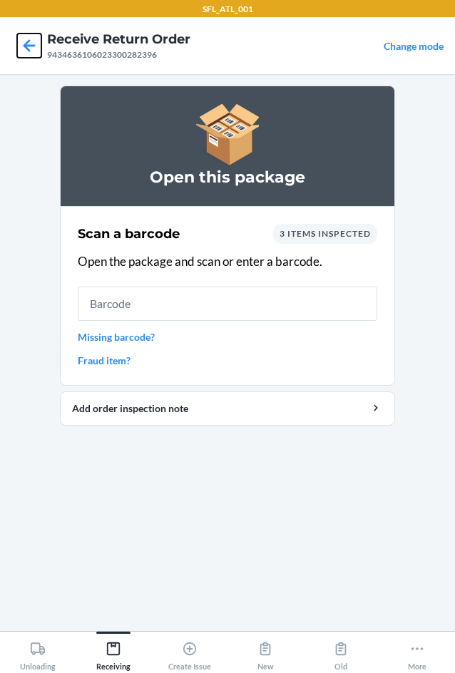
click at [24, 43] on icon at bounding box center [29, 46] width 24 height 24
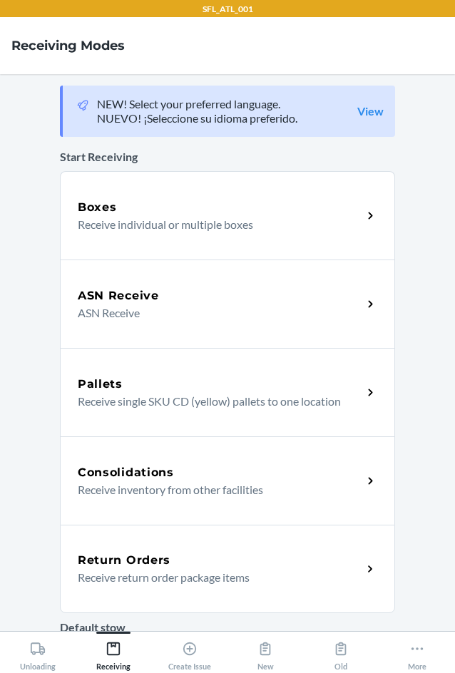
click at [183, 564] on div "Return Orders" at bounding box center [220, 560] width 285 height 17
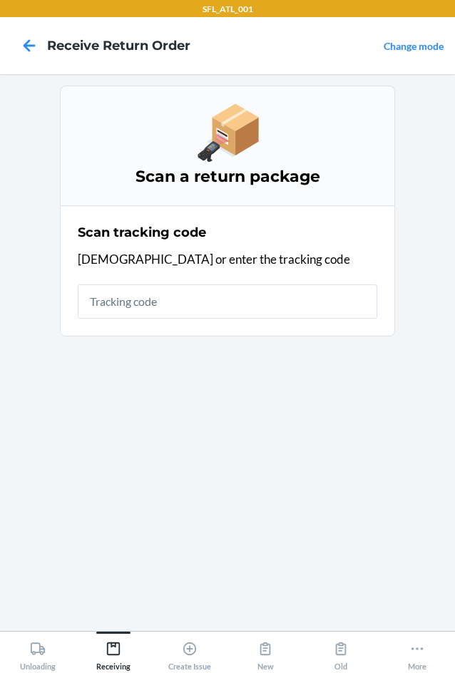
click at [161, 319] on div "Scan tracking code Scan or enter the tracking code" at bounding box center [228, 271] width 300 height 104
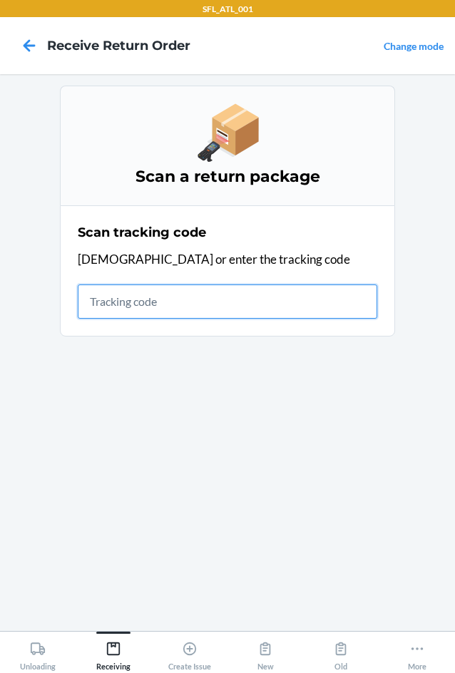
click at [161, 301] on input "text" at bounding box center [228, 302] width 300 height 34
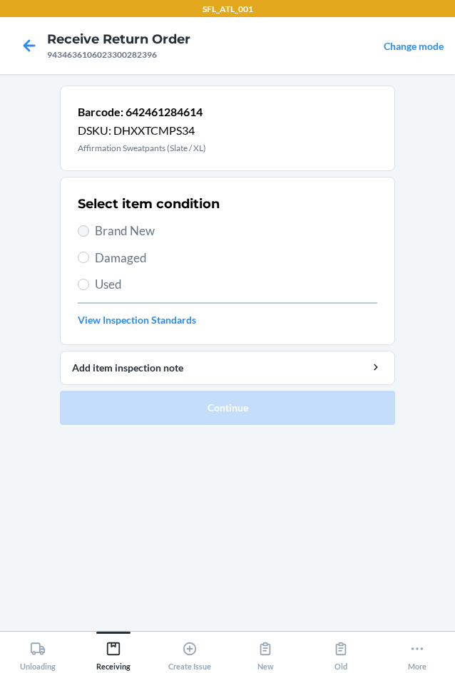
drag, startPoint x: 68, startPoint y: 223, endPoint x: 80, endPoint y: 228, distance: 13.4
click at [79, 227] on section "Select item condition Brand New Damaged Used View Inspection Standards" at bounding box center [227, 261] width 335 height 168
click at [83, 228] on input "Brand New" at bounding box center [83, 230] width 11 height 11
radio input "true"
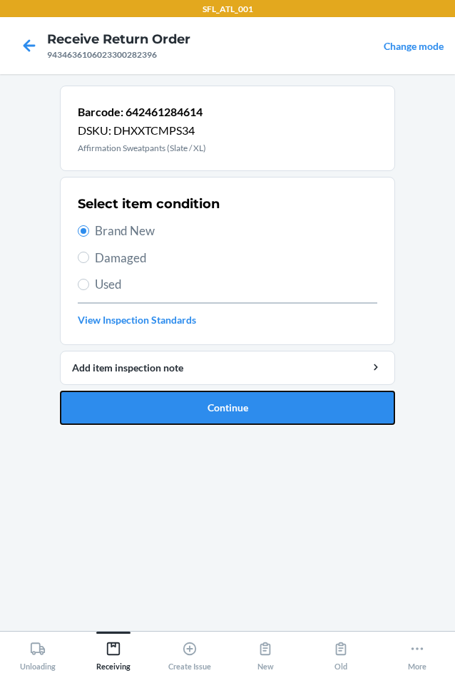
drag, startPoint x: 159, startPoint y: 405, endPoint x: 193, endPoint y: 377, distance: 44.0
click at [168, 407] on button "Continue" at bounding box center [227, 408] width 335 height 34
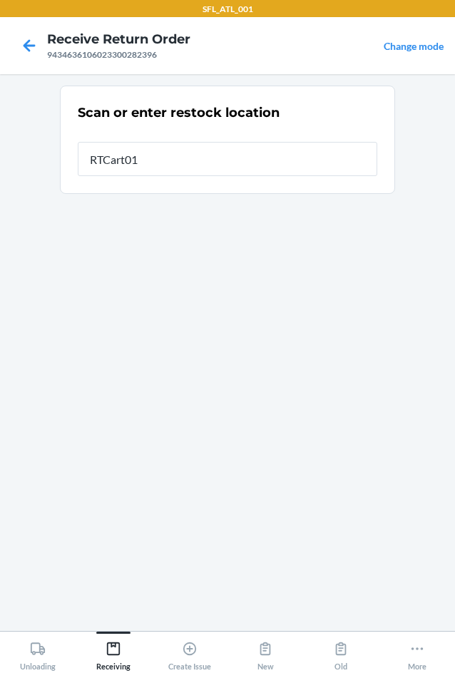
type input "RTCart011"
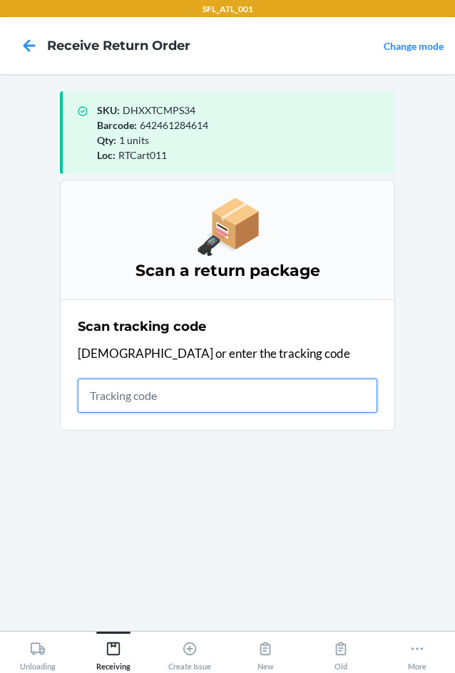
drag, startPoint x: 88, startPoint y: 398, endPoint x: 34, endPoint y: 357, distance: 67.7
click at [88, 398] on input "text" at bounding box center [228, 396] width 300 height 34
type input "420302599434636106023"
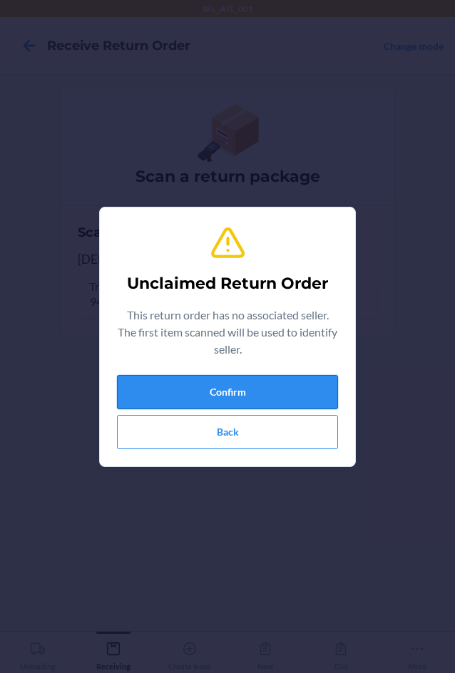
click at [206, 389] on button "Confirm" at bounding box center [227, 392] width 221 height 34
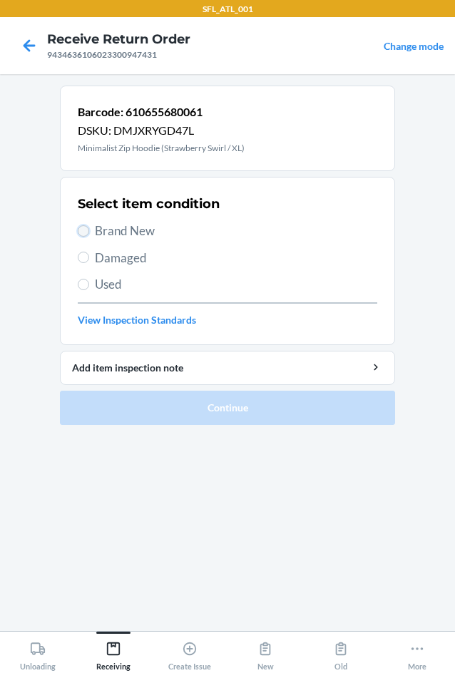
click at [86, 230] on input "Brand New" at bounding box center [83, 230] width 11 height 11
radio input "true"
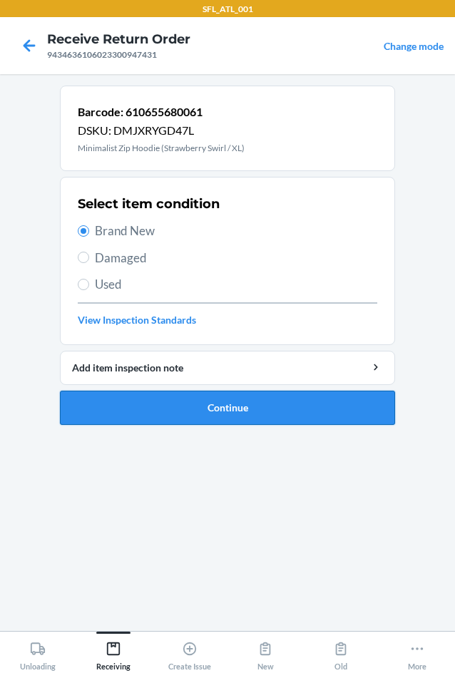
drag, startPoint x: 135, startPoint y: 400, endPoint x: 150, endPoint y: 393, distance: 15.9
click at [142, 398] on button "Continue" at bounding box center [227, 408] width 335 height 34
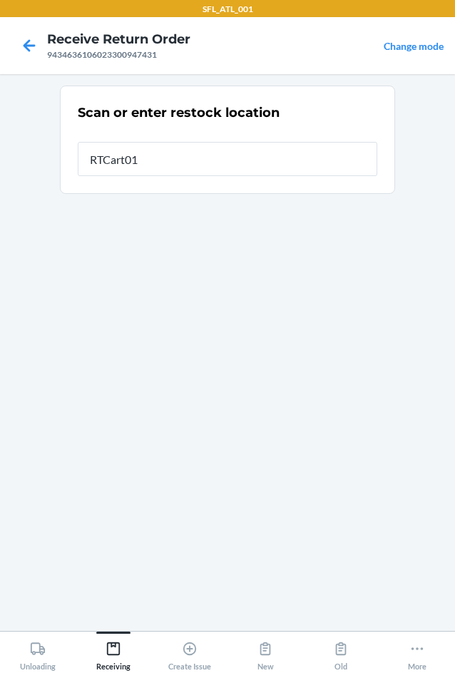
type input "RTCart011"
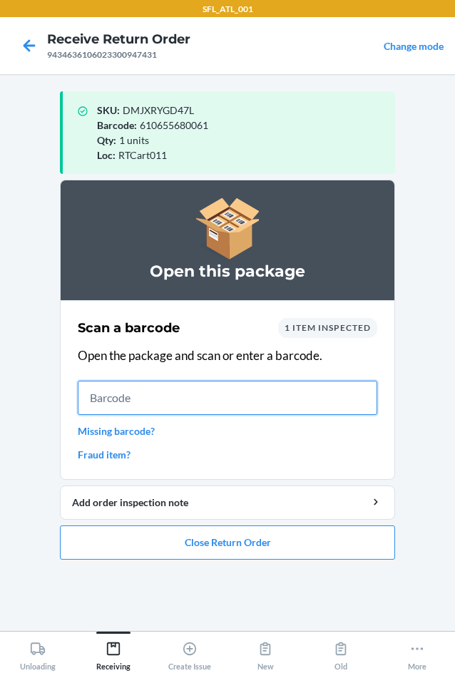
click at [180, 397] on input "text" at bounding box center [228, 398] width 300 height 34
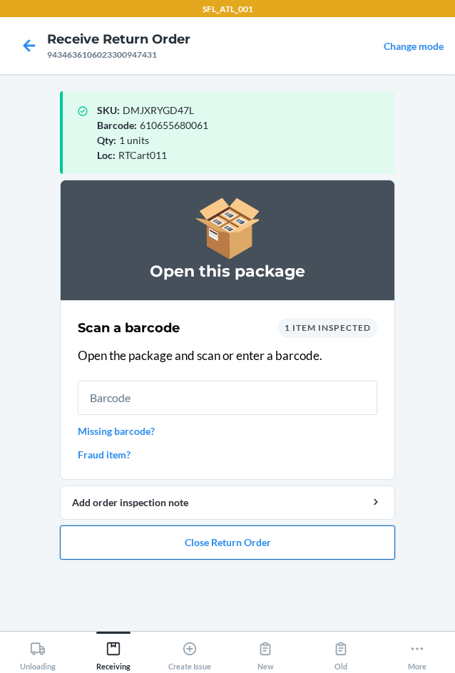
click at [133, 542] on button "Close Return Order" at bounding box center [227, 543] width 335 height 34
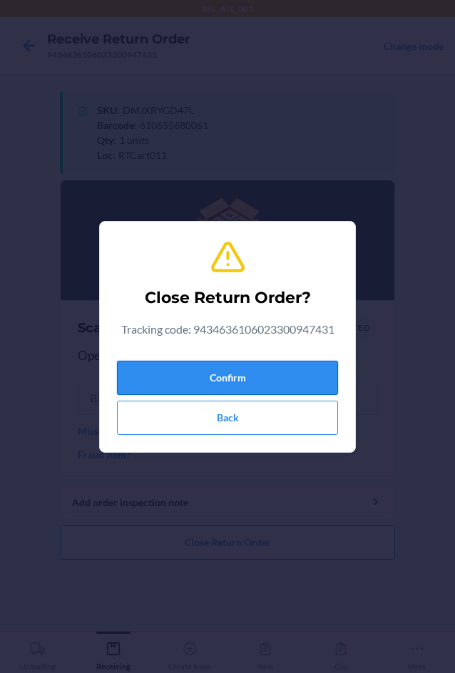
click at [136, 388] on button "Confirm" at bounding box center [227, 378] width 221 height 34
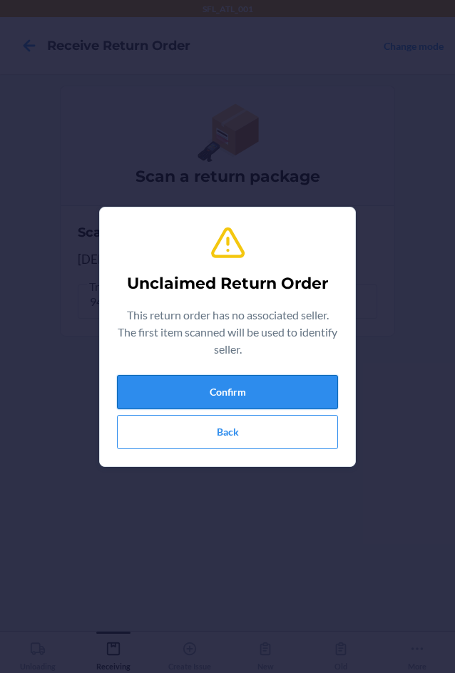
click at [194, 393] on button "Confirm" at bounding box center [227, 392] width 221 height 34
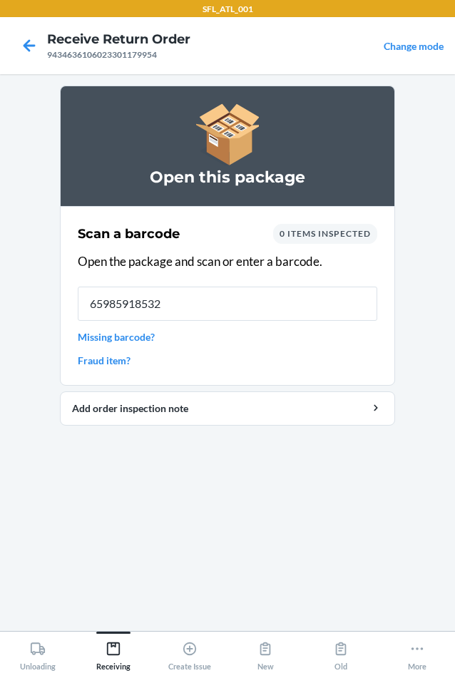
type input "659859185323"
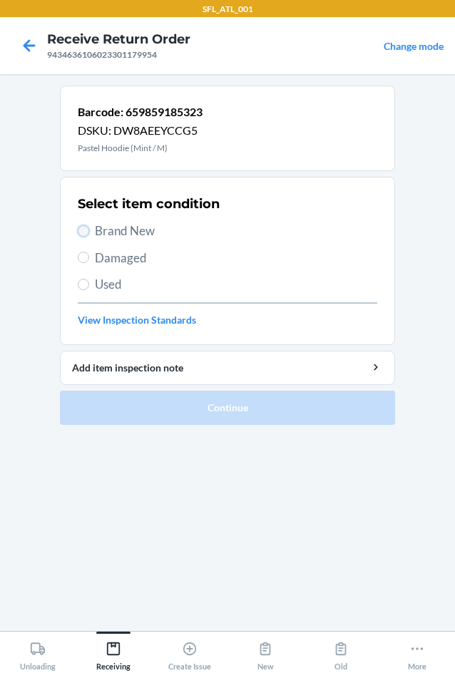
click at [87, 227] on input "Brand New" at bounding box center [83, 230] width 11 height 11
radio input "true"
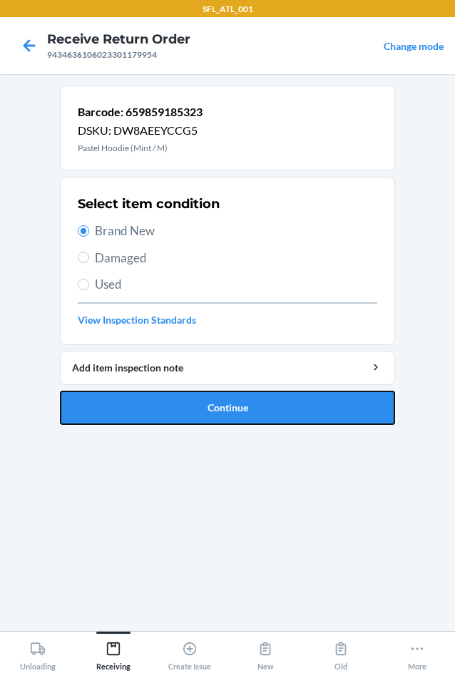
click at [218, 417] on button "Continue" at bounding box center [227, 408] width 335 height 34
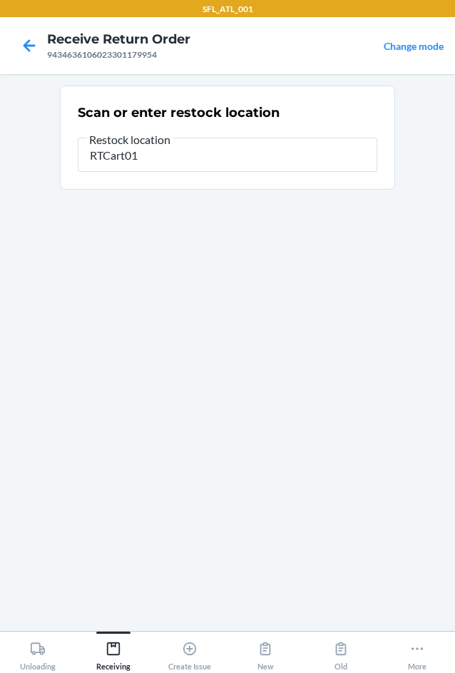
type input "RTCart011"
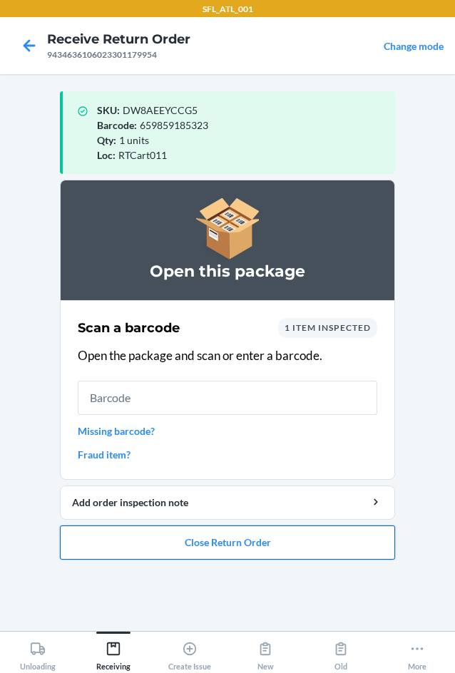
click at [200, 544] on button "Close Return Order" at bounding box center [227, 543] width 335 height 34
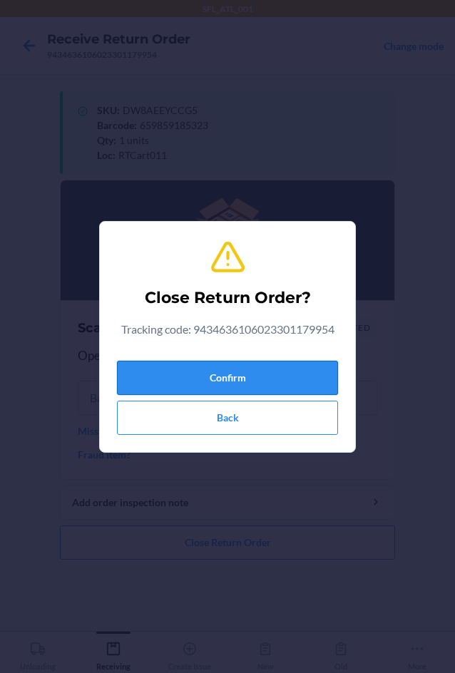
click at [241, 381] on button "Confirm" at bounding box center [227, 378] width 221 height 34
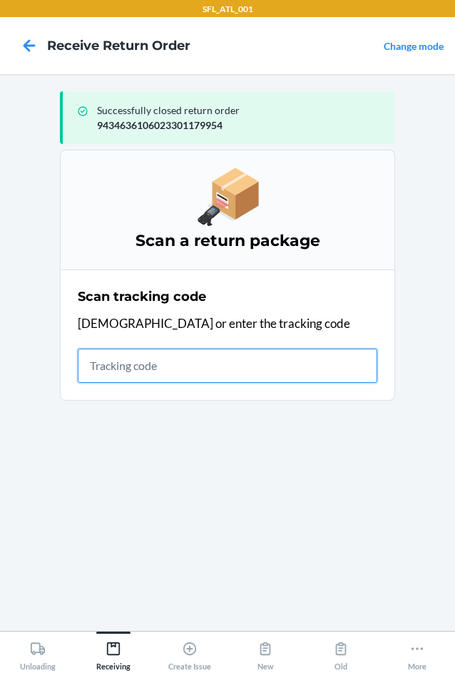
click at [262, 365] on input "text" at bounding box center [228, 366] width 300 height 34
type input "420302599434636106023301"
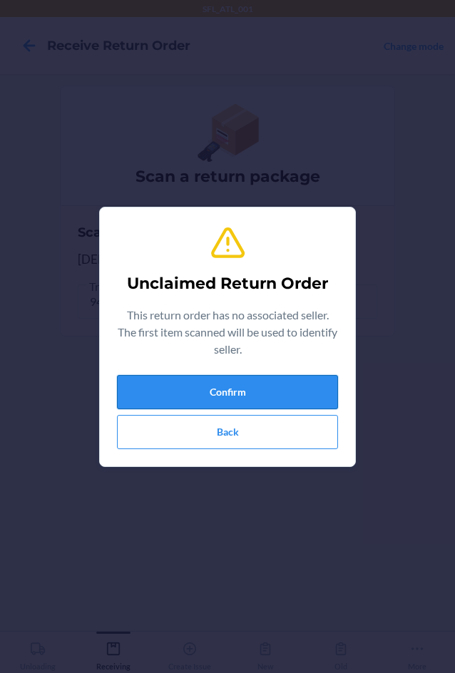
click at [227, 394] on button "Confirm" at bounding box center [227, 392] width 221 height 34
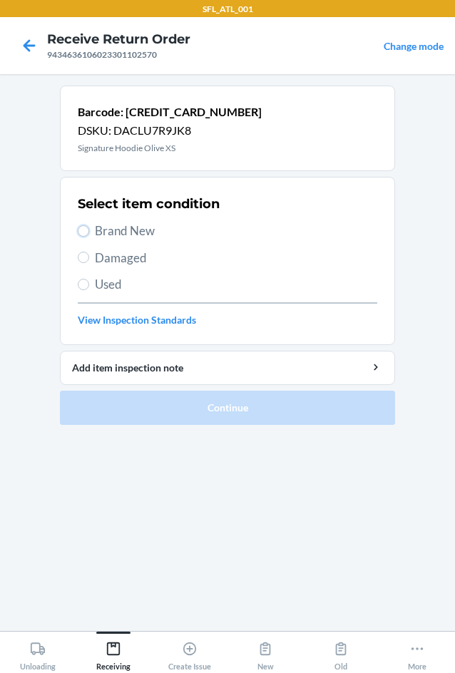
click at [78, 225] on label "Brand New" at bounding box center [228, 231] width 300 height 19
click at [78, 225] on input "Brand New" at bounding box center [83, 230] width 11 height 11
radio input "true"
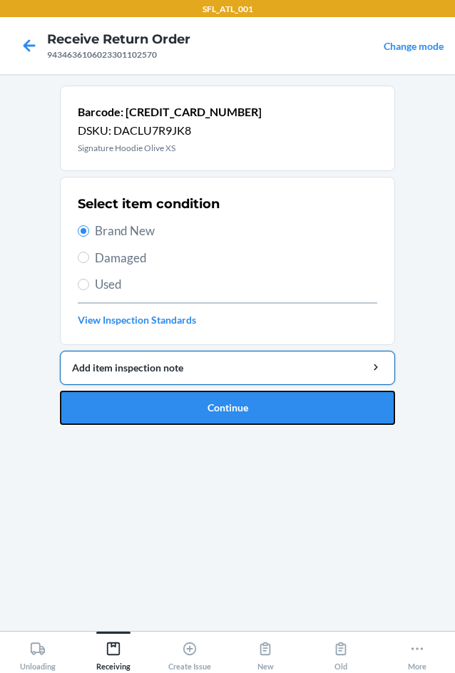
drag, startPoint x: 173, startPoint y: 397, endPoint x: 186, endPoint y: 384, distance: 18.2
click at [183, 387] on li "Barcode: 634707234262 DSKU: DACLU7R9JK8 Signature Hoodie Olive XS Select item c…" at bounding box center [227, 255] width 335 height 339
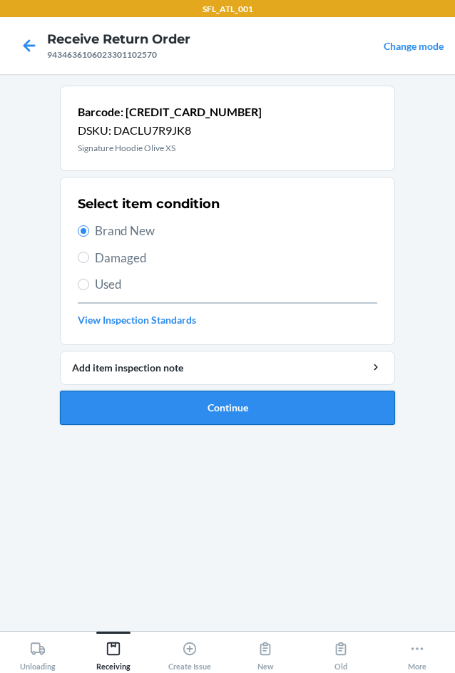
click at [188, 411] on button "Continue" at bounding box center [227, 408] width 335 height 34
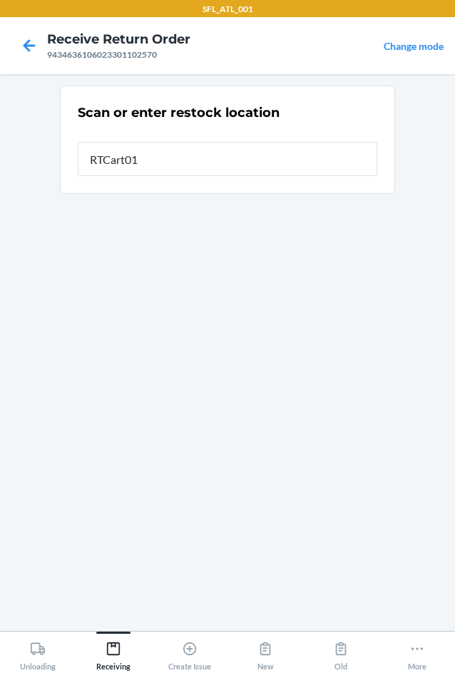
type input "RTCart011"
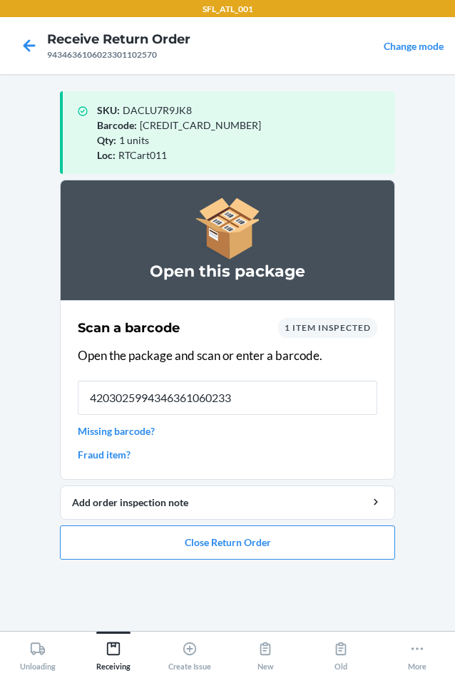
type input "42030259943463610602330"
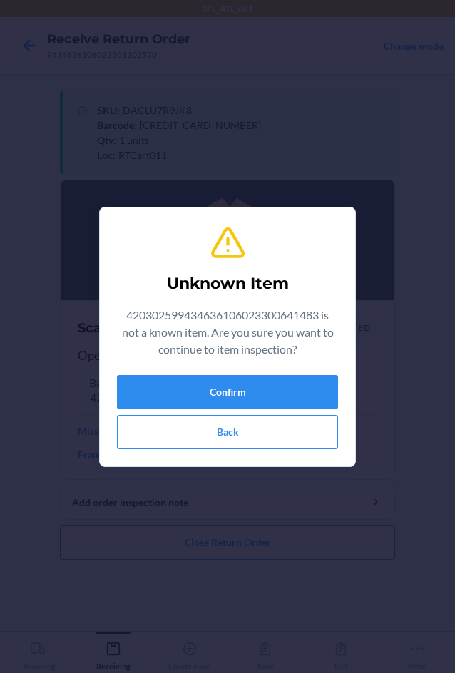
click at [451, 442] on div "Unknown Item 420302599434636106023300641483 is not a known item. Are you sure y…" at bounding box center [227, 336] width 455 height 673
drag, startPoint x: 260, startPoint y: 411, endPoint x: 260, endPoint y: 424, distance: 12.1
click at [260, 416] on div "Confirm Back" at bounding box center [227, 412] width 221 height 74
click at [389, 434] on div "Unknown Item 420302599434636106023300641483 is not a known item. Are you sure y…" at bounding box center [227, 336] width 455 height 673
drag, startPoint x: 156, startPoint y: 420, endPoint x: 113, endPoint y: 439, distance: 46.6
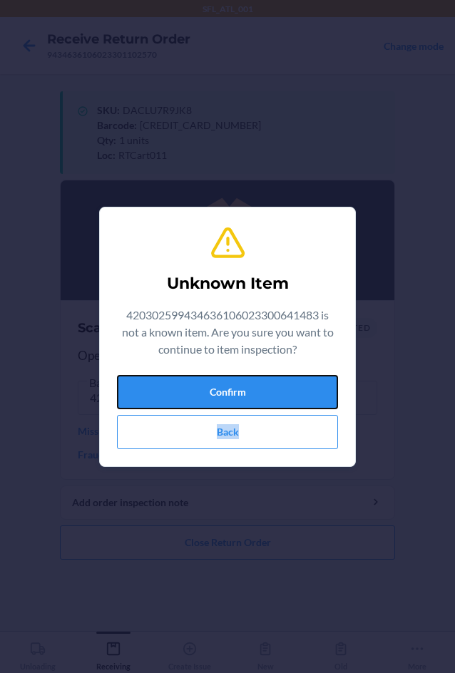
click at [140, 433] on div "Confirm Back" at bounding box center [227, 412] width 221 height 74
click at [64, 422] on div "Unknown Item 420302599434636106023300641483 is not a known item. Are you sure y…" at bounding box center [227, 336] width 455 height 673
click at [66, 421] on div "Unknown Item 420302599434636106023300641483 is not a known item. Are you sure y…" at bounding box center [227, 336] width 455 height 673
drag, startPoint x: 73, startPoint y: 421, endPoint x: 61, endPoint y: 391, distance: 32.7
click at [61, 391] on div "Unknown Item 420302599434636106023300641483 is not a known item. Are you sure y…" at bounding box center [227, 336] width 455 height 673
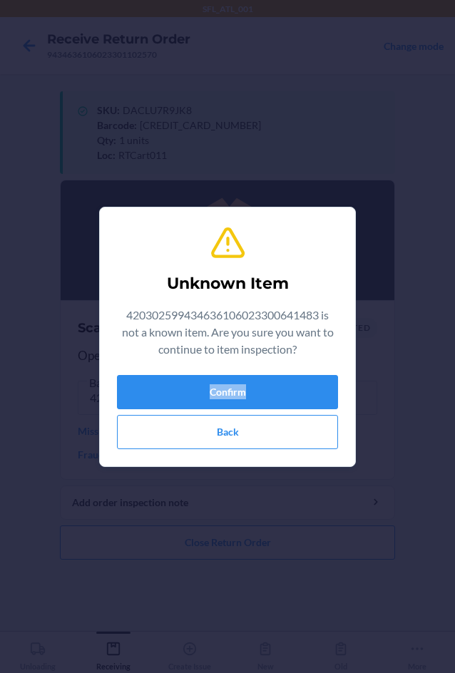
click at [61, 391] on div "Unknown Item 420302599434636106023300641483 is not a known item. Are you sure y…" at bounding box center [227, 336] width 455 height 673
click at [11, 384] on div "Unknown Item 420302599434636106023300641483 is not a known item. Are you sure y…" at bounding box center [227, 336] width 455 height 673
click at [188, 446] on div "Unknown Item 420302599434636106023300641483 is not a known item. Are you sure y…" at bounding box center [227, 337] width 221 height 236
click at [183, 428] on button "Back" at bounding box center [227, 432] width 221 height 34
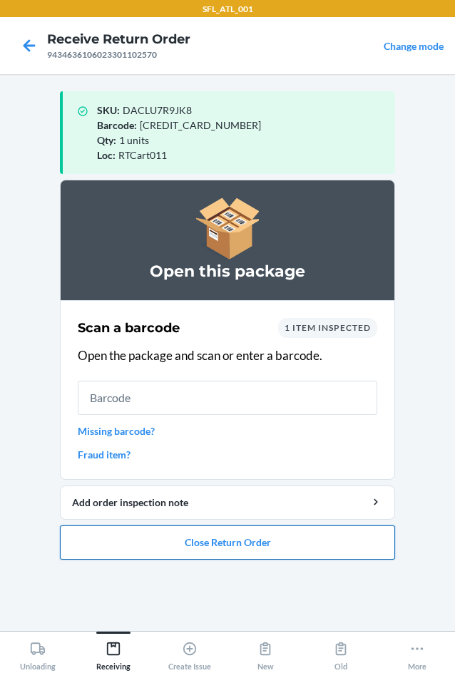
click at [165, 545] on button "Close Return Order" at bounding box center [227, 543] width 335 height 34
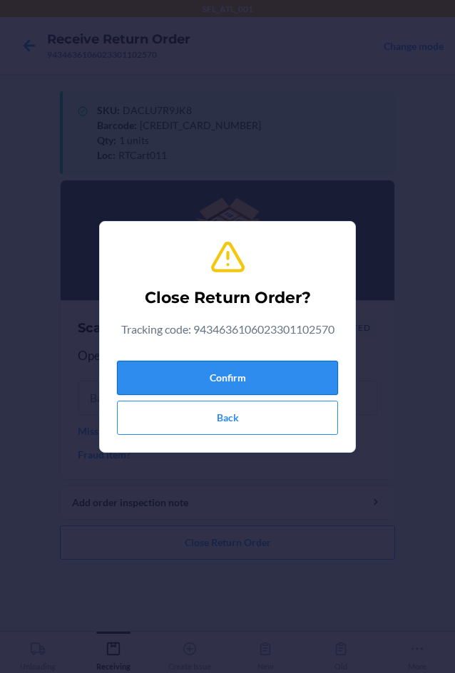
click at [197, 384] on button "Confirm" at bounding box center [227, 378] width 221 height 34
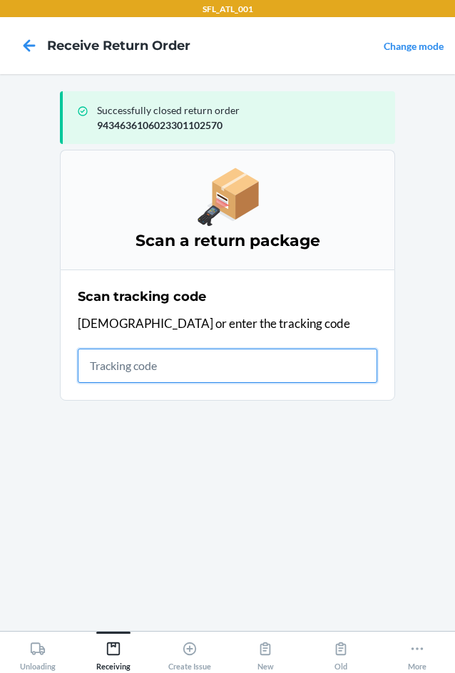
click at [102, 374] on input "text" at bounding box center [228, 366] width 300 height 34
click at [103, 363] on input "text" at bounding box center [228, 366] width 300 height 34
type input "4203025994346361060"
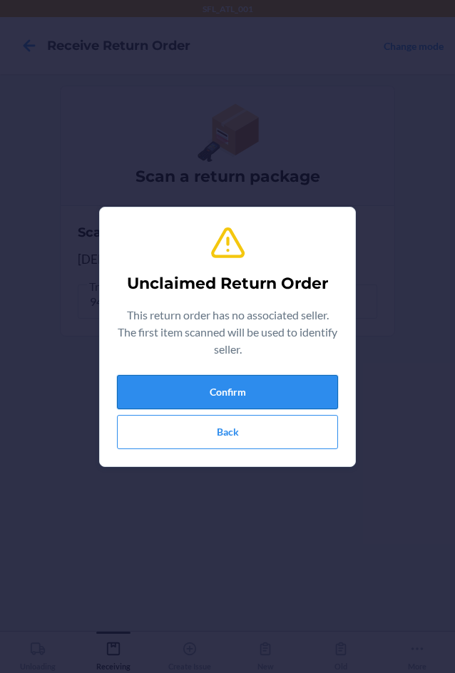
click at [150, 394] on button "Confirm" at bounding box center [227, 392] width 221 height 34
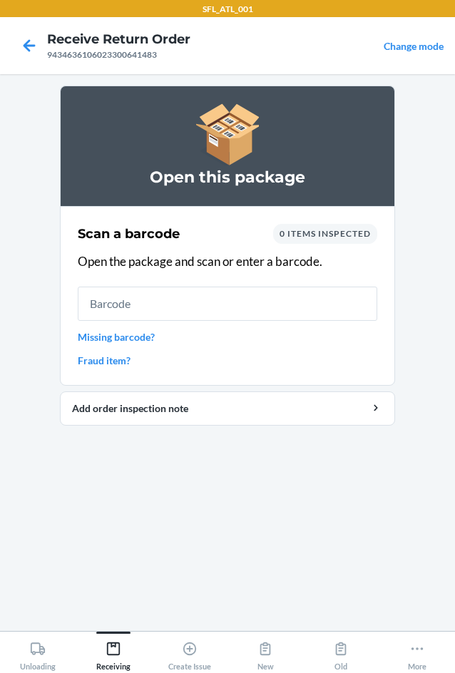
click at [113, 307] on input "text" at bounding box center [228, 304] width 300 height 34
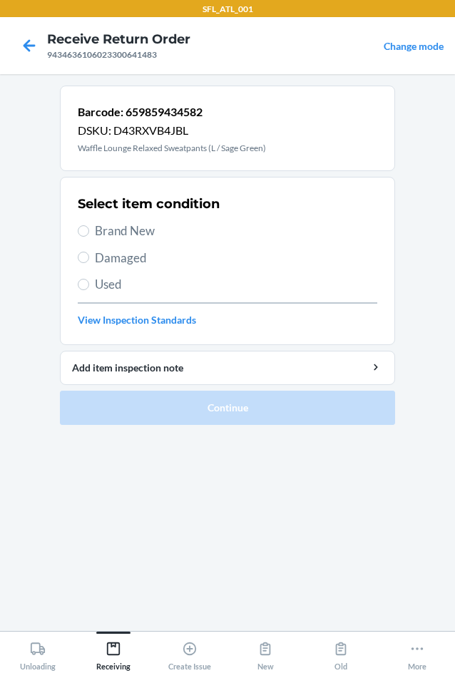
click at [76, 226] on section "Select item condition Brand New Damaged Used View Inspection Standards" at bounding box center [227, 261] width 335 height 168
click at [81, 230] on input "Brand New" at bounding box center [83, 230] width 11 height 11
radio input "true"
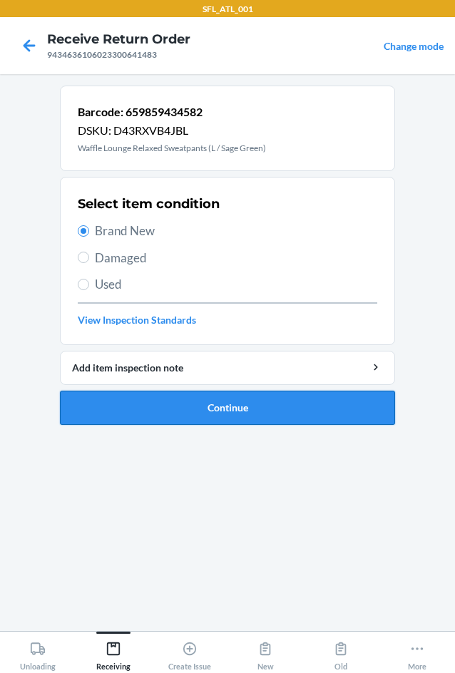
click at [191, 406] on button "Continue" at bounding box center [227, 408] width 335 height 34
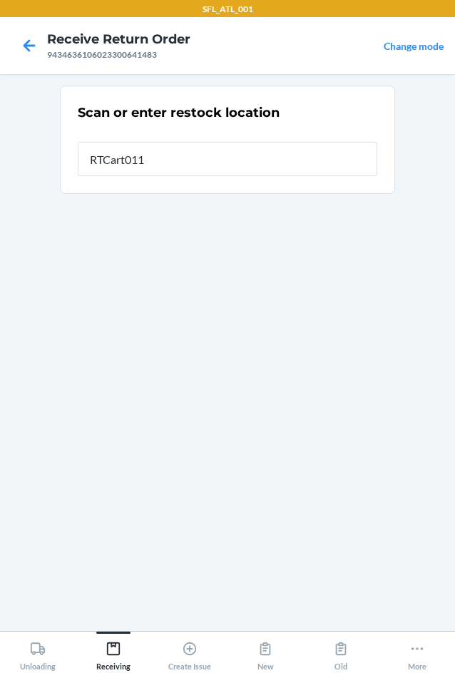
type input "RTCart011"
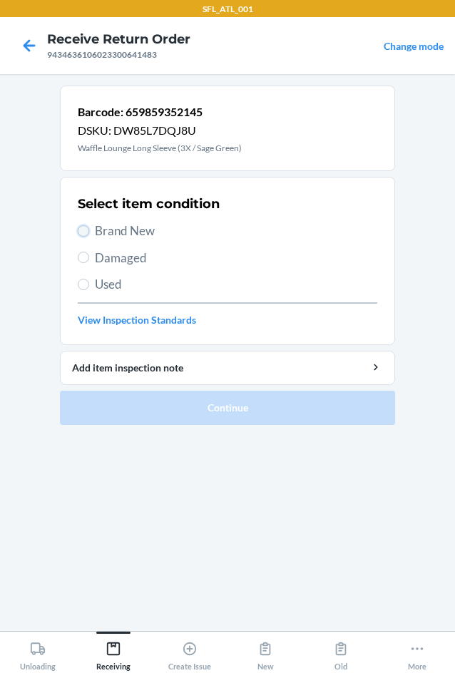
click at [83, 232] on input "Brand New" at bounding box center [83, 230] width 11 height 11
radio input "true"
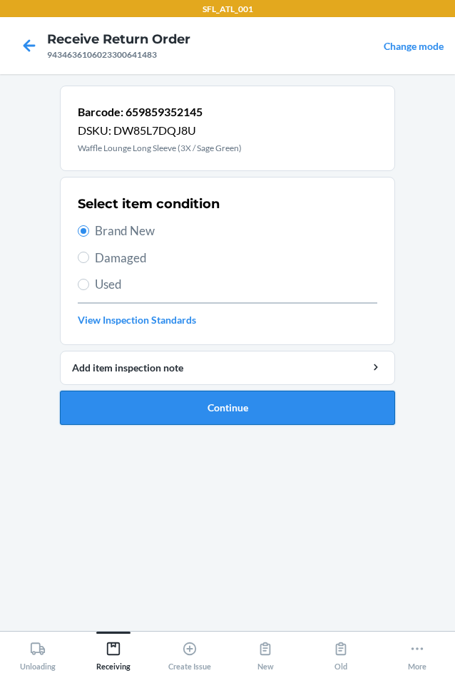
click at [177, 414] on button "Continue" at bounding box center [227, 408] width 335 height 34
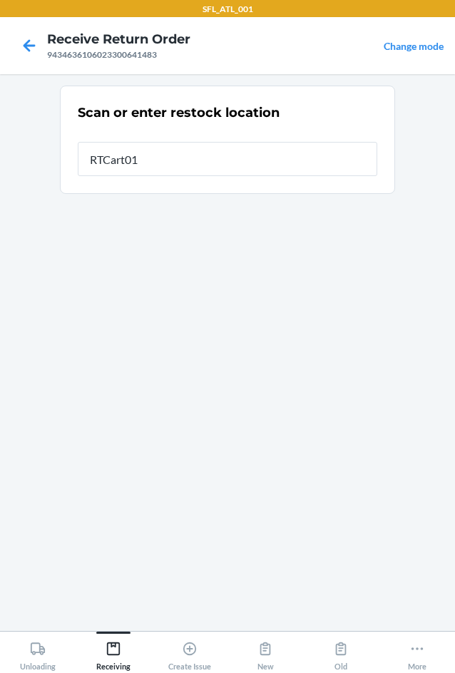
type input "RTCart011"
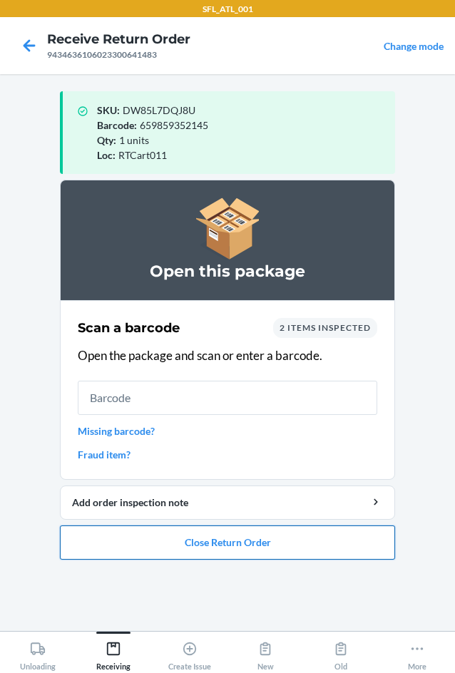
click at [198, 540] on button "Close Return Order" at bounding box center [227, 543] width 335 height 34
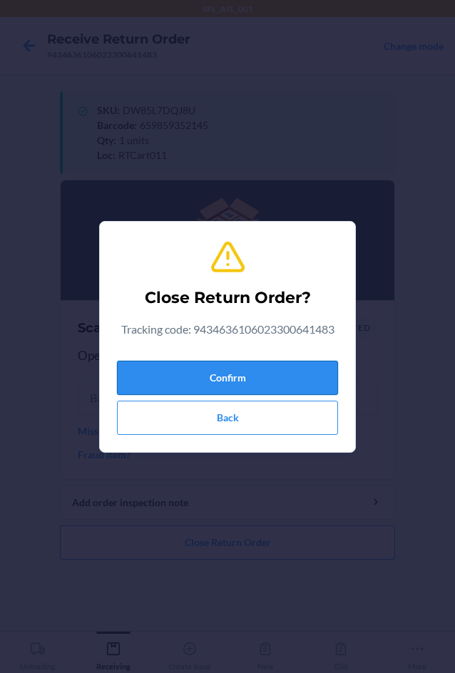
click at [220, 387] on button "Confirm" at bounding box center [227, 378] width 221 height 34
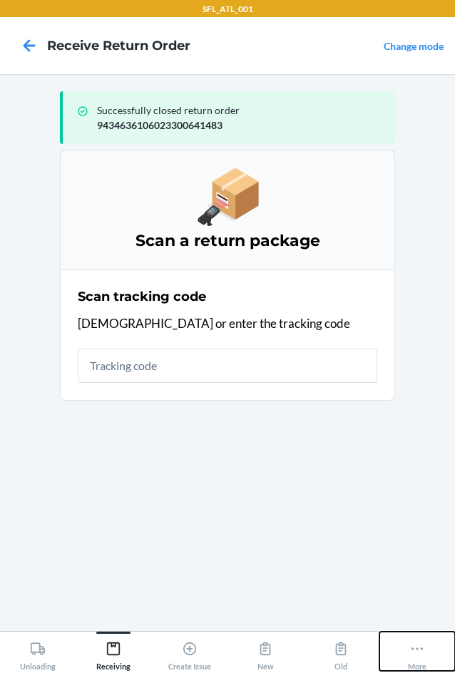
click at [423, 656] on icon at bounding box center [417, 649] width 16 height 16
